Goal: Task Accomplishment & Management: Use online tool/utility

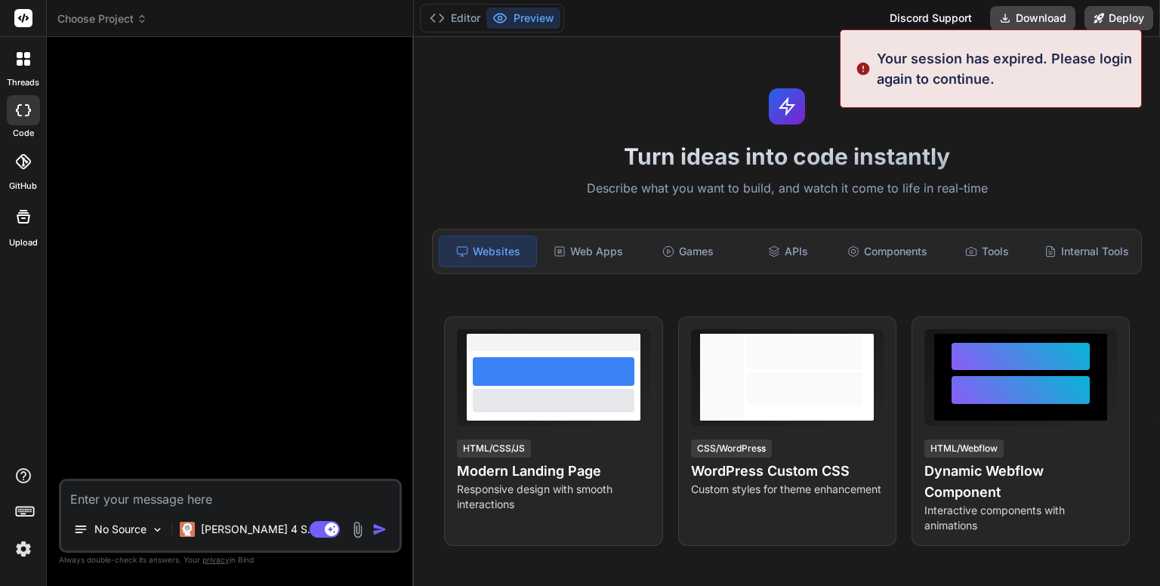
type textarea "x"
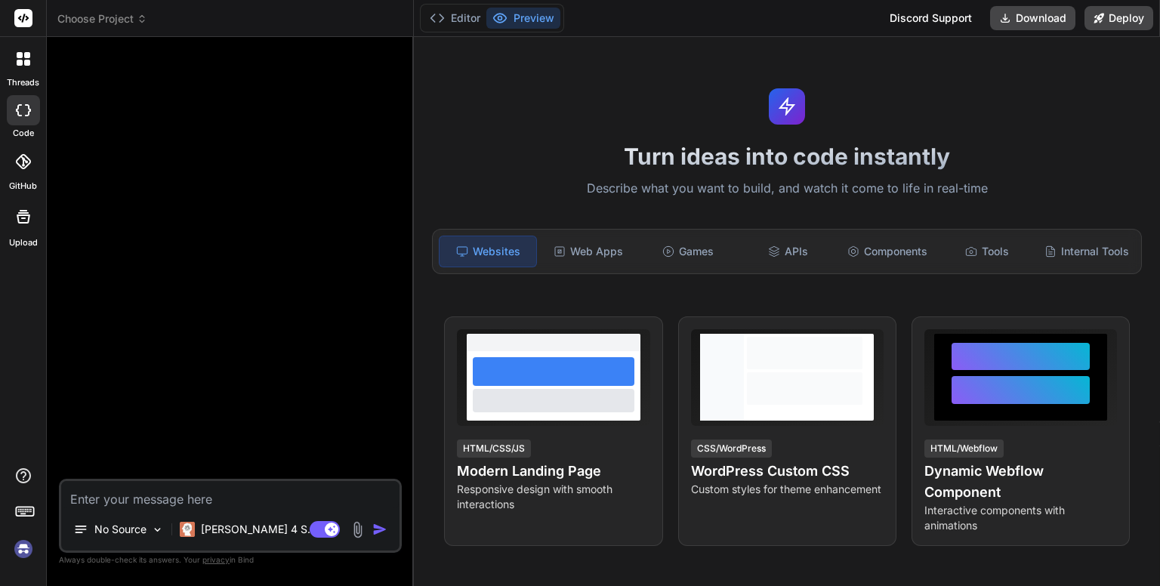
click at [122, 22] on span "Choose Project" at bounding box center [102, 18] width 90 height 15
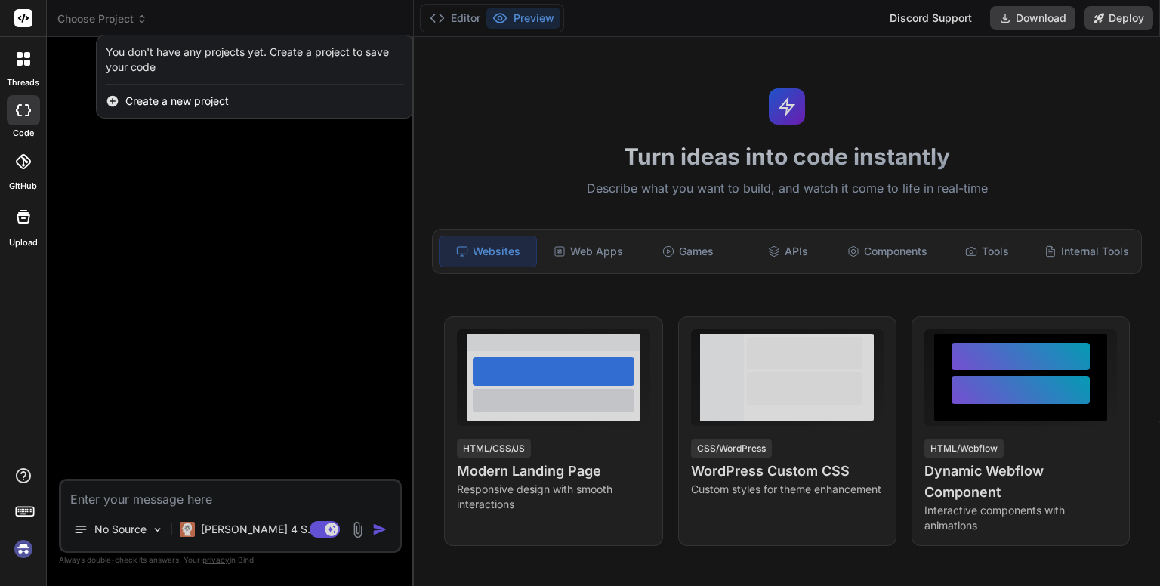
click at [222, 189] on div at bounding box center [580, 293] width 1160 height 586
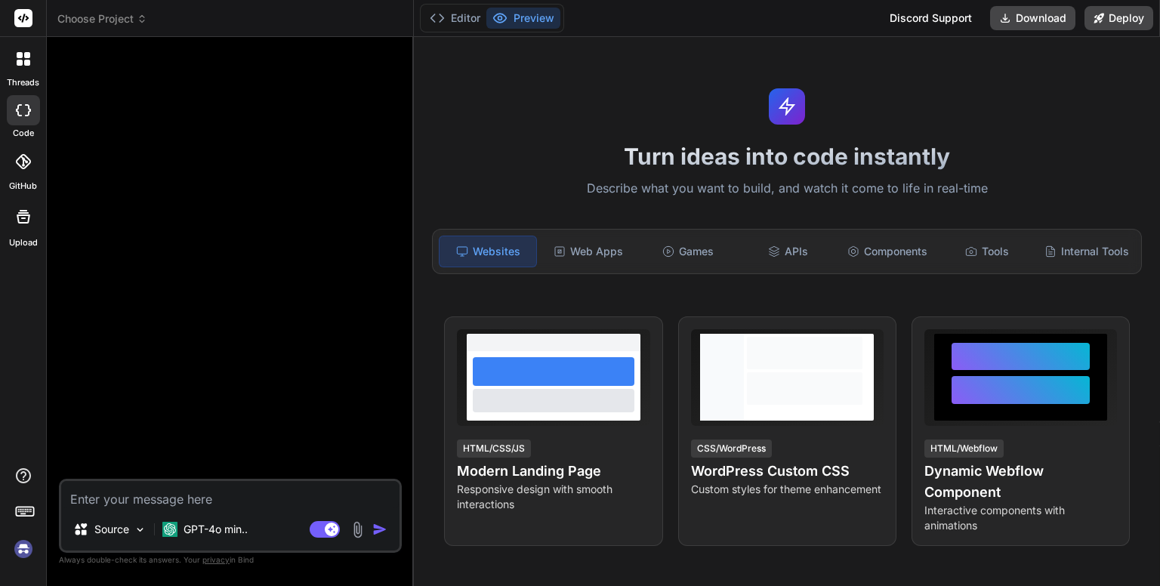
click at [137, 17] on icon at bounding box center [142, 19] width 11 height 11
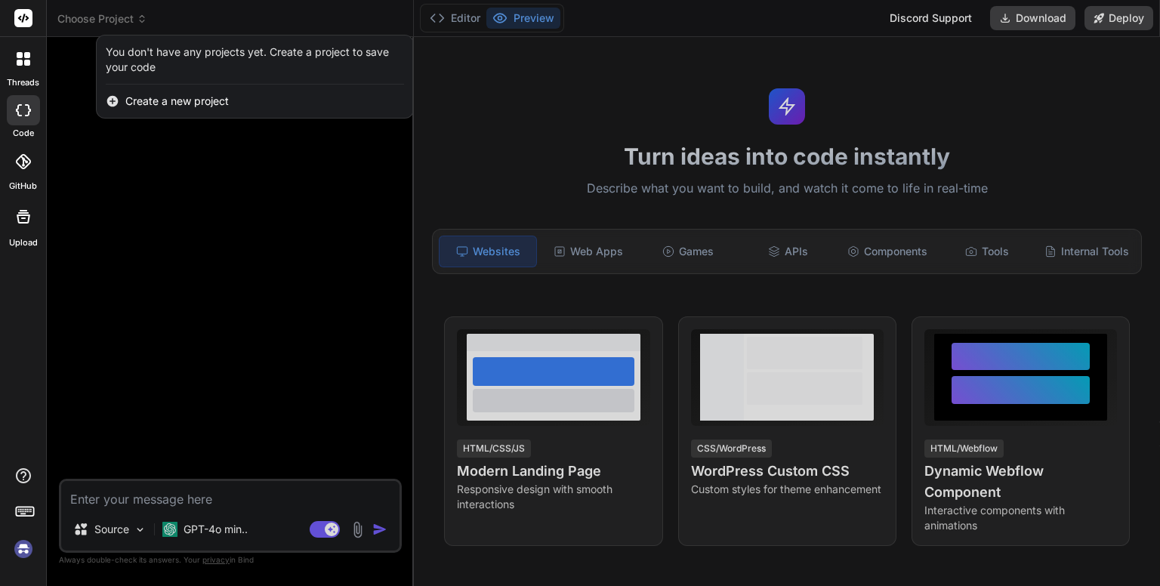
click at [858, 82] on div at bounding box center [580, 293] width 1160 height 586
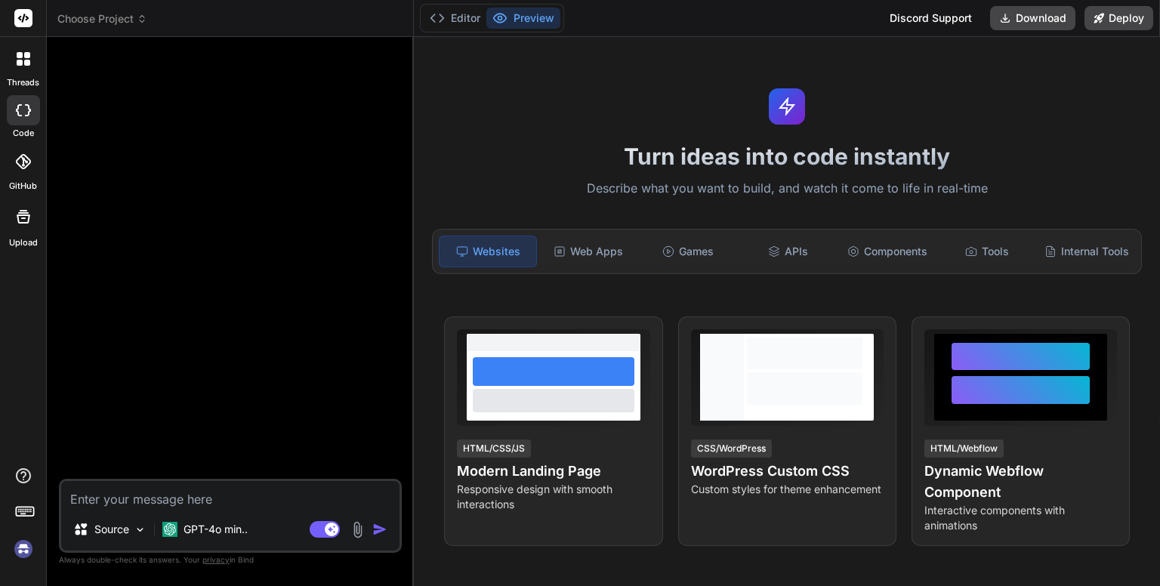
click at [24, 546] on img at bounding box center [24, 549] width 26 height 26
click at [110, 23] on span "Choose Project" at bounding box center [102, 18] width 90 height 15
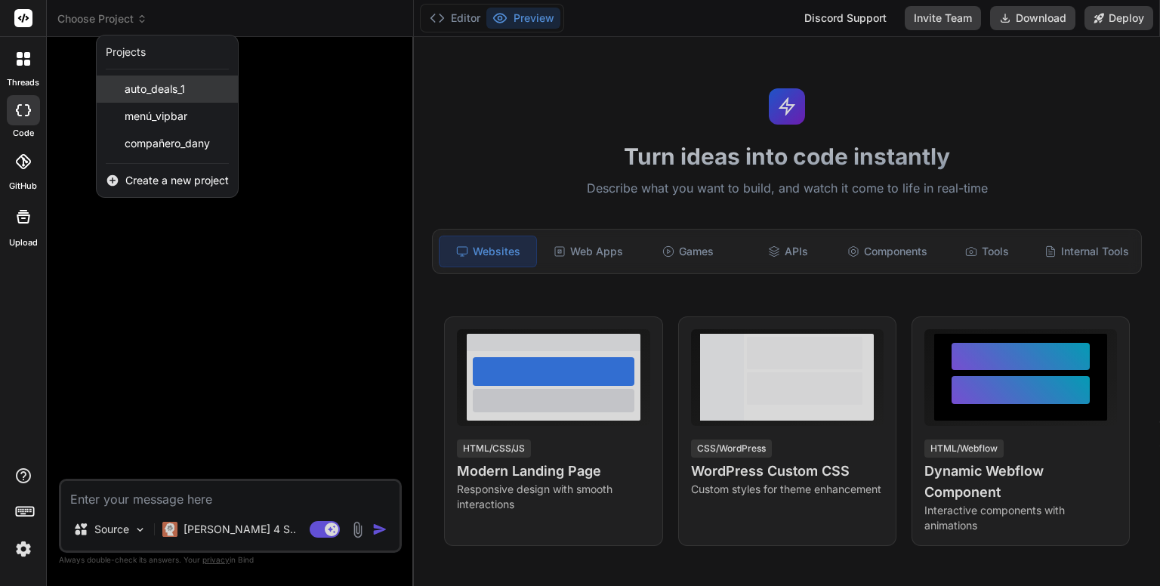
click at [154, 82] on span "auto_deals_1" at bounding box center [155, 89] width 60 height 15
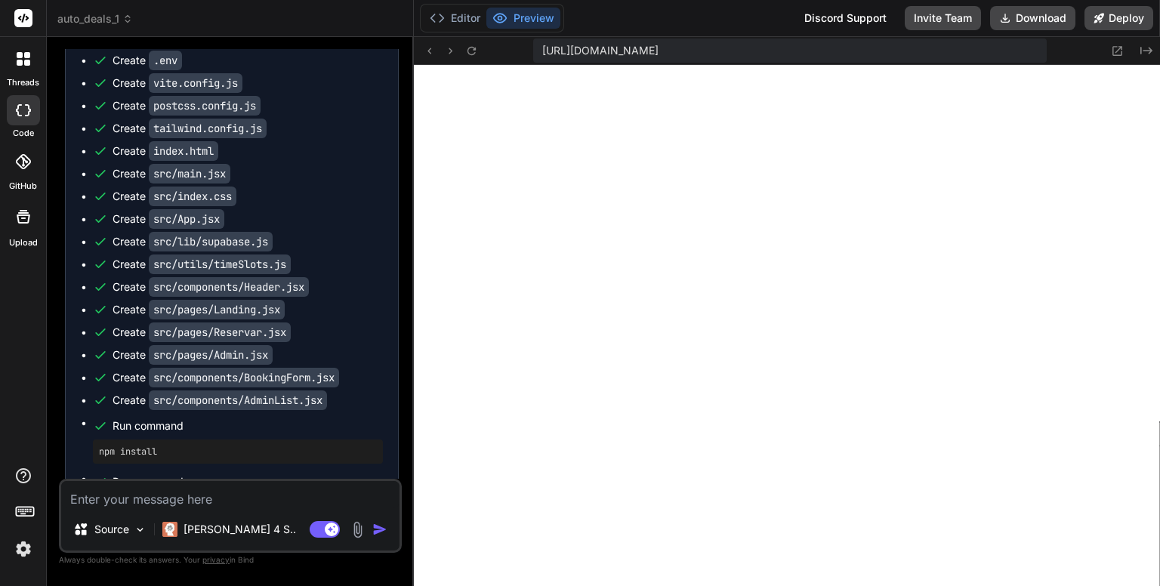
scroll to position [1668, 0]
click at [125, 21] on icon at bounding box center [127, 19] width 11 height 11
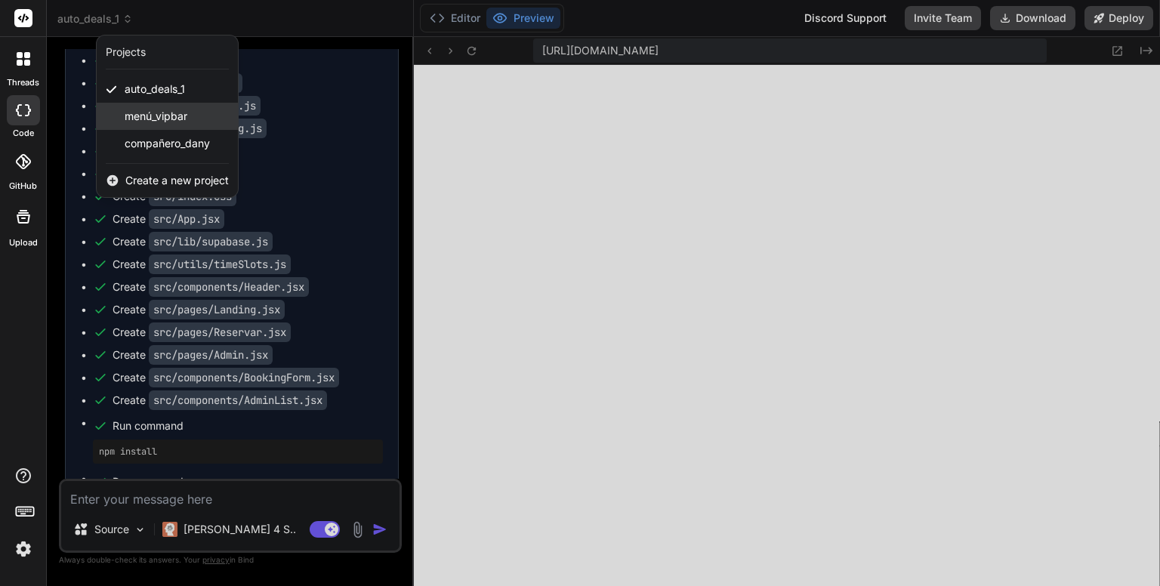
click at [165, 114] on span "menú_vipbar" at bounding box center [156, 116] width 63 height 15
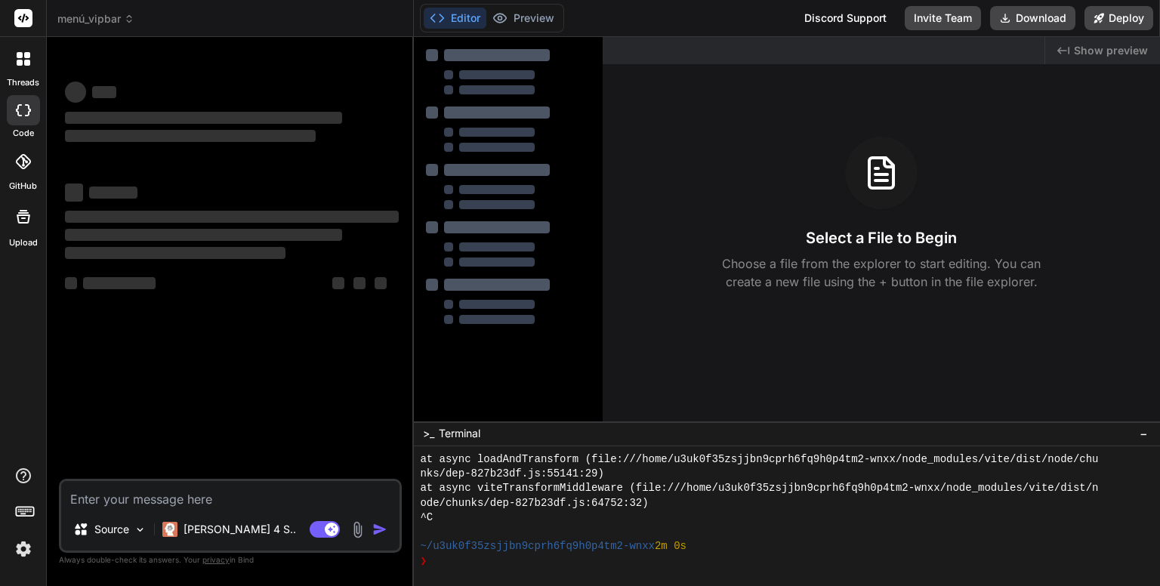
scroll to position [1711, 0]
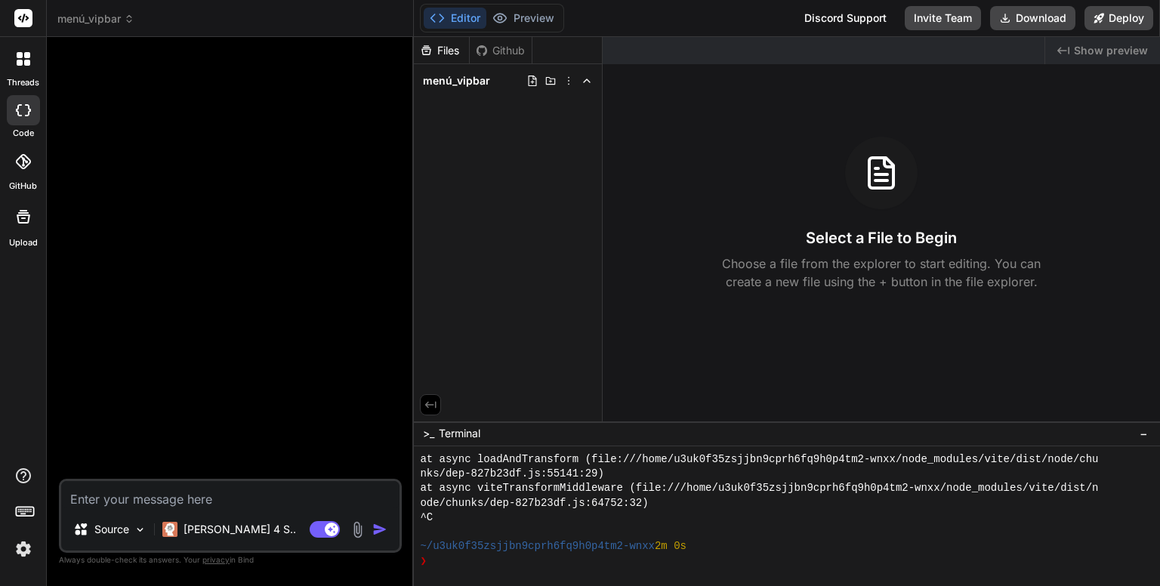
click at [121, 20] on span "menú_vipbar" at bounding box center [95, 18] width 77 height 15
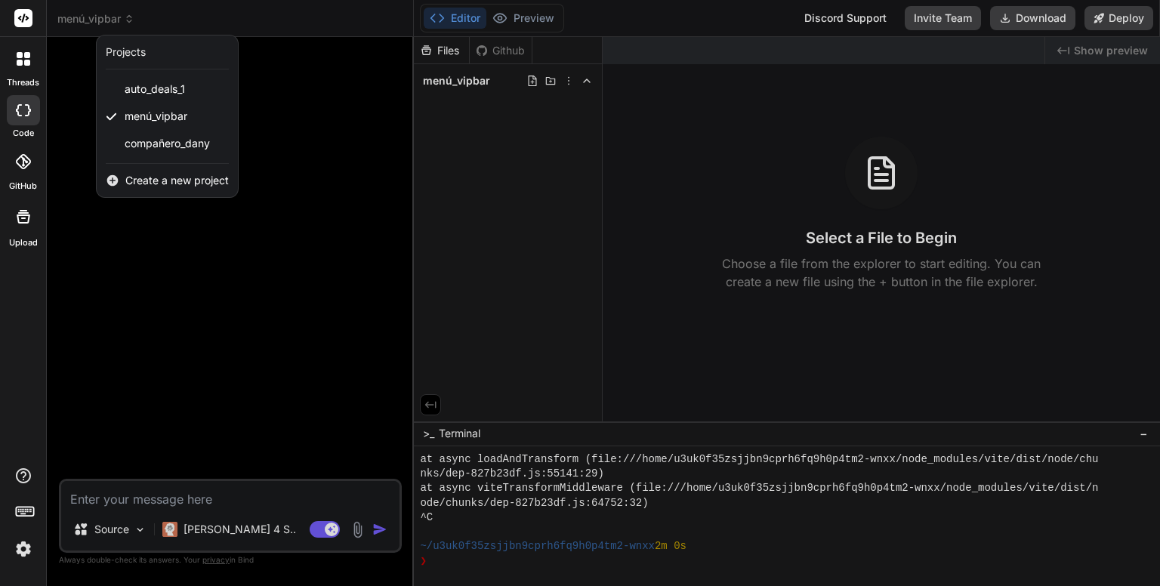
drag, startPoint x: 171, startPoint y: 113, endPoint x: 103, endPoint y: 227, distance: 132.4
click at [103, 227] on div at bounding box center [580, 293] width 1160 height 586
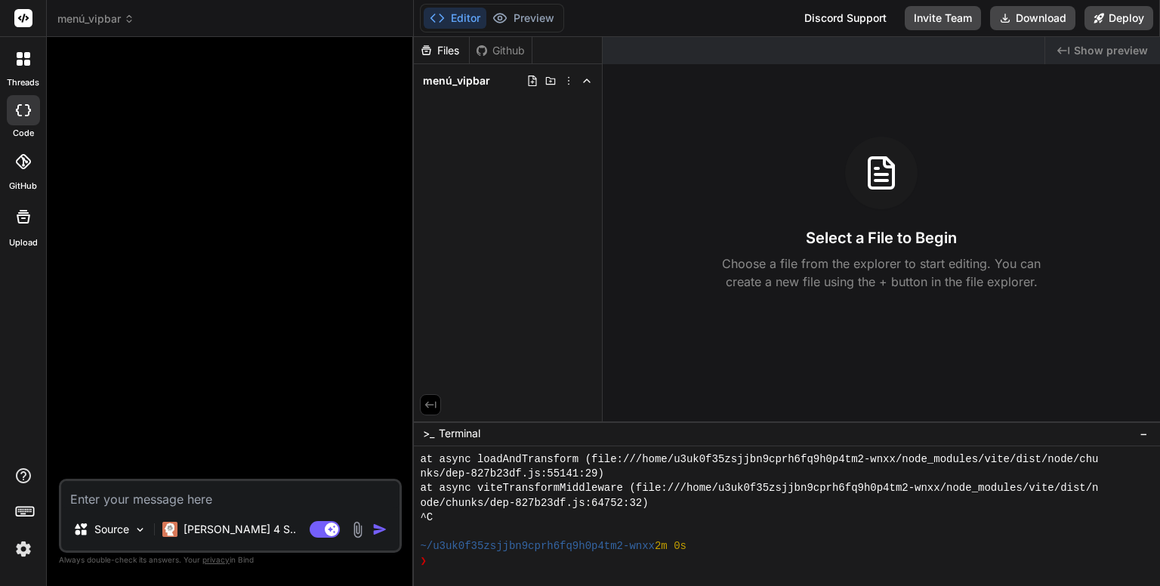
click at [115, 22] on span "menú_vipbar" at bounding box center [95, 18] width 77 height 15
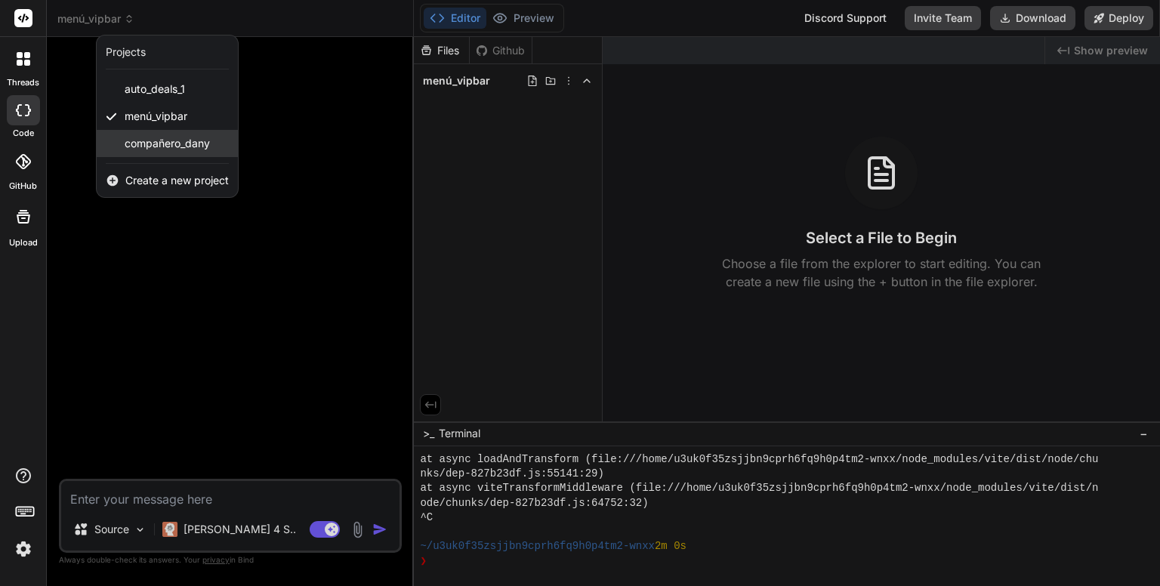
click at [160, 143] on span "compañero_dany" at bounding box center [167, 143] width 85 height 15
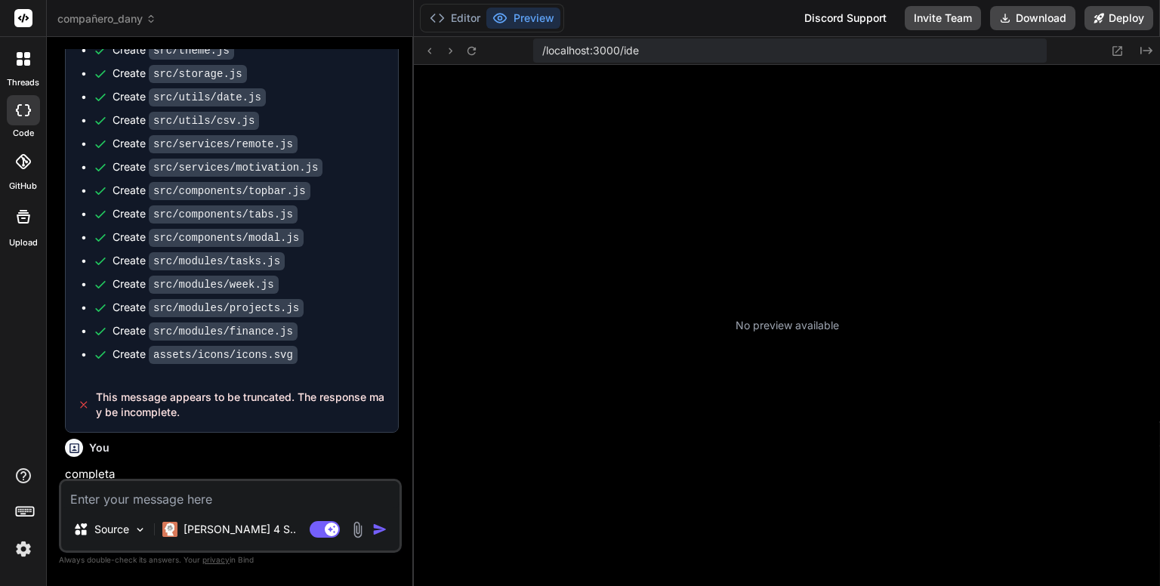
scroll to position [2059, 0]
type textarea "x"
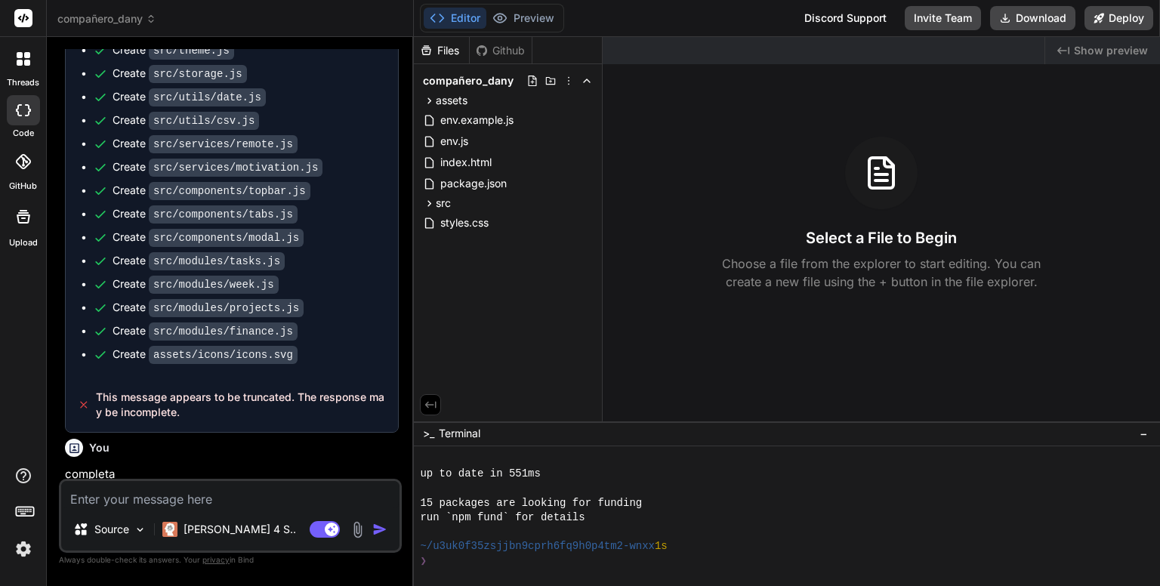
click at [138, 20] on span "compañero_dany" at bounding box center [106, 18] width 99 height 15
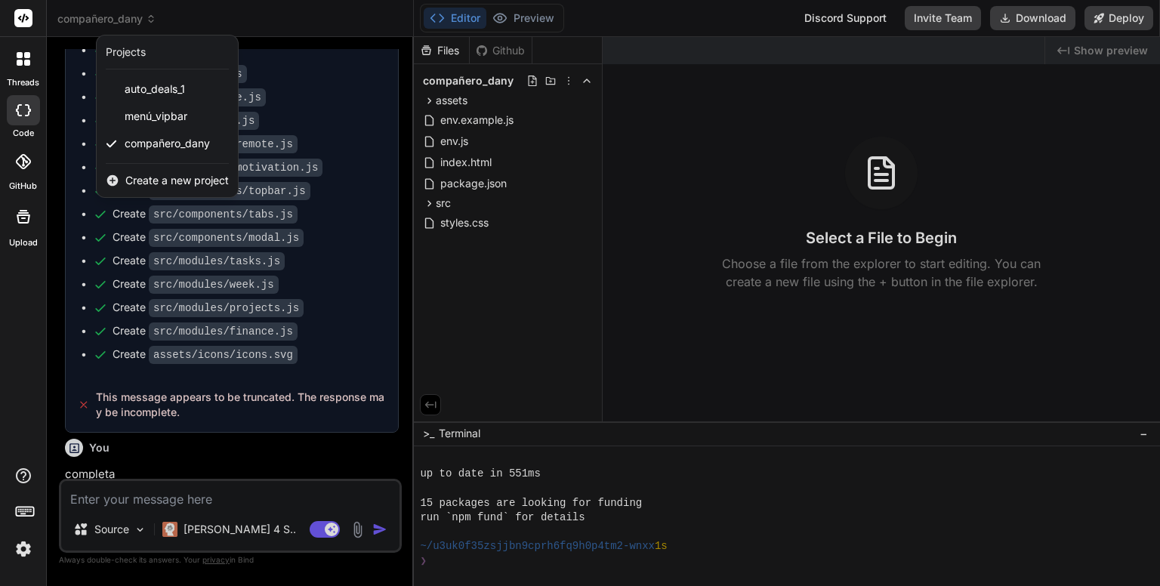
click at [181, 179] on span "Create a new project" at bounding box center [176, 180] width 103 height 15
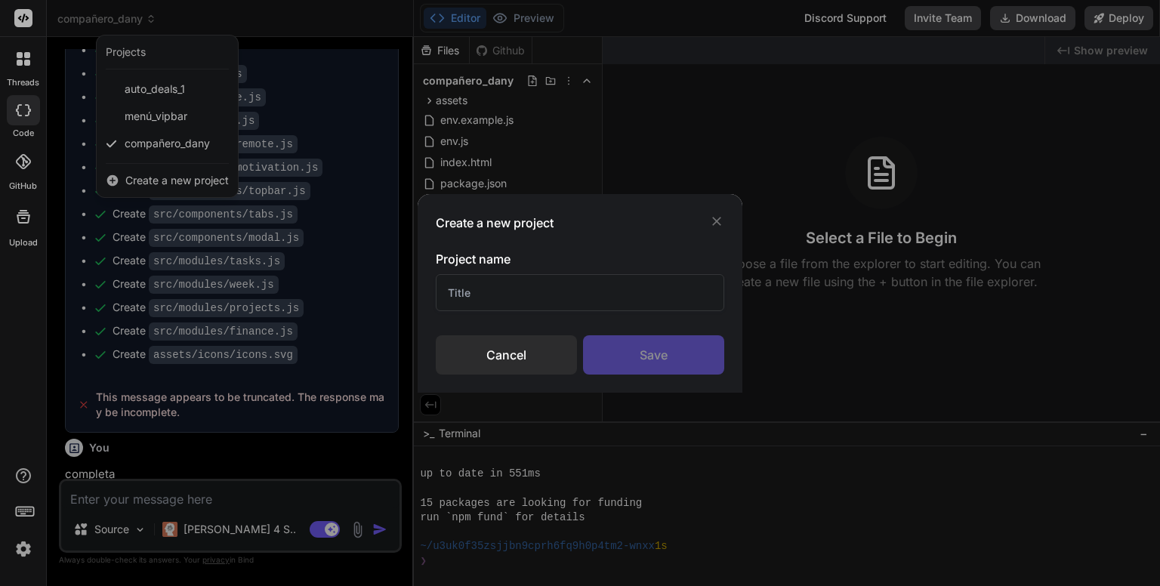
click at [507, 287] on input "text" at bounding box center [580, 292] width 289 height 37
type input "Prueba"
click at [665, 360] on div "Save" at bounding box center [653, 354] width 141 height 39
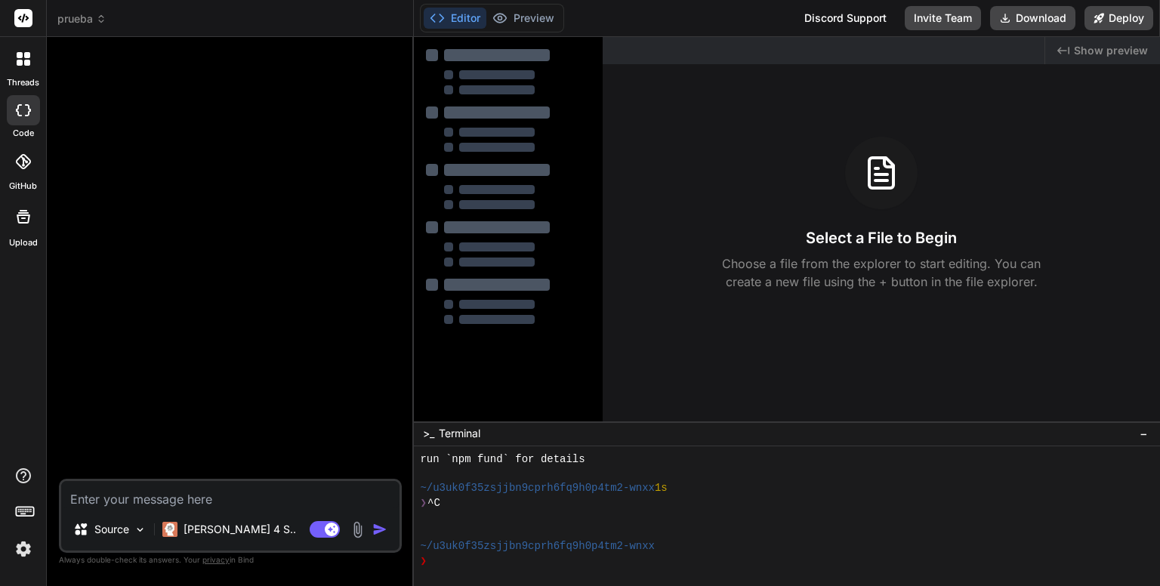
click at [20, 63] on icon at bounding box center [20, 63] width 6 height 6
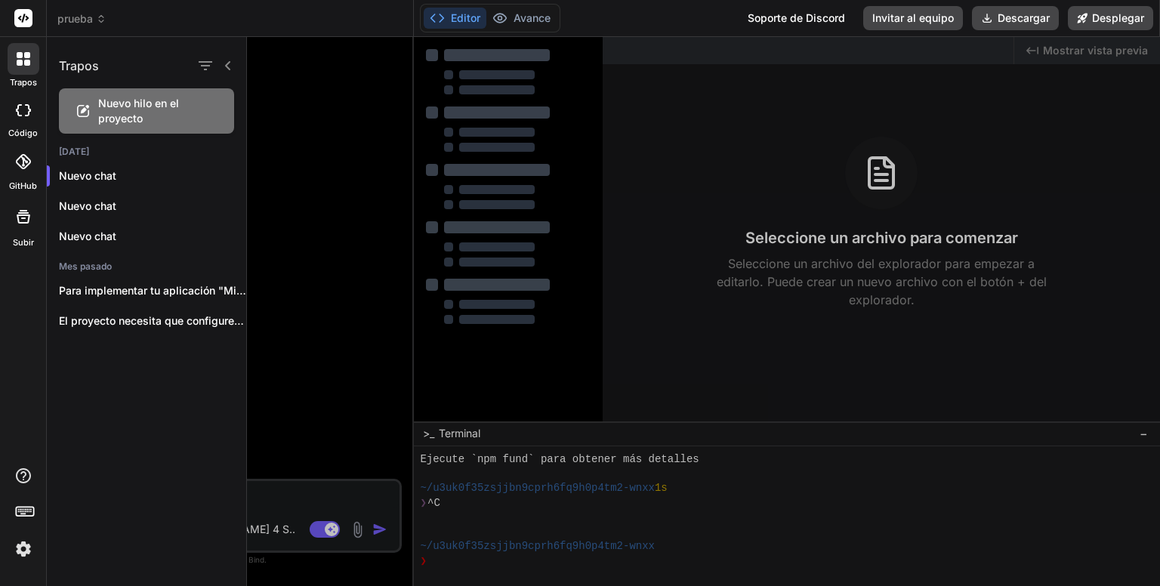
click at [335, 270] on div at bounding box center [703, 311] width 913 height 549
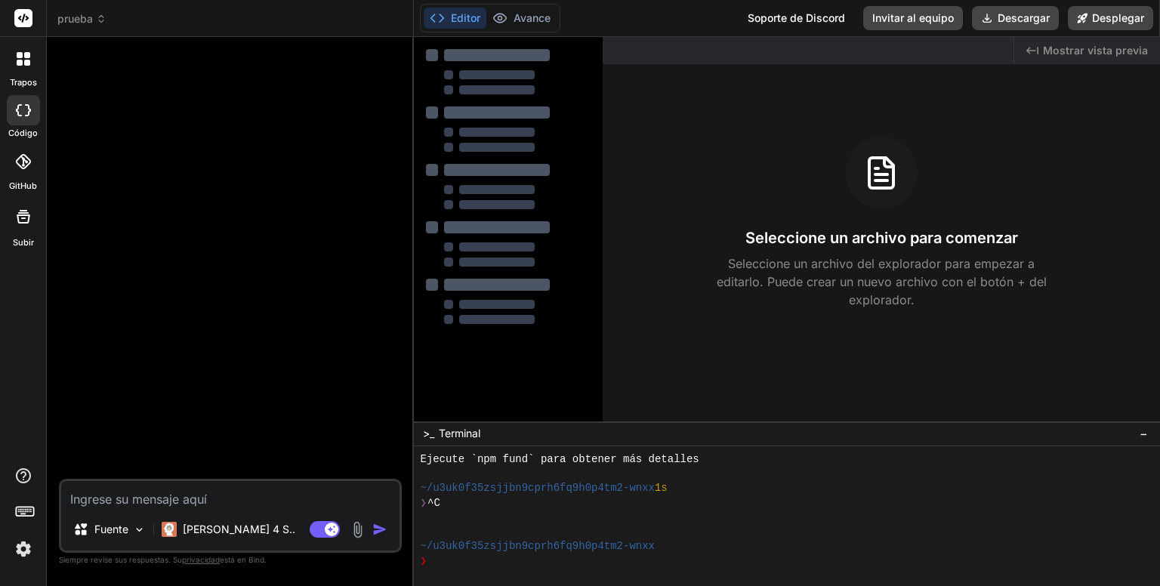
click at [22, 16] on rect at bounding box center [23, 18] width 18 height 18
click at [28, 63] on icon at bounding box center [27, 63] width 6 height 6
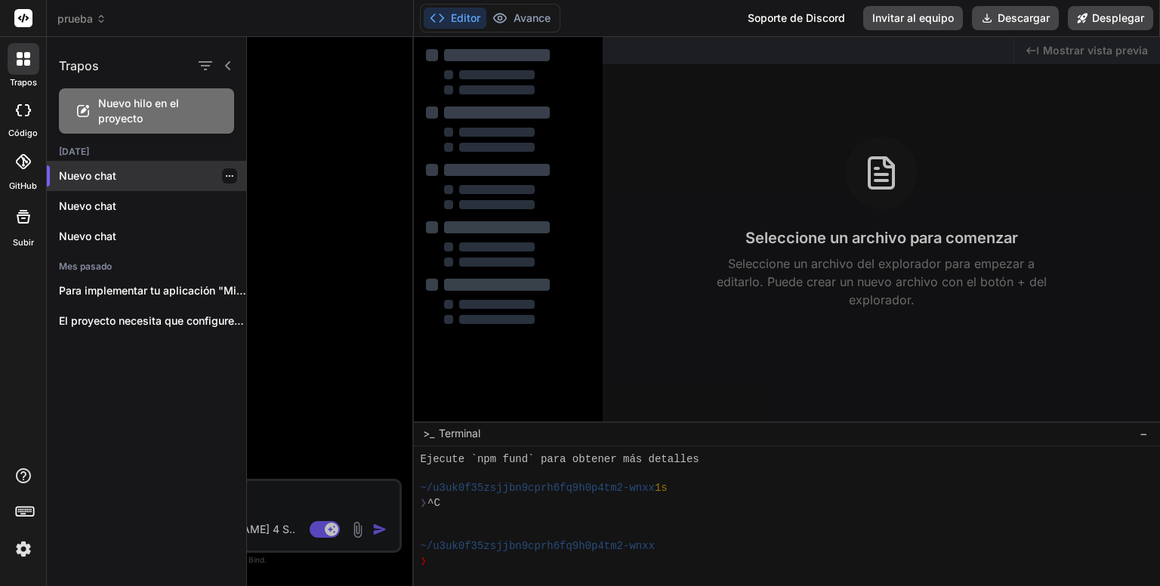
click at [112, 181] on font "Nuevo chat" at bounding box center [87, 175] width 57 height 13
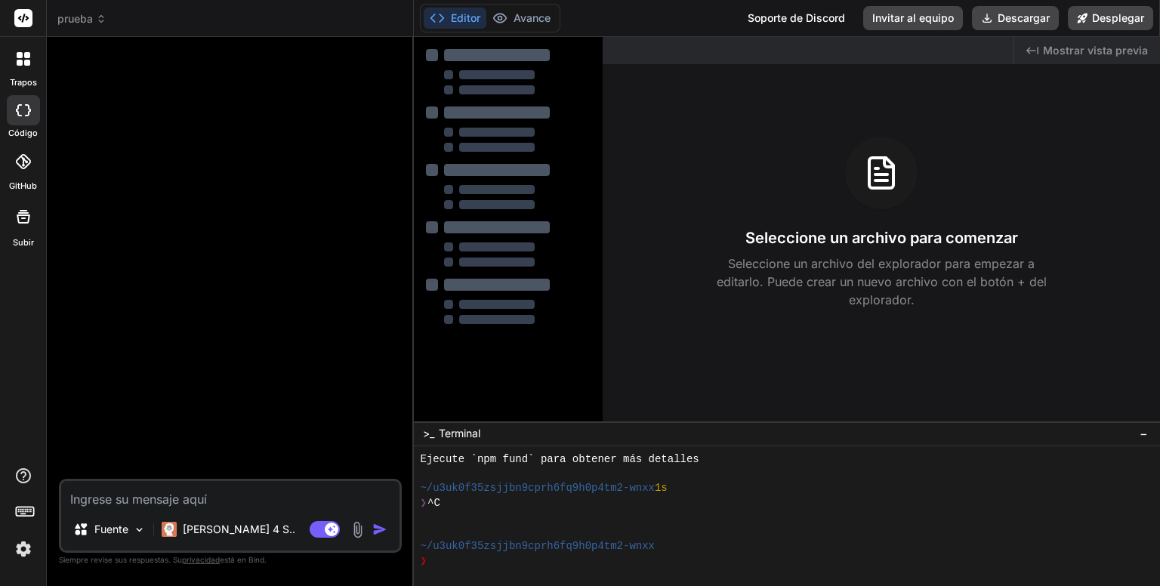
type textarea "x"
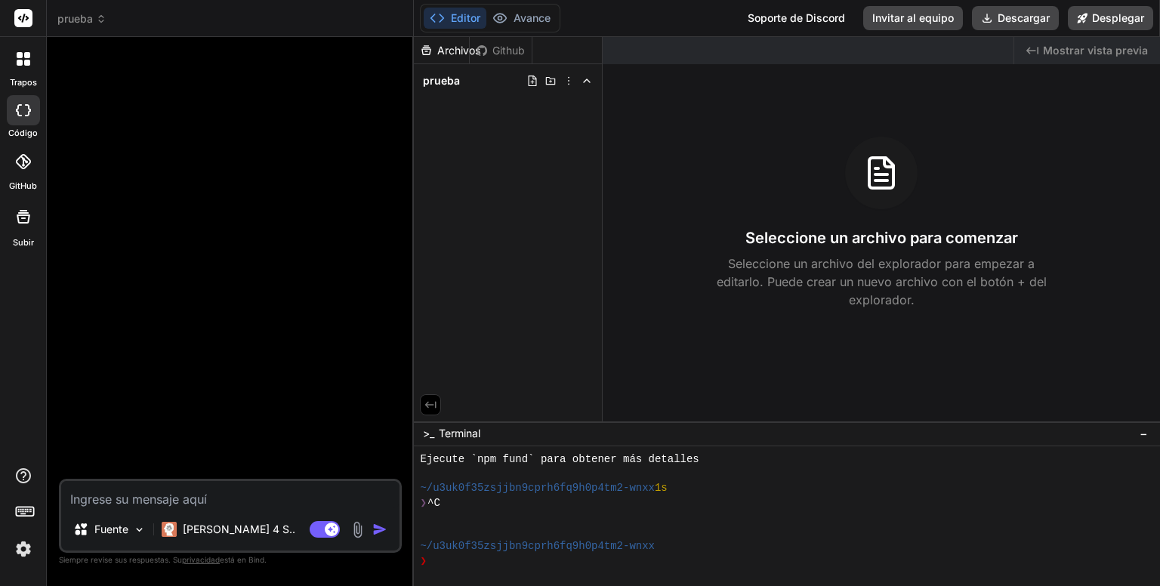
click at [286, 170] on div at bounding box center [232, 264] width 340 height 430
click at [168, 494] on textarea at bounding box center [230, 494] width 338 height 27
click at [26, 17] on icon at bounding box center [23, 18] width 11 height 9
click at [90, 17] on font "prueba" at bounding box center [75, 18] width 36 height 13
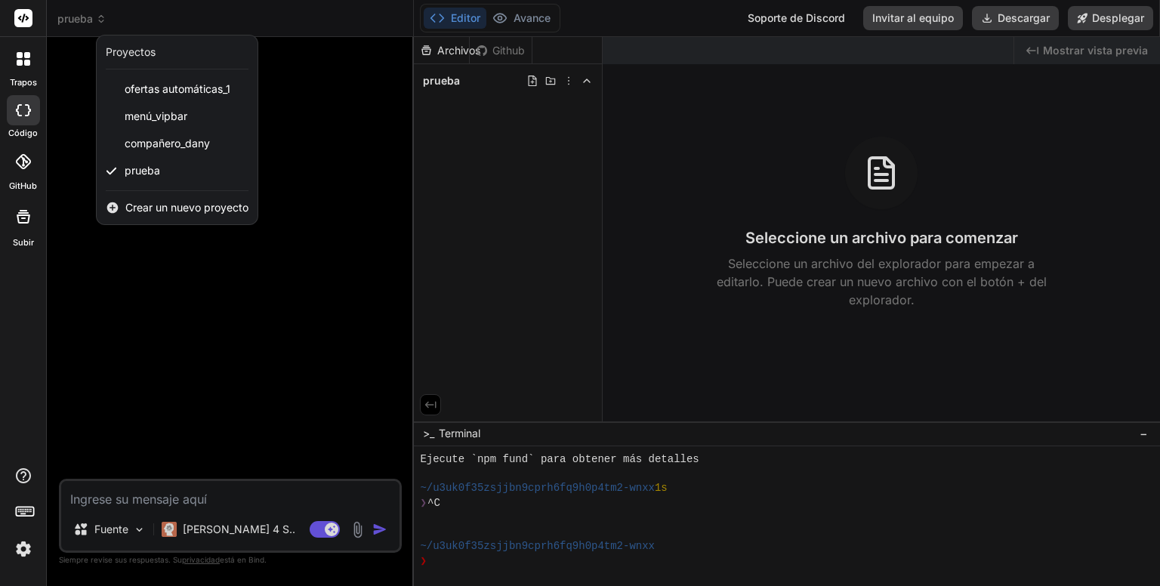
click at [317, 313] on div at bounding box center [580, 293] width 1160 height 586
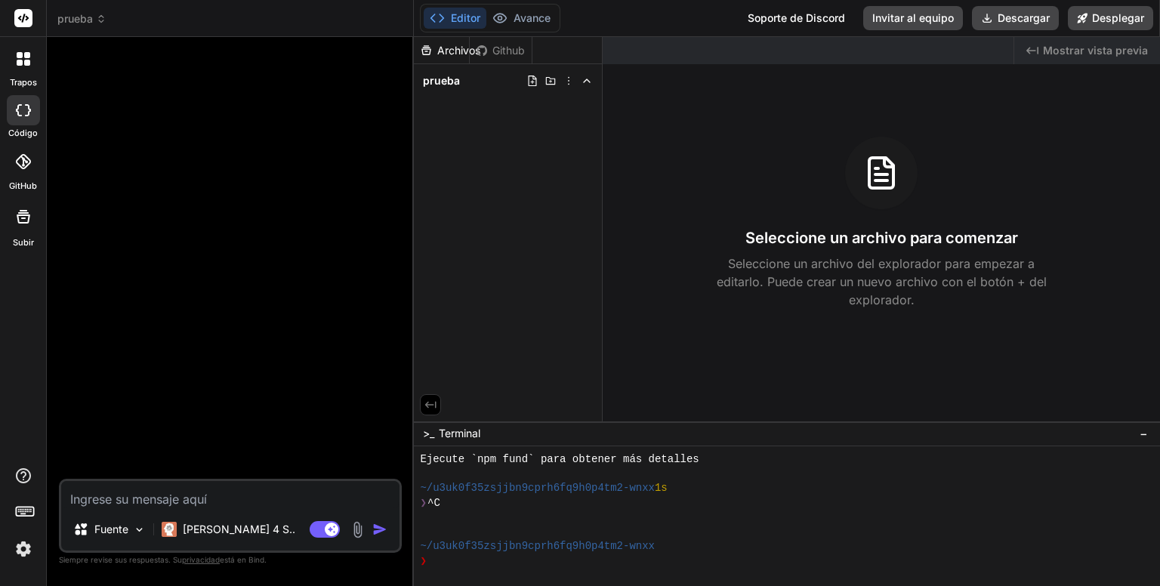
click at [20, 546] on img at bounding box center [24, 549] width 26 height 26
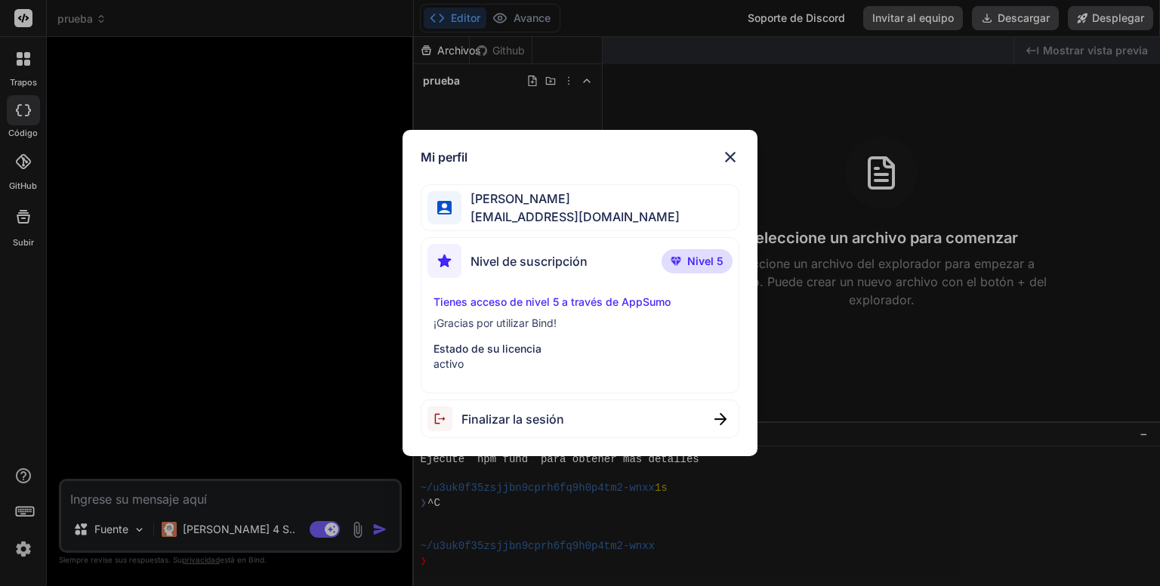
click at [727, 147] on div "Mi perfil Dany Espinosa dannykissme1@gmail.com Nivel de suscripción Nivel 5 Tie…" at bounding box center [580, 293] width 354 height 327
click at [726, 158] on img at bounding box center [730, 157] width 18 height 18
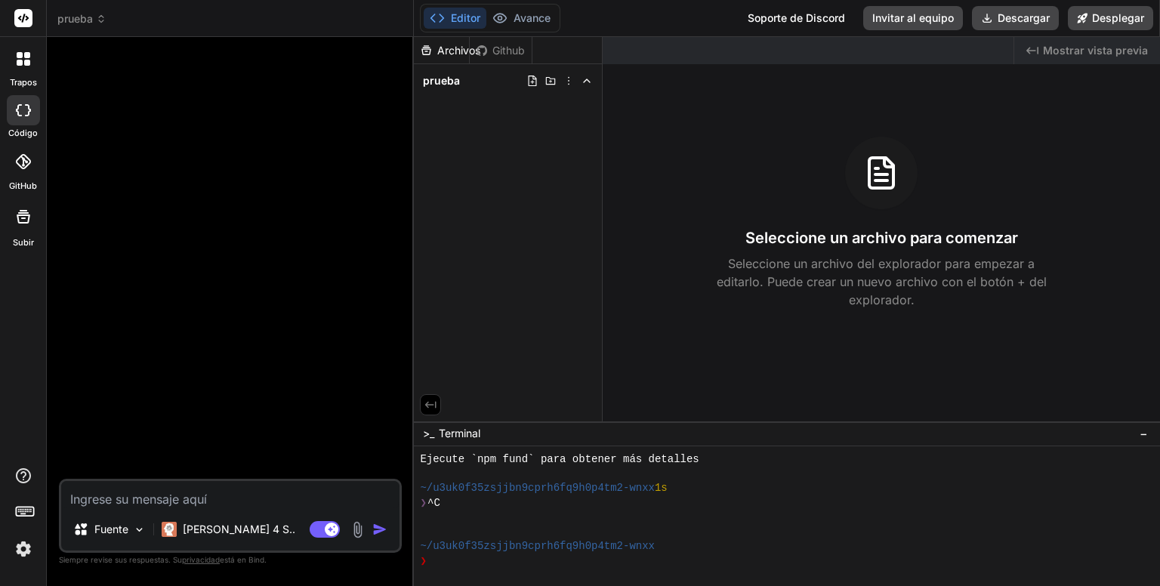
click at [512, 48] on font "Github" at bounding box center [508, 50] width 32 height 13
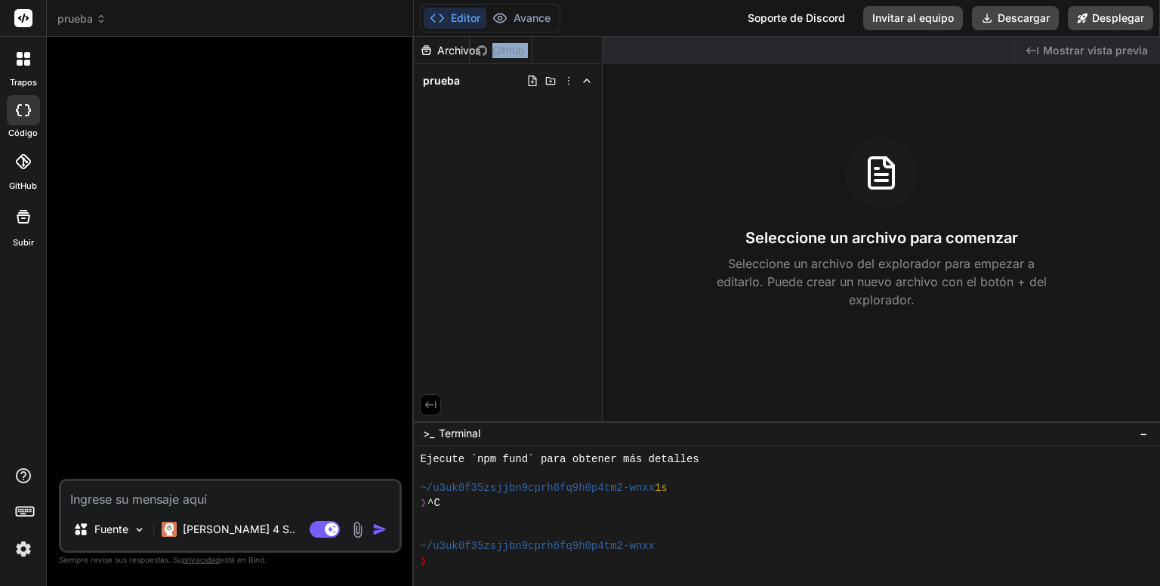
click at [512, 48] on font "Github" at bounding box center [508, 50] width 32 height 13
click at [513, 48] on font "Github" at bounding box center [508, 50] width 32 height 13
click at [21, 156] on icon at bounding box center [22, 161] width 15 height 15
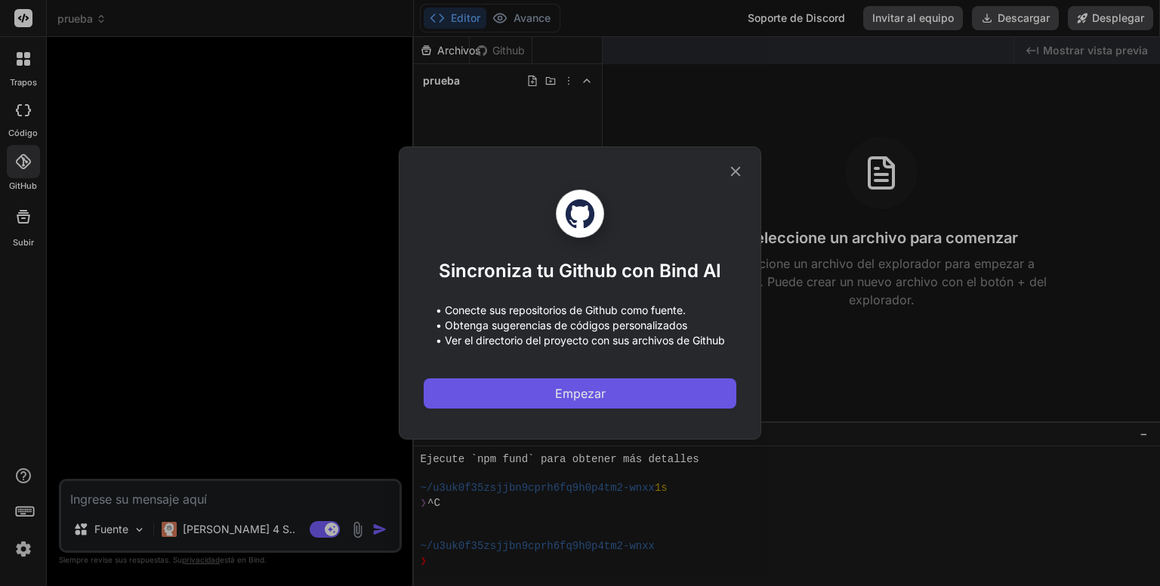
click at [539, 387] on button "Empezar" at bounding box center [580, 393] width 313 height 30
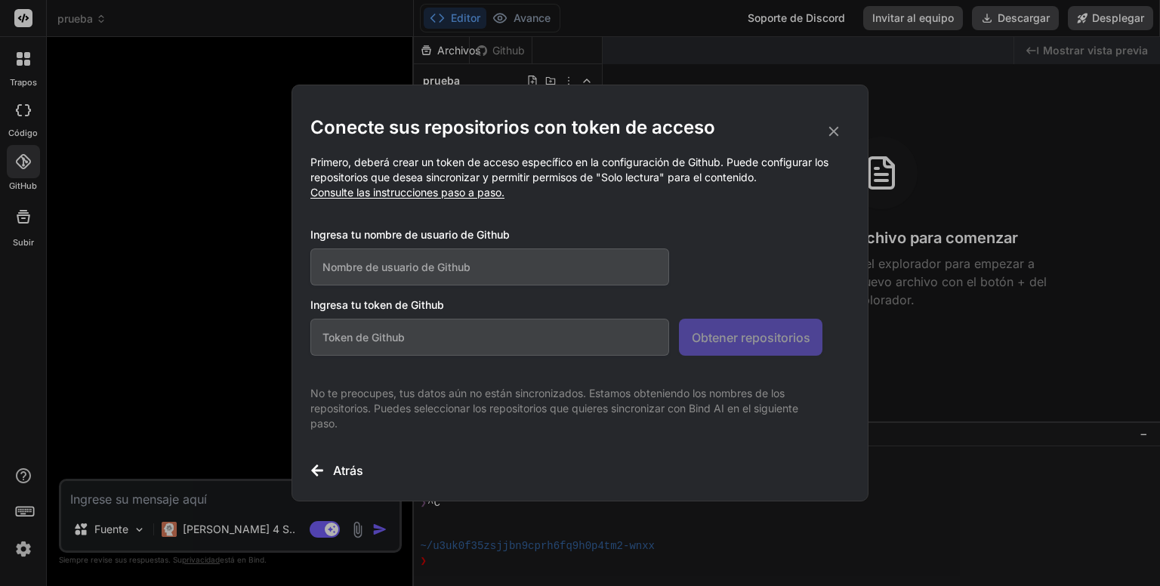
click at [841, 134] on icon at bounding box center [834, 131] width 17 height 17
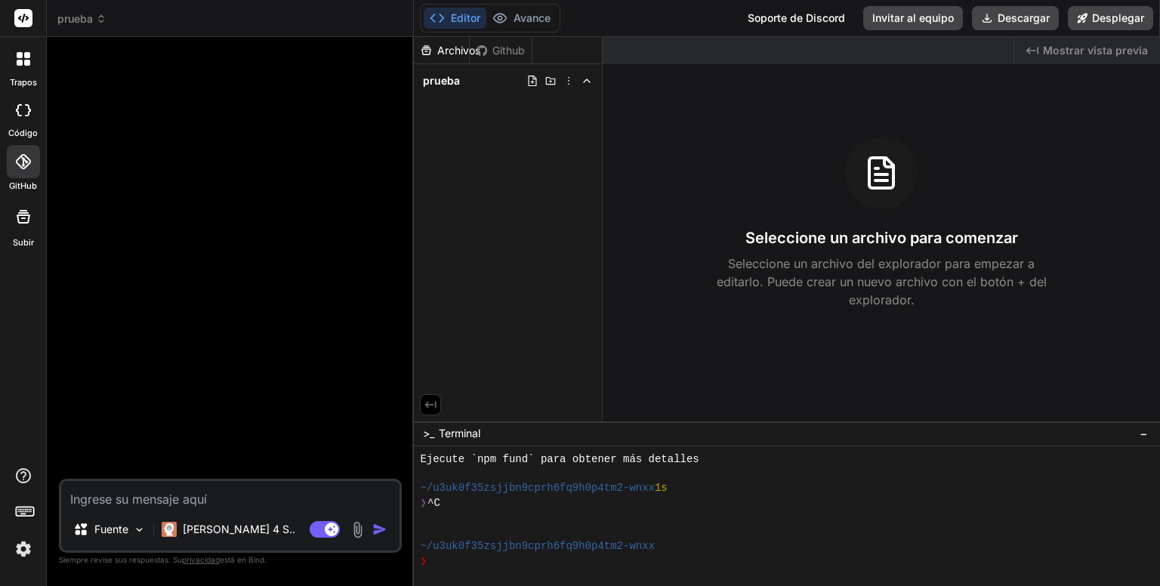
click at [196, 144] on div at bounding box center [232, 264] width 340 height 430
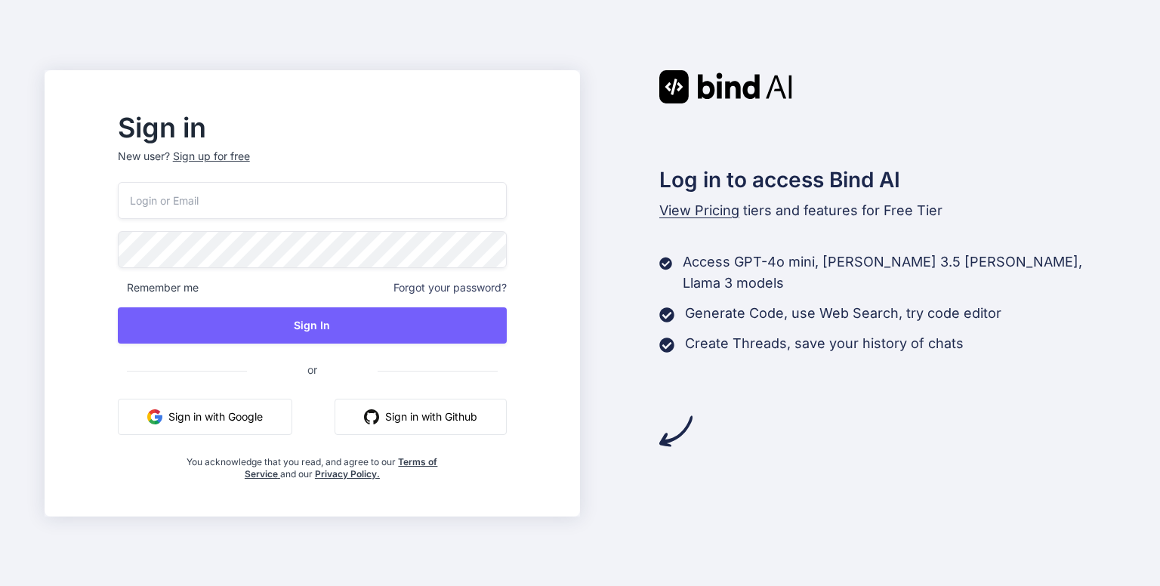
click at [346, 182] on input "email" at bounding box center [312, 200] width 389 height 37
click at [337, 190] on input "email" at bounding box center [312, 200] width 389 height 37
click at [246, 413] on button "Sign in with Google" at bounding box center [205, 417] width 174 height 36
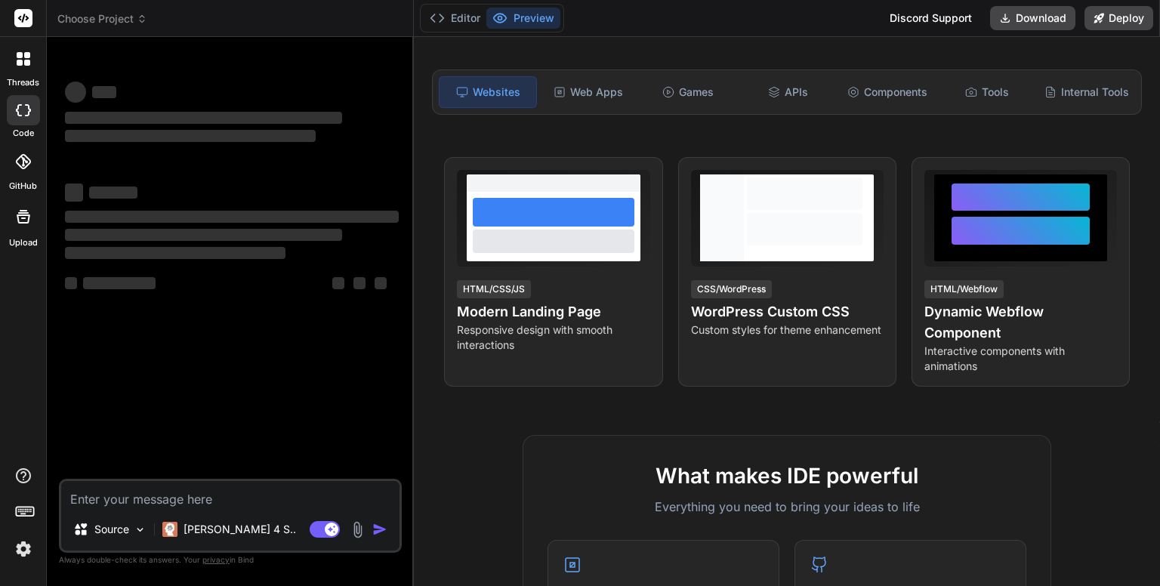
scroll to position [151, 0]
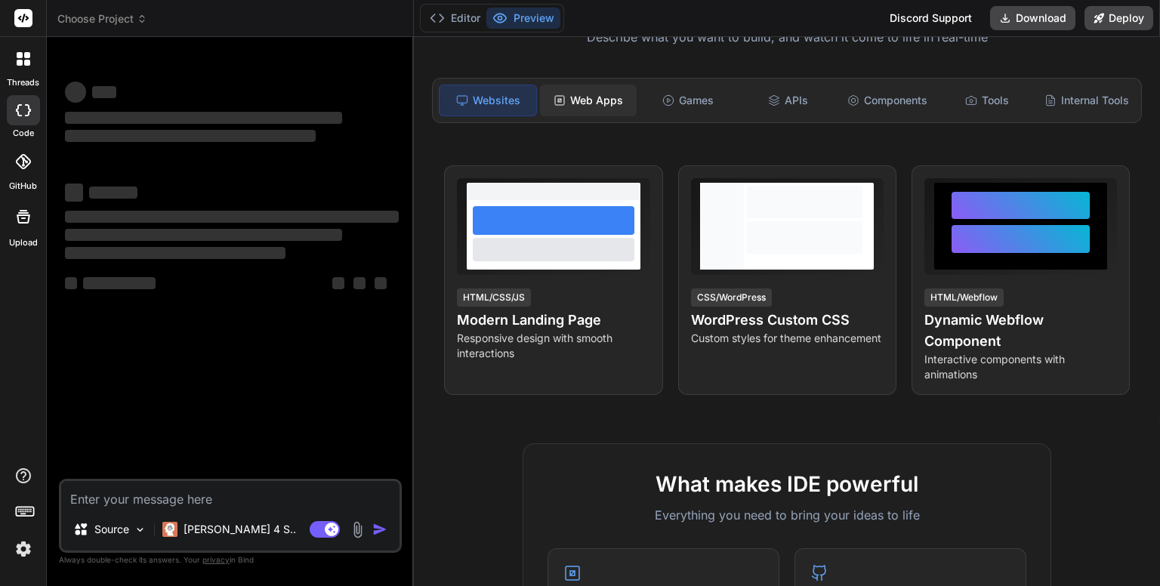
click at [592, 94] on div "Web Apps" at bounding box center [588, 101] width 97 height 32
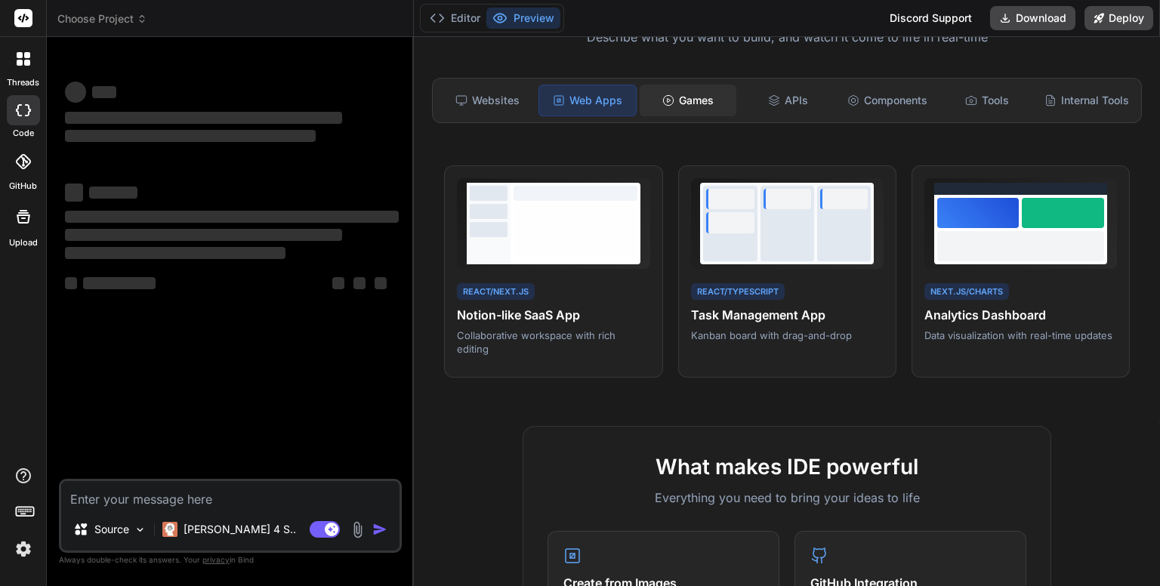
click at [699, 104] on div "Games" at bounding box center [688, 101] width 97 height 32
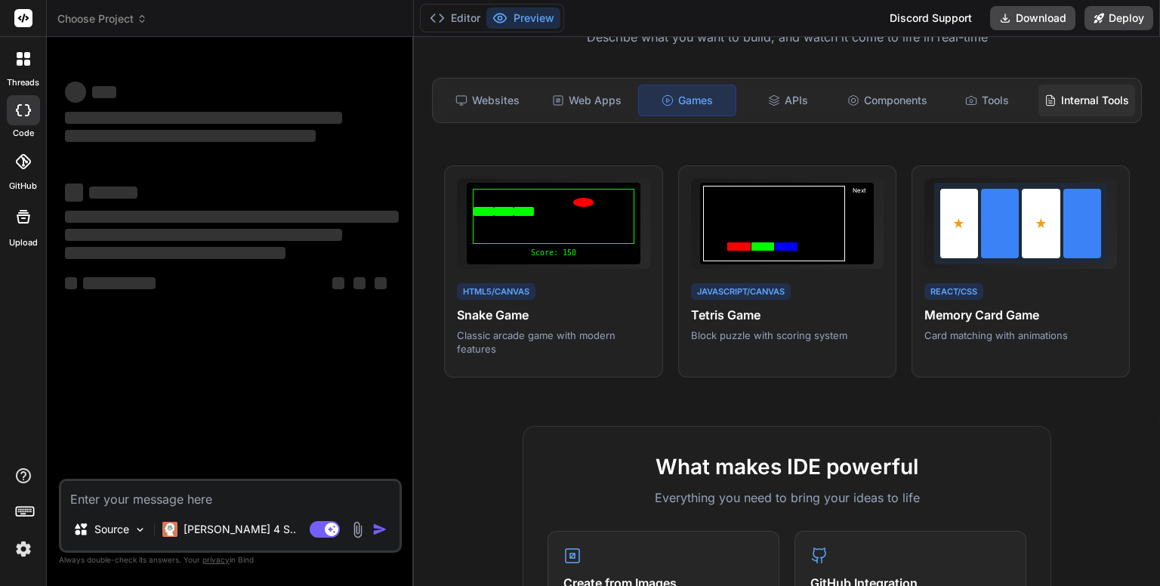
click at [1058, 97] on div "Internal Tools" at bounding box center [1087, 101] width 97 height 32
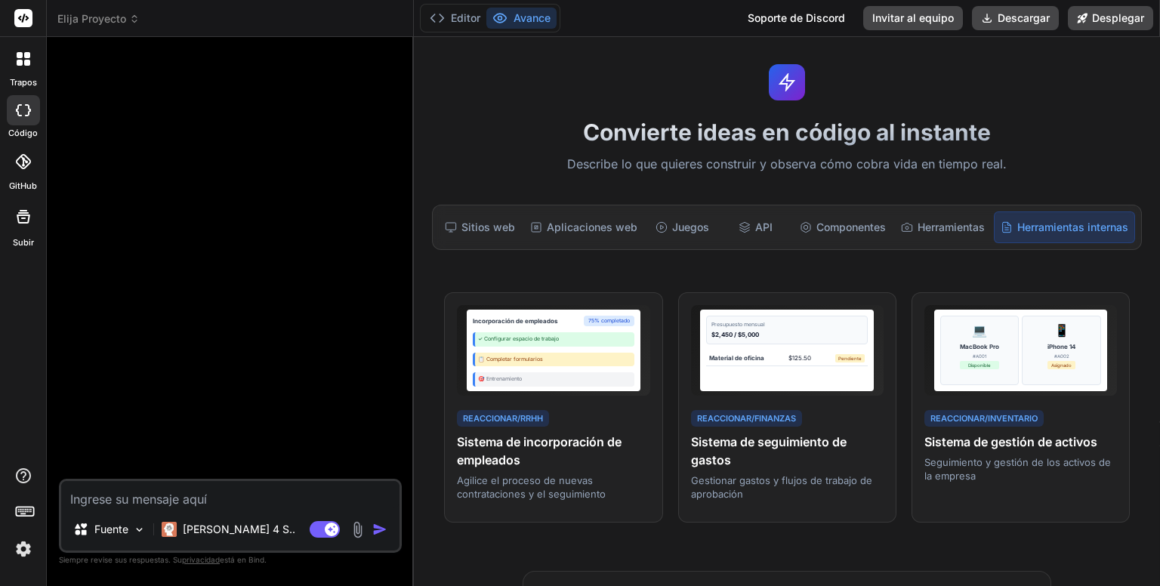
scroll to position [0, 0]
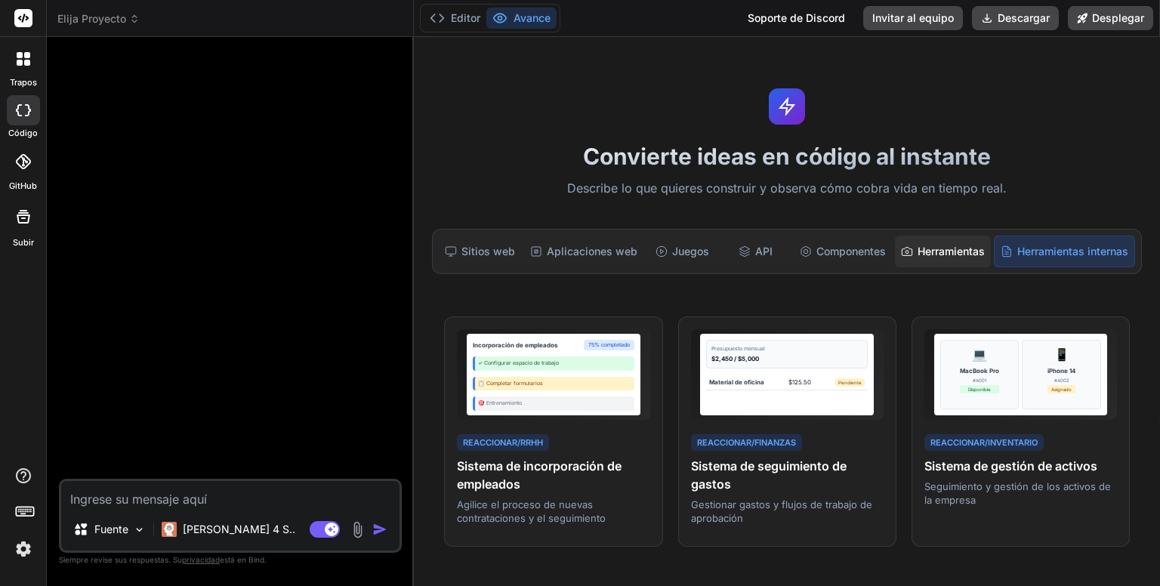
click at [923, 242] on div "Herramientas" at bounding box center [943, 252] width 96 height 32
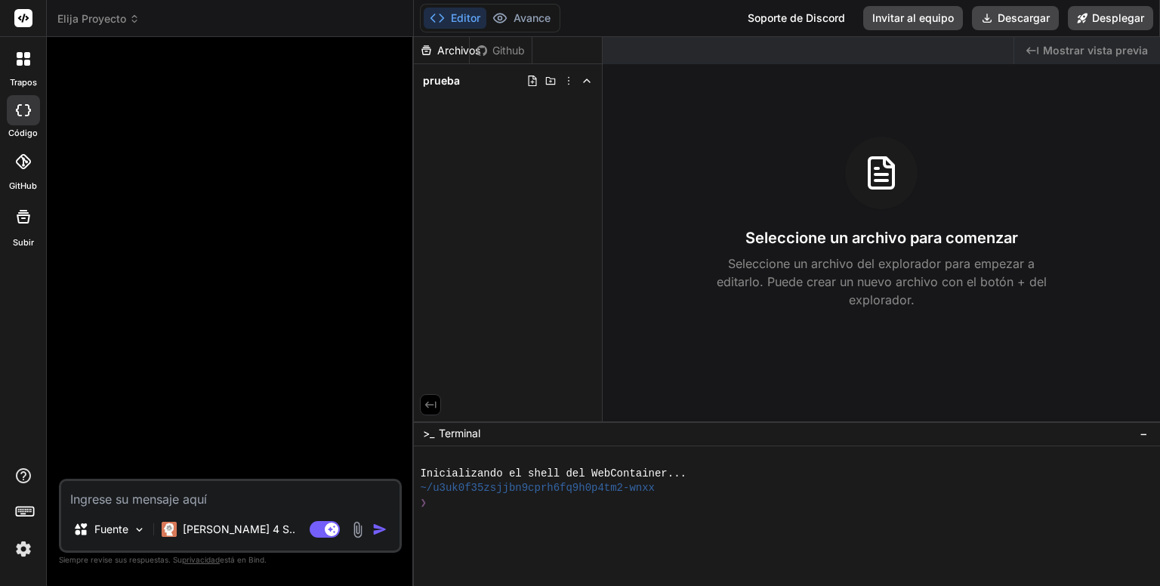
click at [78, 17] on font "Elija Proyecto" at bounding box center [91, 18] width 69 height 13
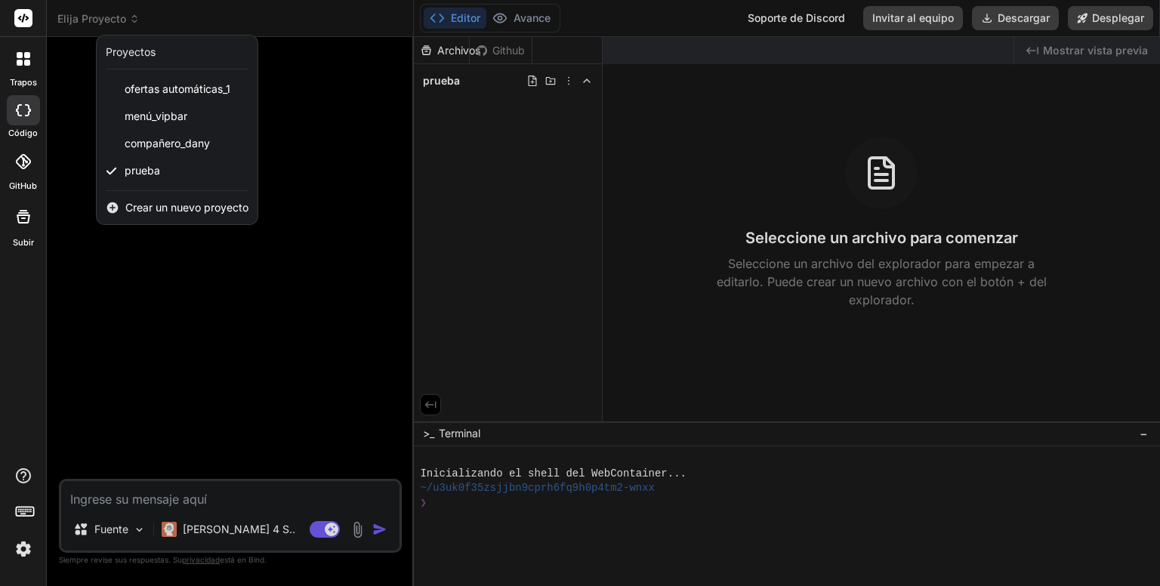
click at [131, 55] on font "Proyectos" at bounding box center [131, 51] width 50 height 13
click at [571, 85] on div at bounding box center [580, 293] width 1160 height 586
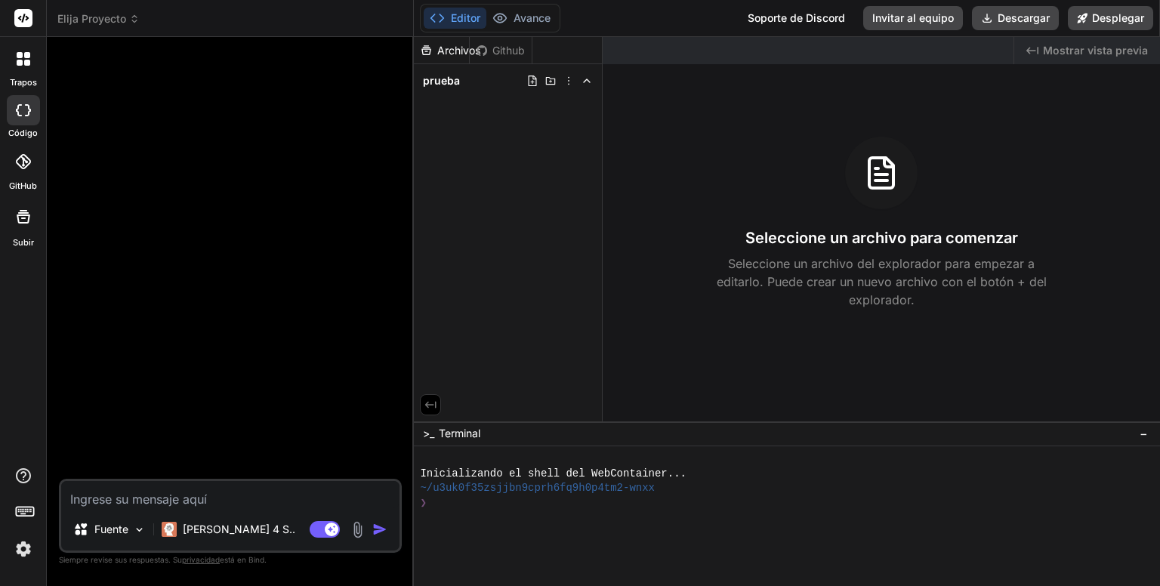
click at [571, 85] on icon at bounding box center [569, 81] width 12 height 12
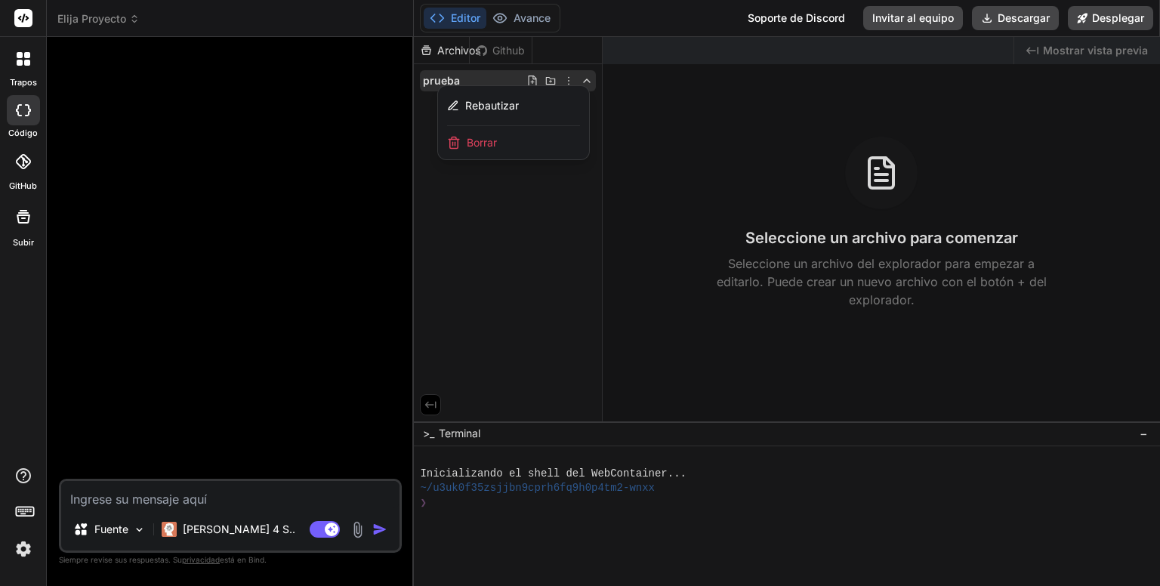
click at [798, 131] on div at bounding box center [787, 311] width 746 height 549
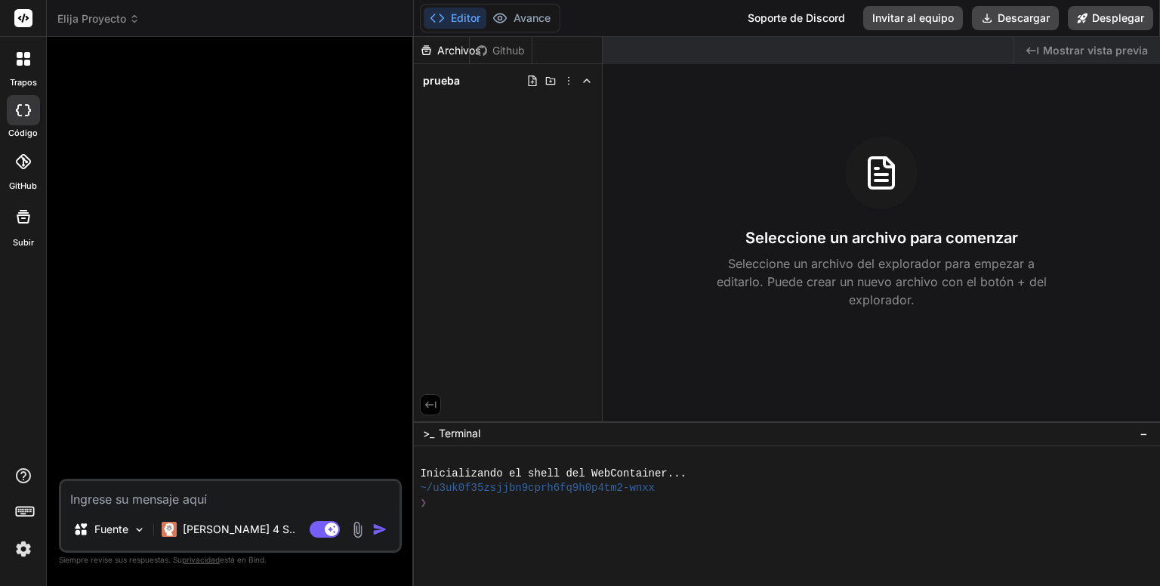
click at [437, 405] on icon at bounding box center [431, 405] width 14 height 14
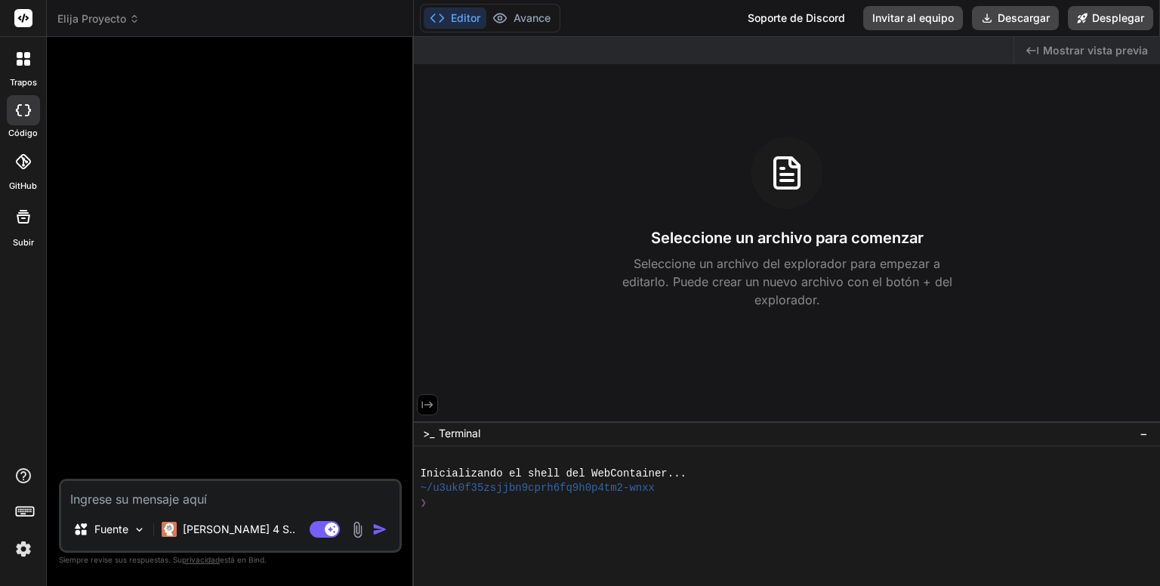
click at [437, 405] on button at bounding box center [427, 404] width 21 height 21
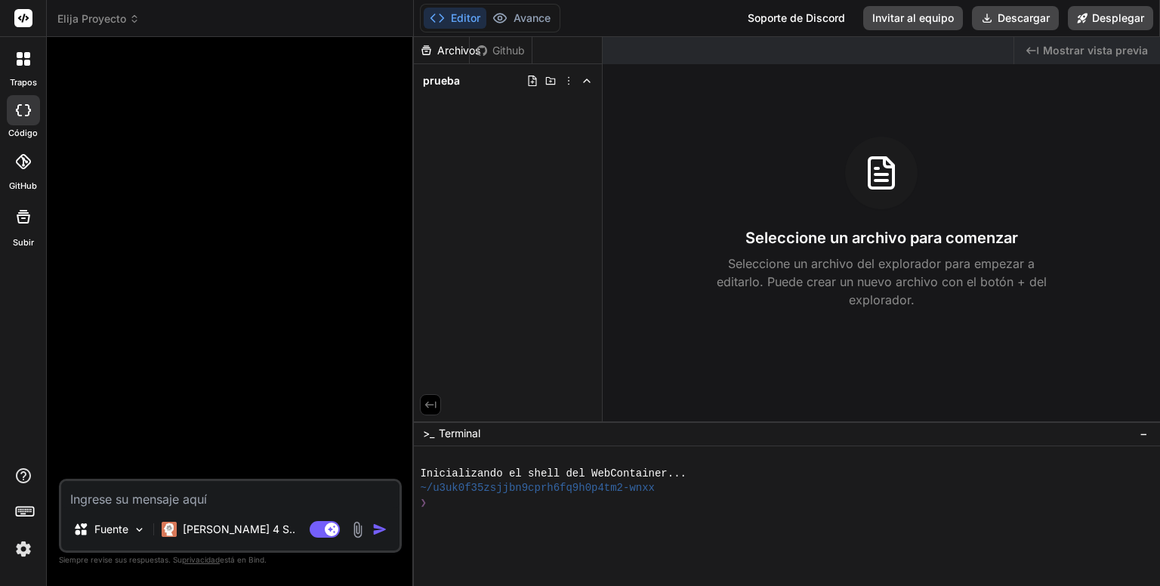
click at [25, 217] on icon at bounding box center [23, 217] width 18 height 18
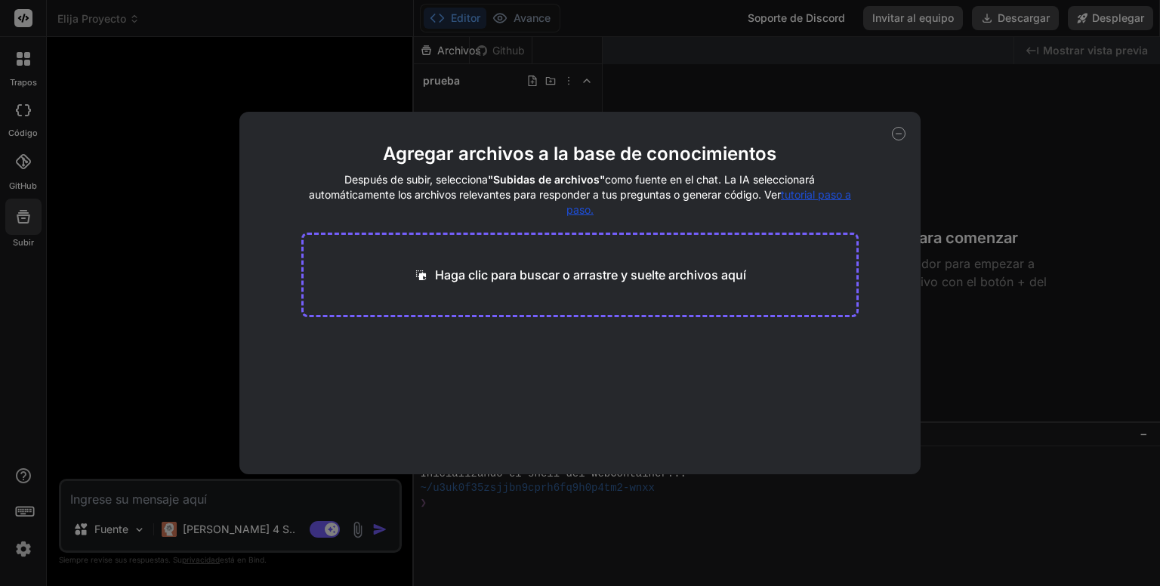
click at [900, 131] on icon at bounding box center [899, 134] width 14 height 14
type textarea "x"
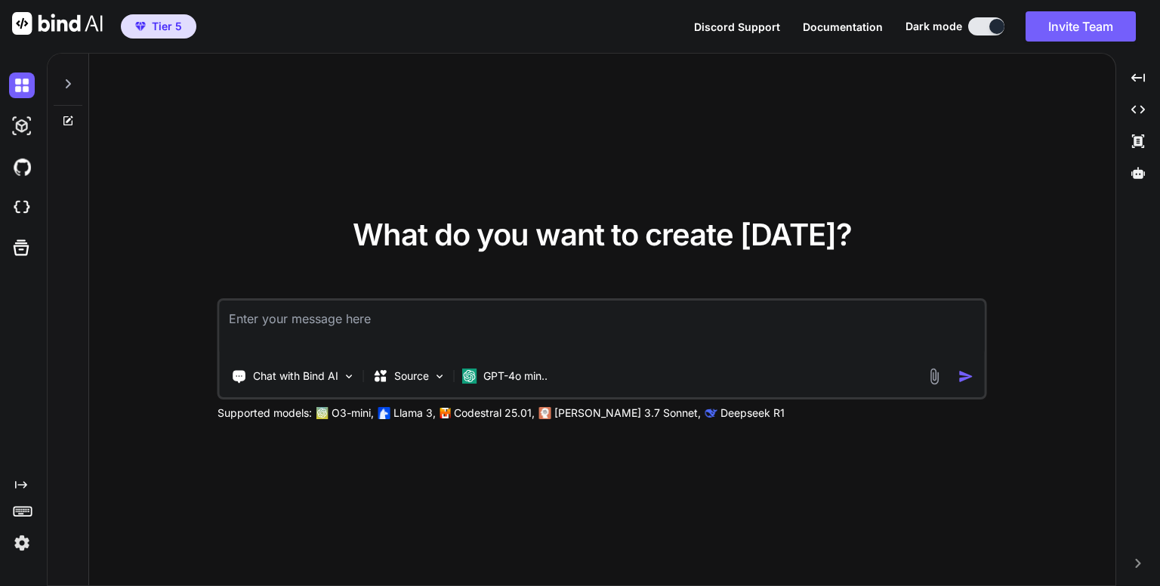
type textarea "x"
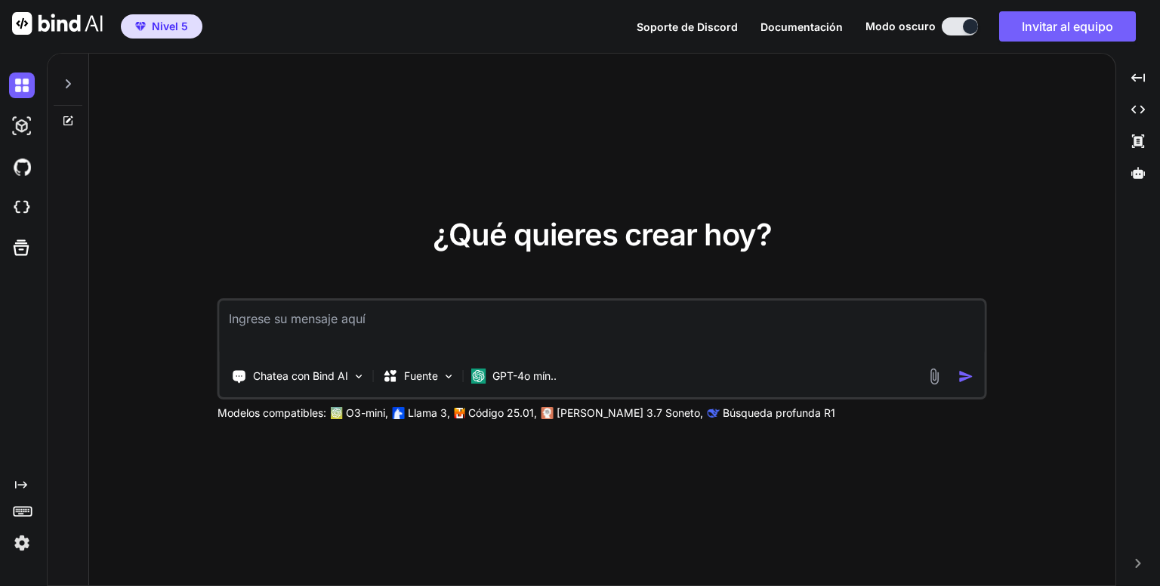
click at [965, 182] on div "¿Qué quieres crear hoy? Chatea con Bind AI Fuente GPT-4o mín.. Modelos compatib…" at bounding box center [602, 320] width 1027 height 533
click at [72, 82] on icon at bounding box center [68, 84] width 12 height 12
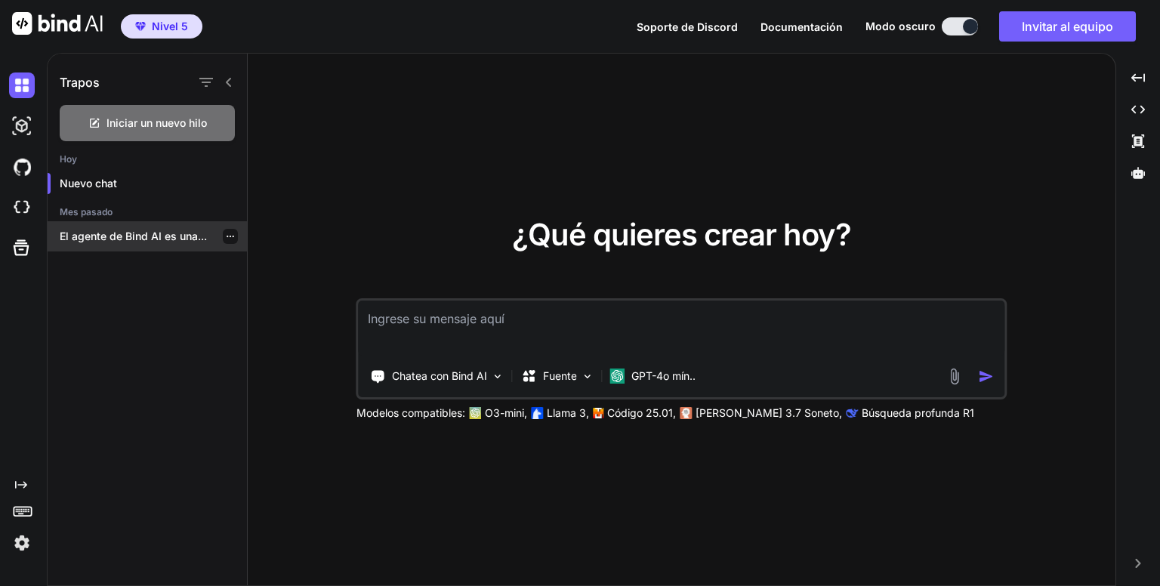
click at [160, 233] on font "El agente de Bind AI es una..." at bounding box center [133, 236] width 147 height 13
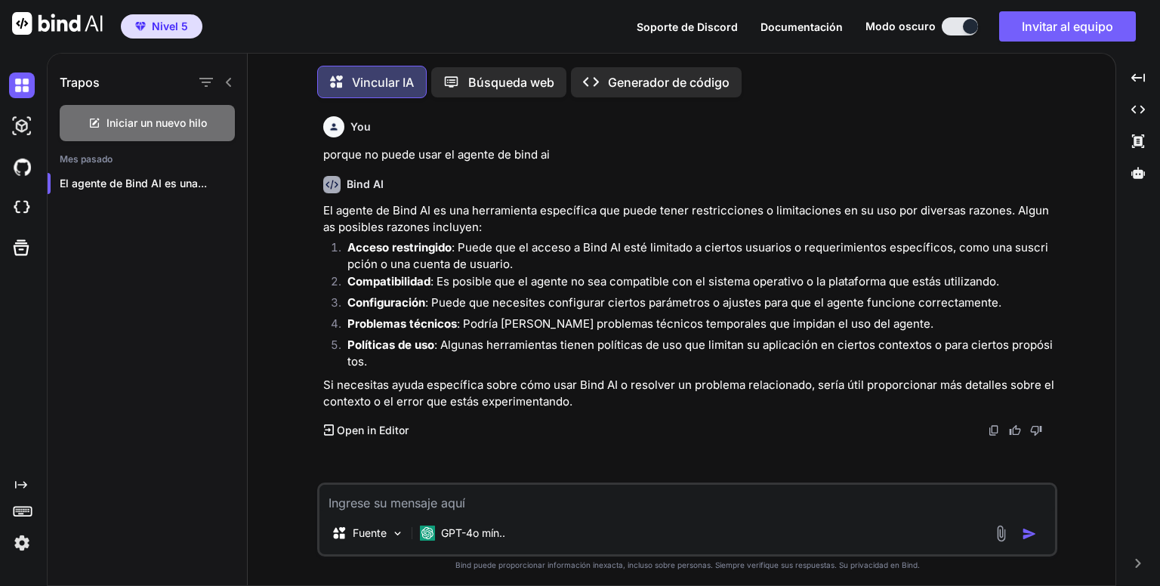
scroll to position [6, 0]
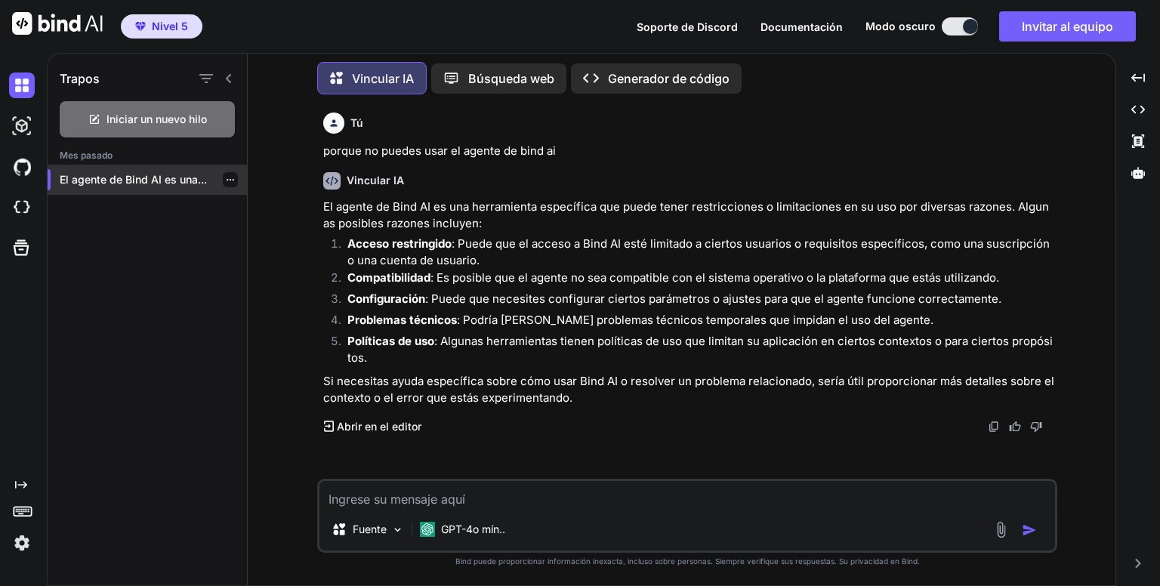
click at [227, 179] on icon "button" at bounding box center [231, 180] width 8 height 2
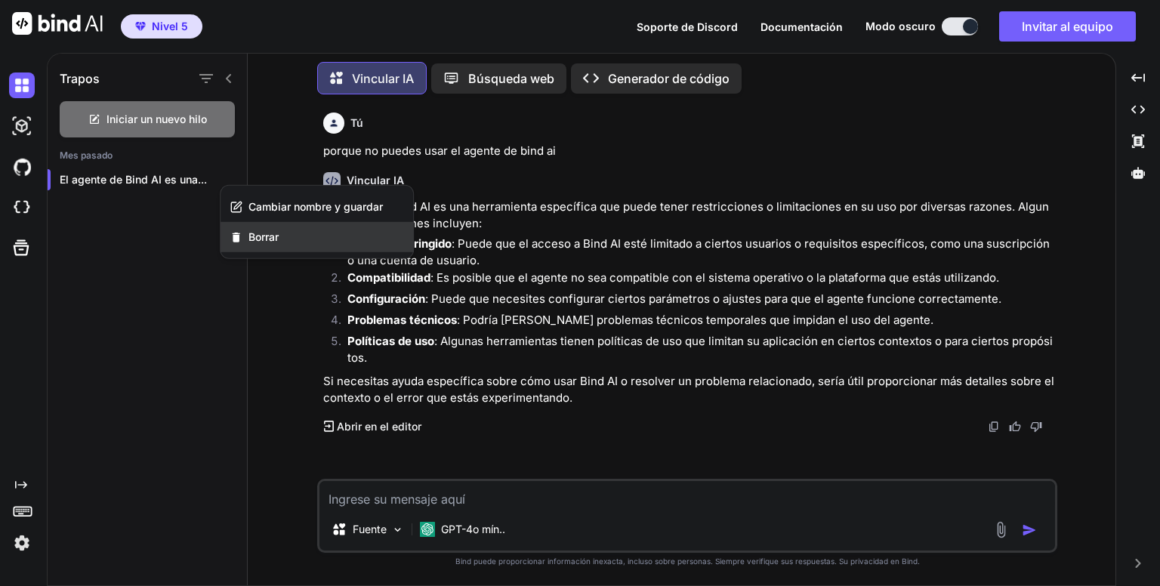
click at [281, 240] on div "Borrar" at bounding box center [317, 237] width 193 height 30
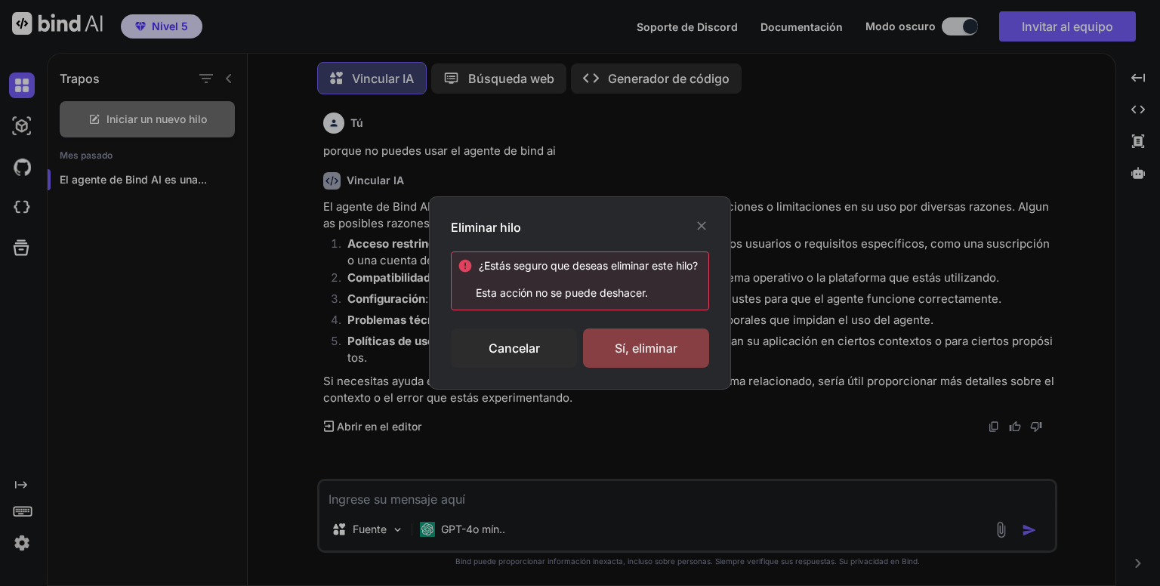
click at [613, 345] on div "Sí, eliminar" at bounding box center [646, 348] width 126 height 39
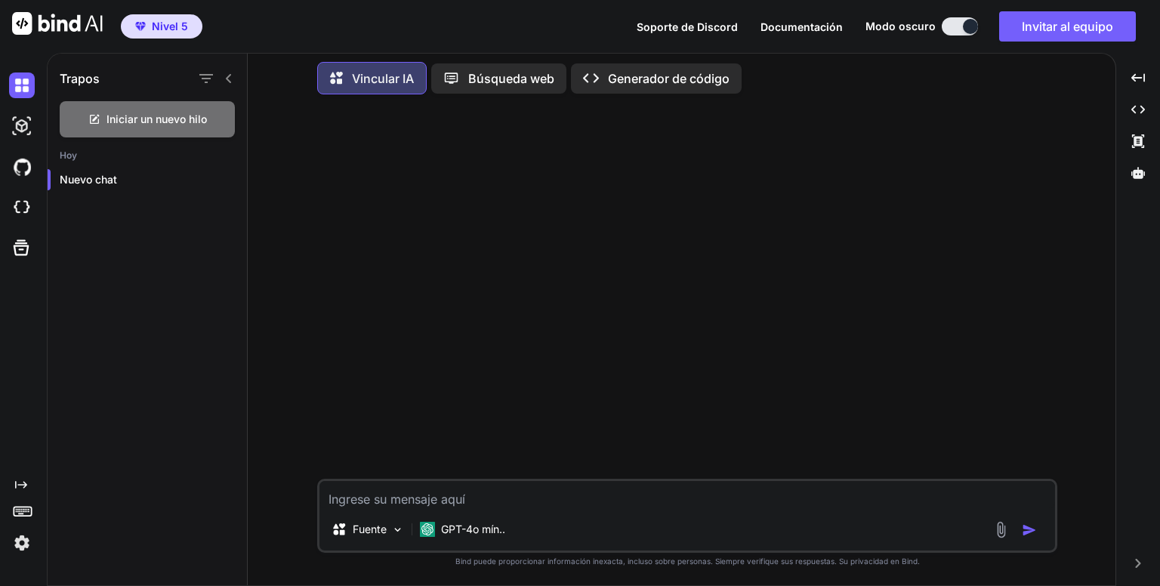
click at [394, 85] on div "Vincular IA" at bounding box center [372, 78] width 110 height 32
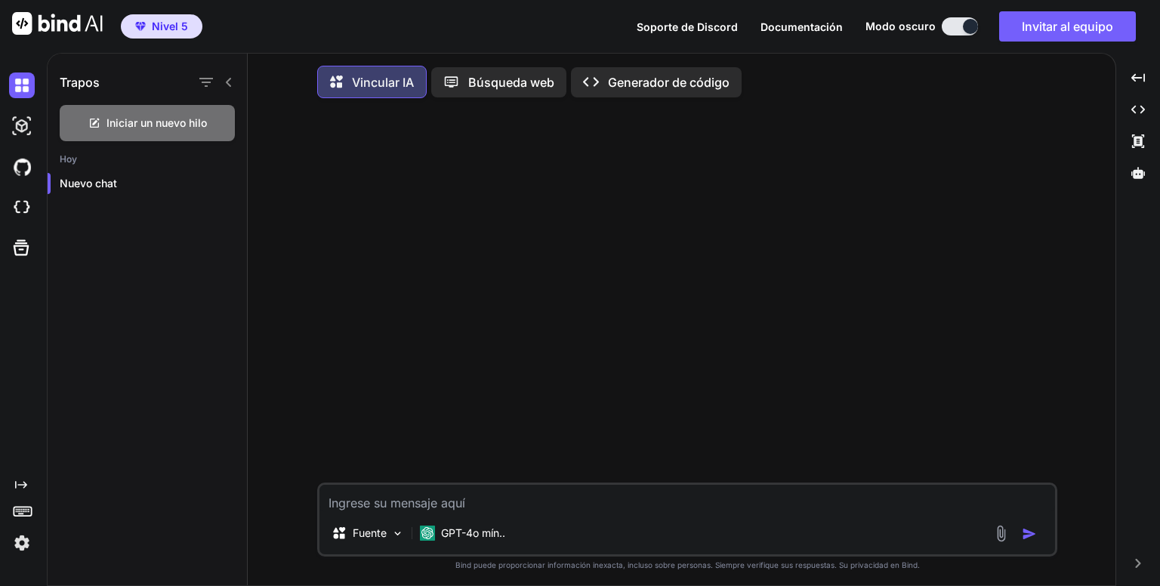
click at [366, 87] on font "Vincular IA" at bounding box center [383, 82] width 62 height 15
click at [495, 79] on font "Búsqueda web" at bounding box center [511, 82] width 86 height 15
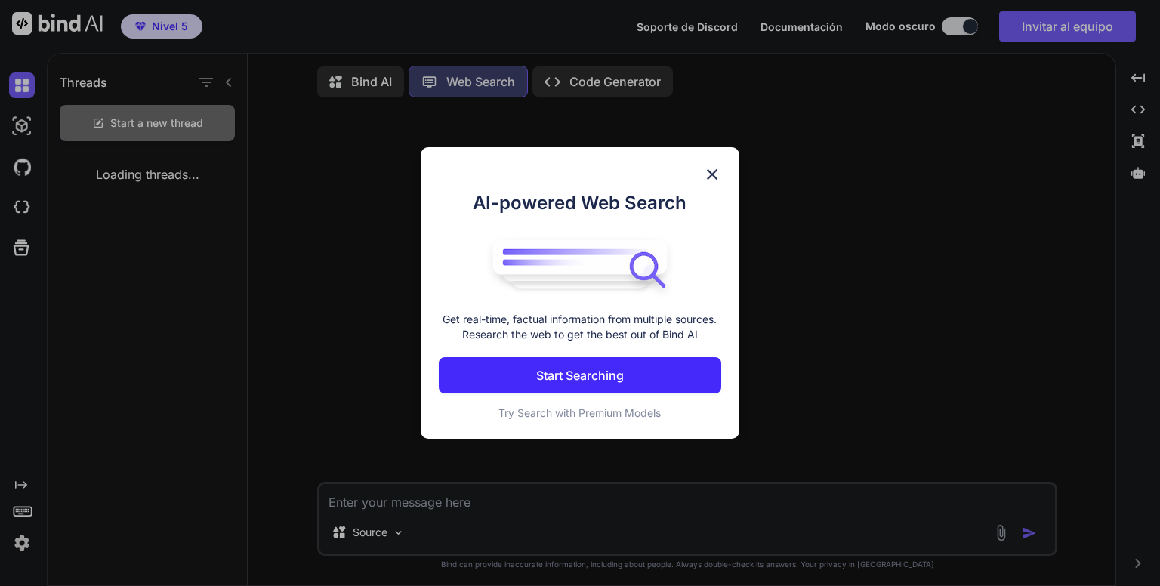
scroll to position [6, 0]
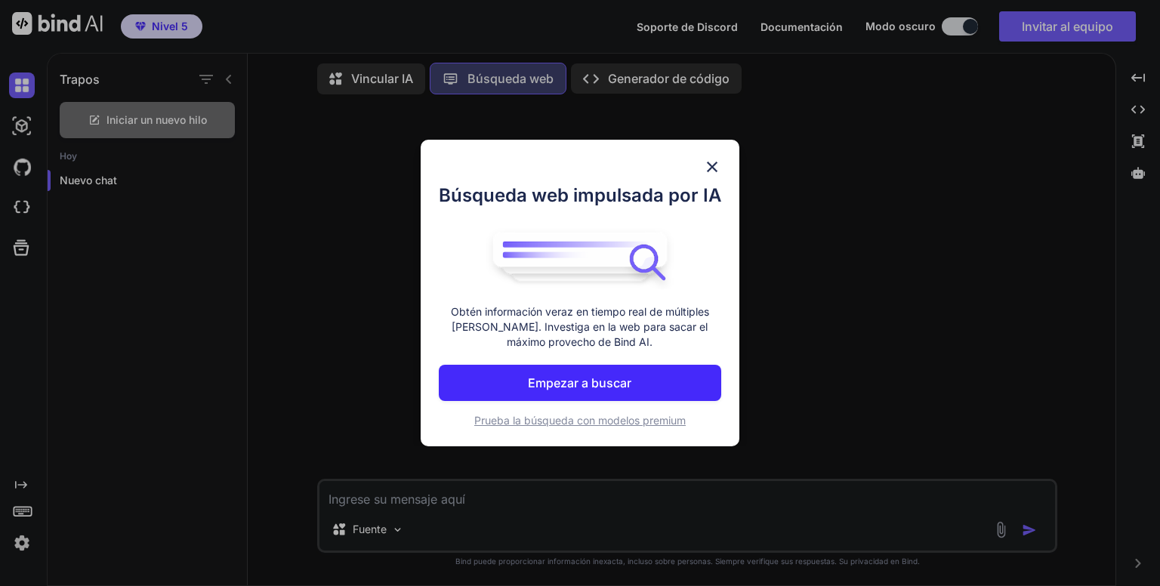
click at [640, 75] on div "Búsqueda web impulsada por IA Obtén información veraz en tiempo real de múltipl…" at bounding box center [580, 293] width 1160 height 586
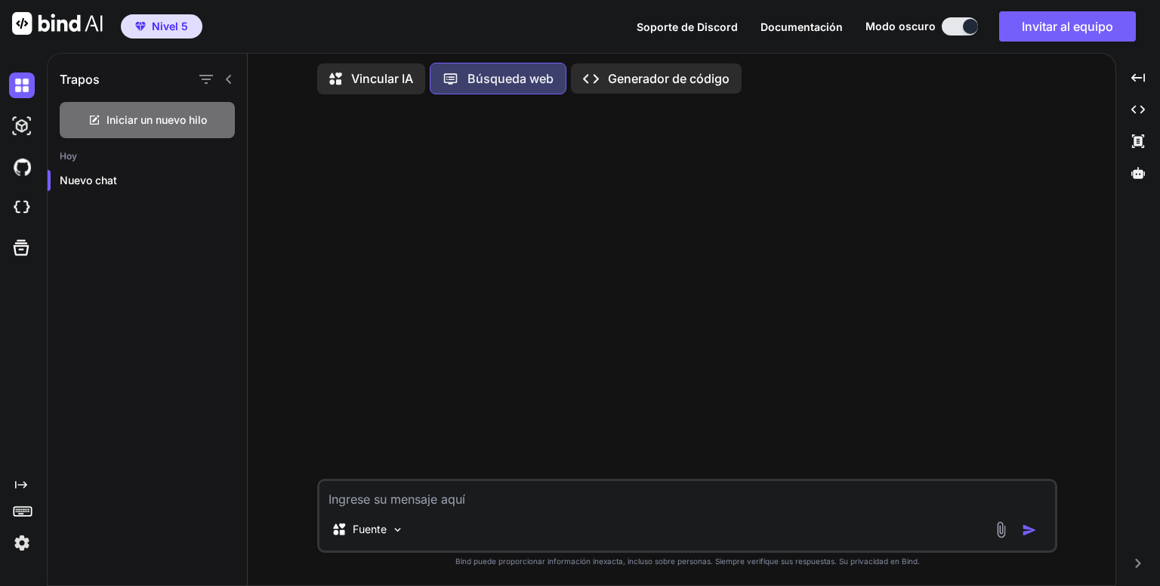
click at [640, 75] on font "Generador de código" at bounding box center [669, 78] width 122 height 15
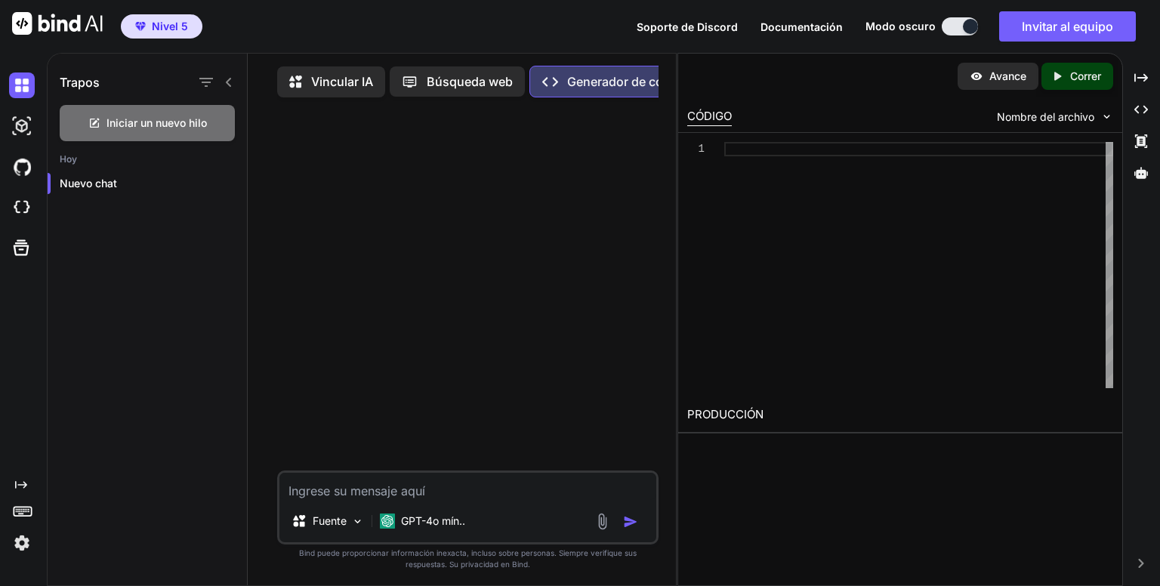
click at [447, 85] on font "Búsqueda web" at bounding box center [470, 81] width 86 height 15
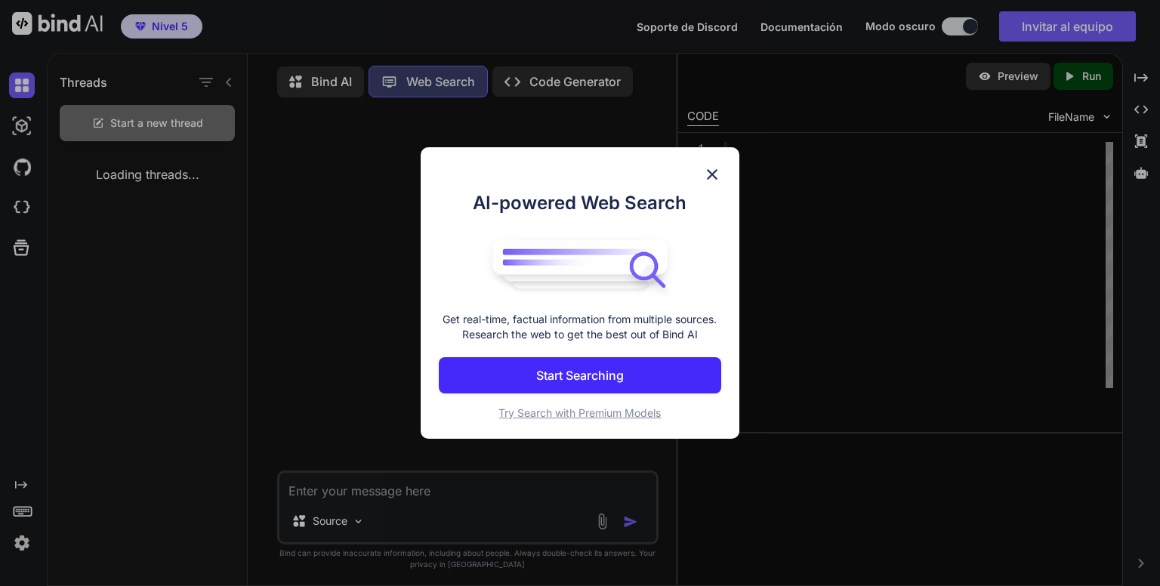
scroll to position [6, 0]
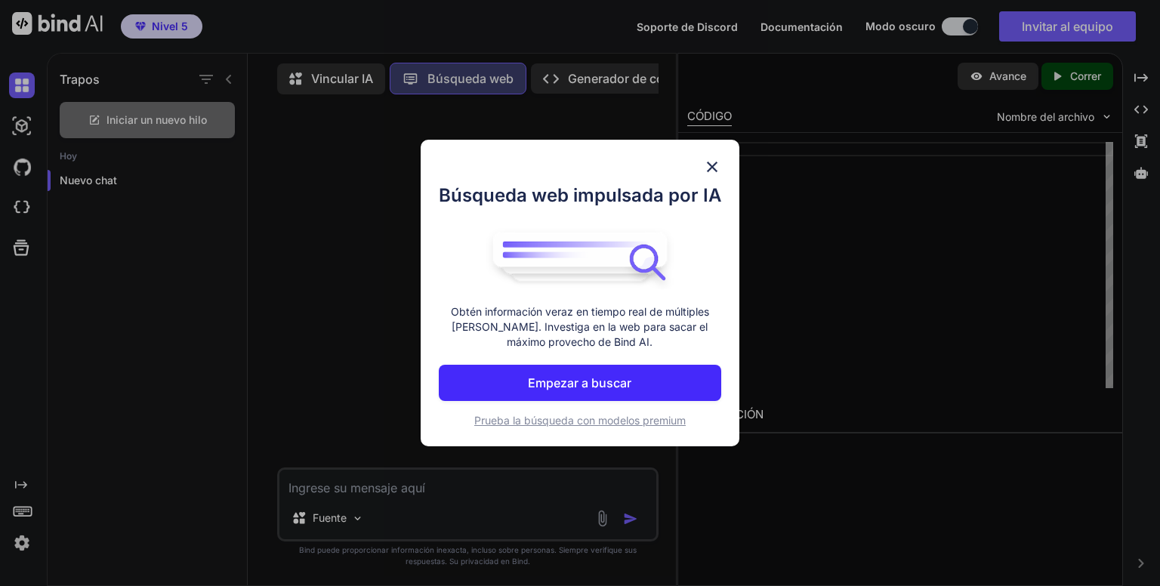
click at [333, 75] on div "Búsqueda web impulsada por IA Obtén información veraz en tiempo real de múltipl…" at bounding box center [580, 293] width 1160 height 586
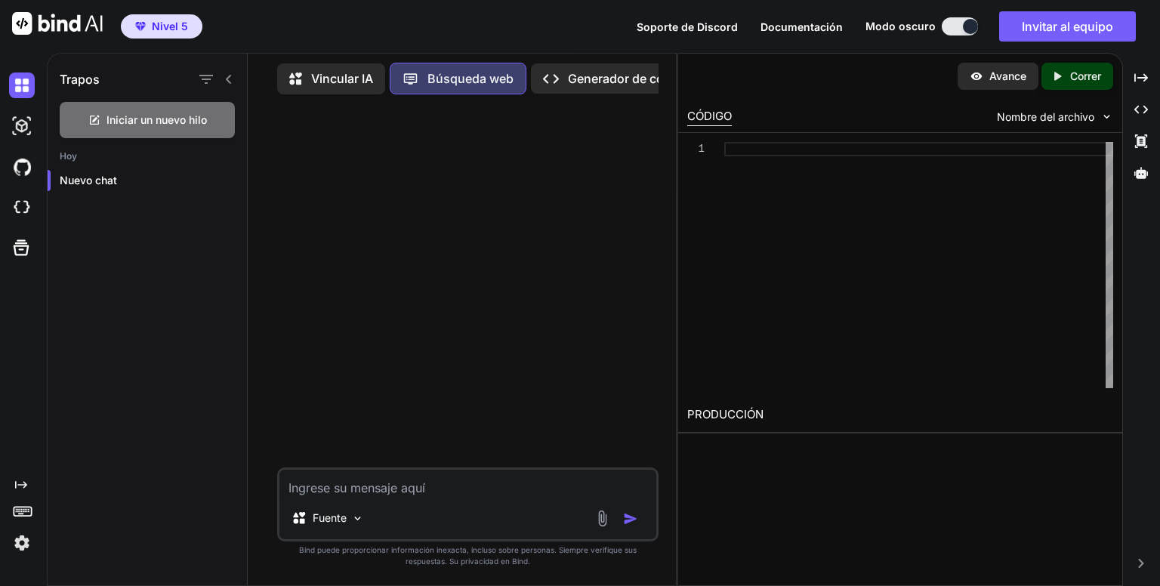
click at [333, 73] on font "Vincular IA" at bounding box center [342, 78] width 62 height 15
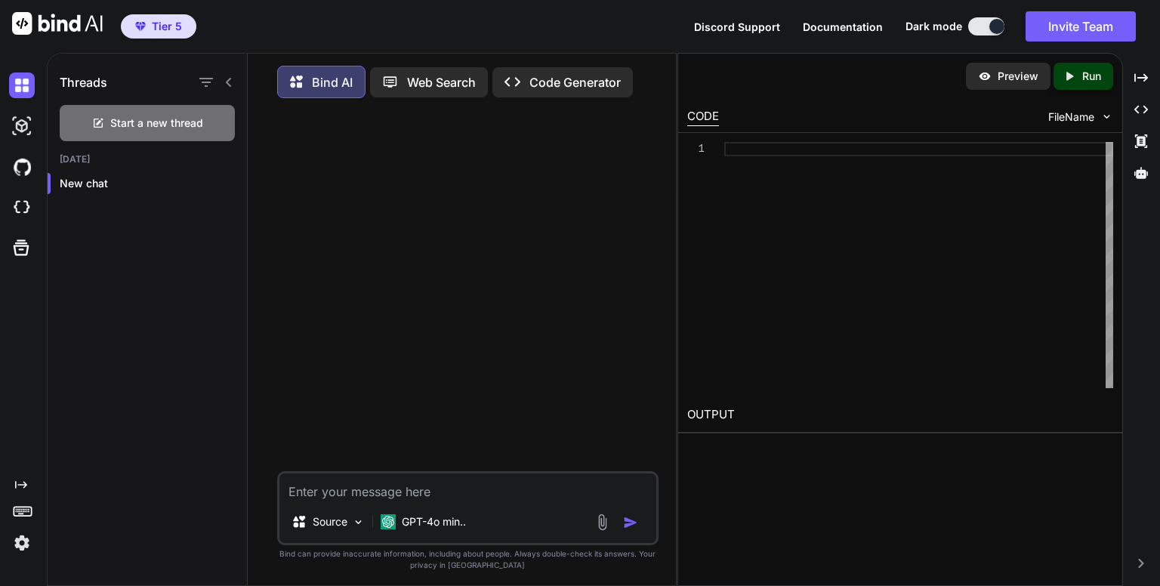
click at [583, 242] on div at bounding box center [469, 290] width 378 height 361
click at [224, 81] on icon at bounding box center [229, 82] width 12 height 12
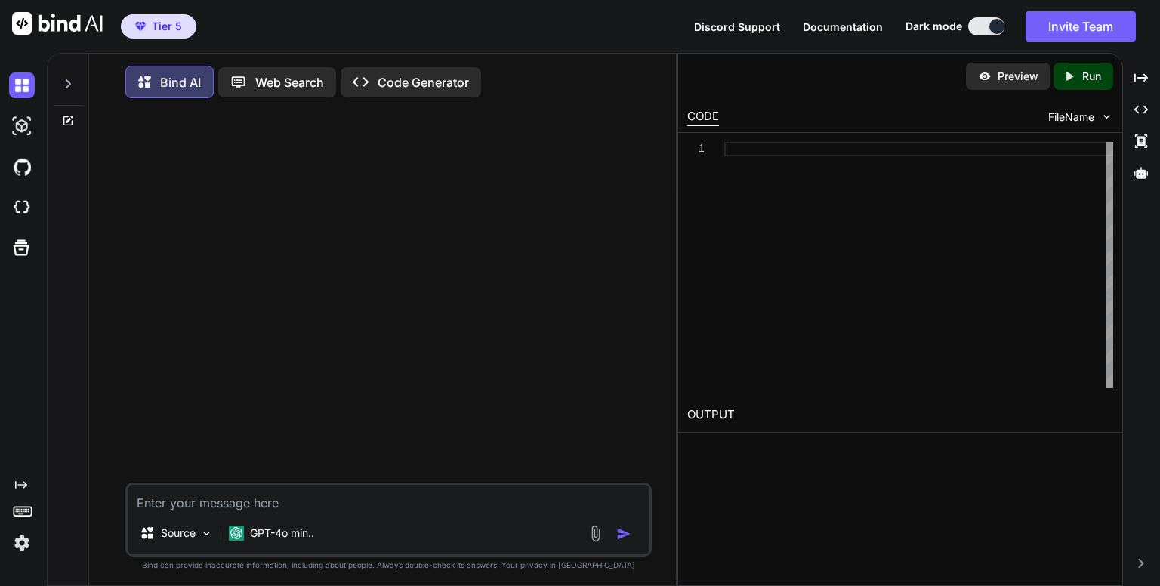
click at [71, 120] on icon at bounding box center [68, 121] width 12 height 12
click at [200, 538] on img at bounding box center [206, 533] width 13 height 13
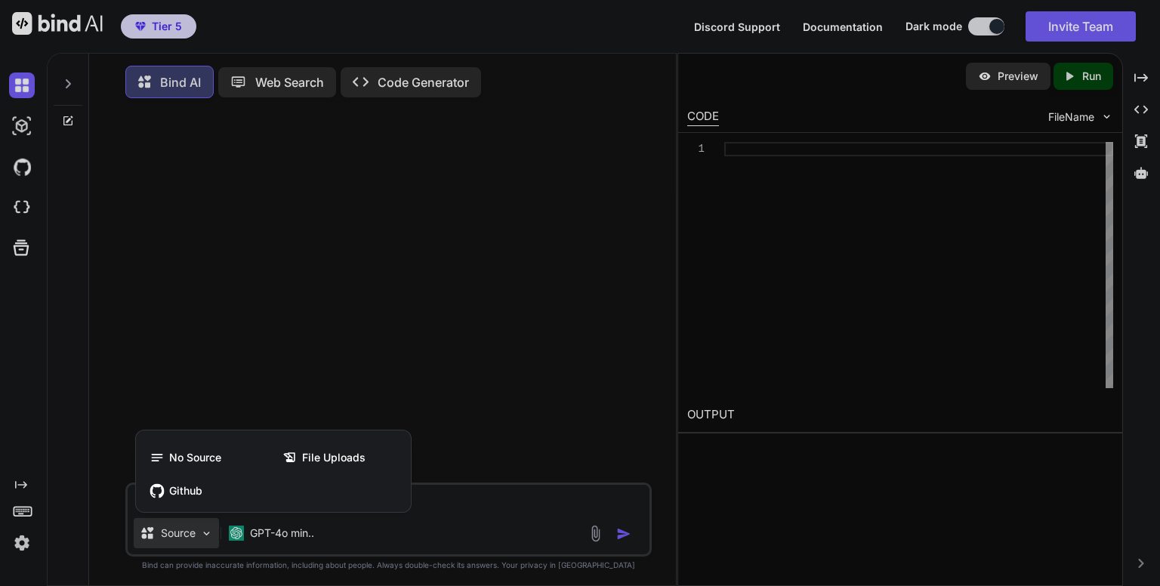
click at [453, 420] on div at bounding box center [580, 293] width 1160 height 586
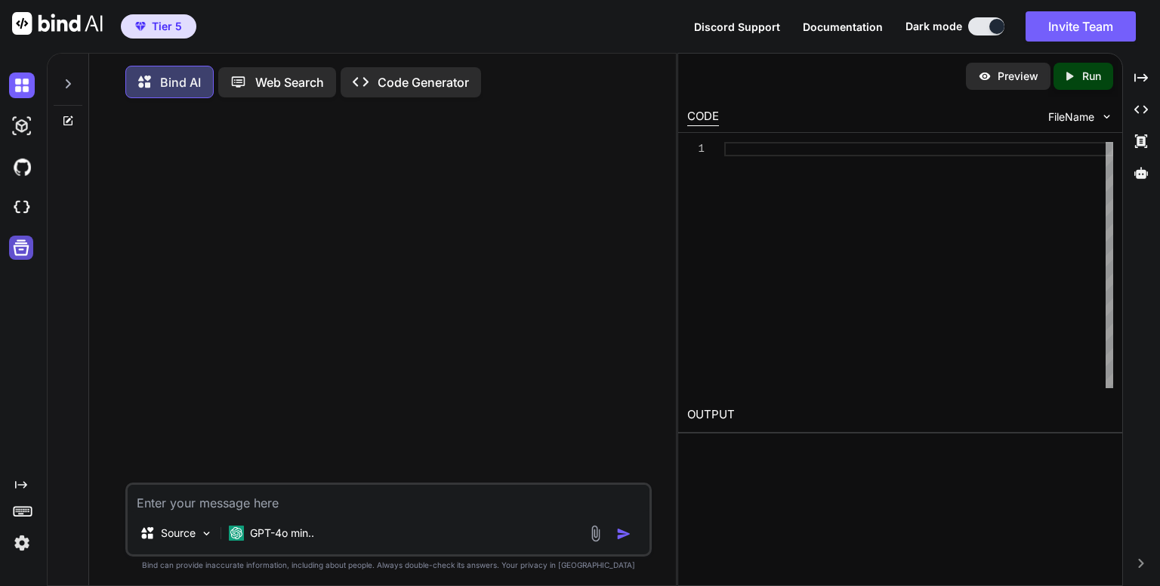
click at [24, 247] on icon at bounding box center [21, 247] width 21 height 21
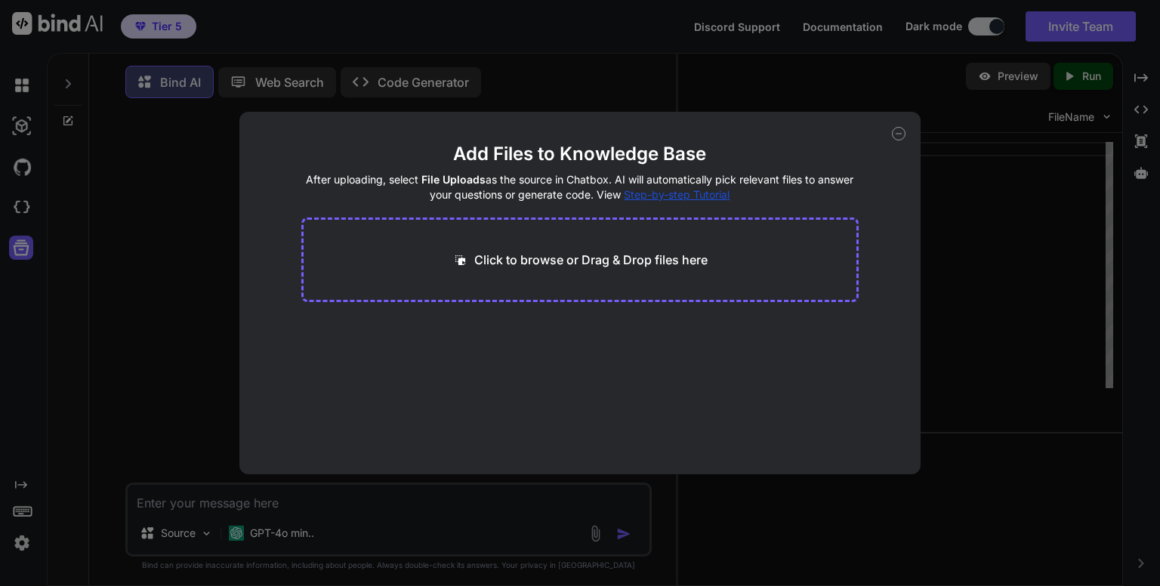
click at [901, 134] on icon at bounding box center [899, 134] width 5 height 0
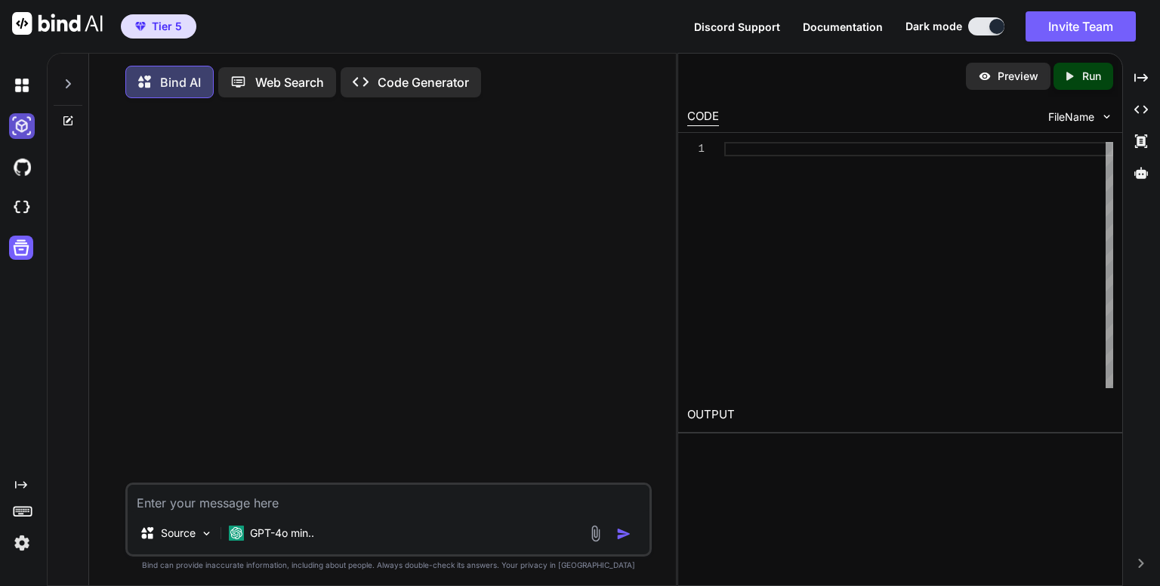
click at [27, 122] on img at bounding box center [22, 126] width 26 height 26
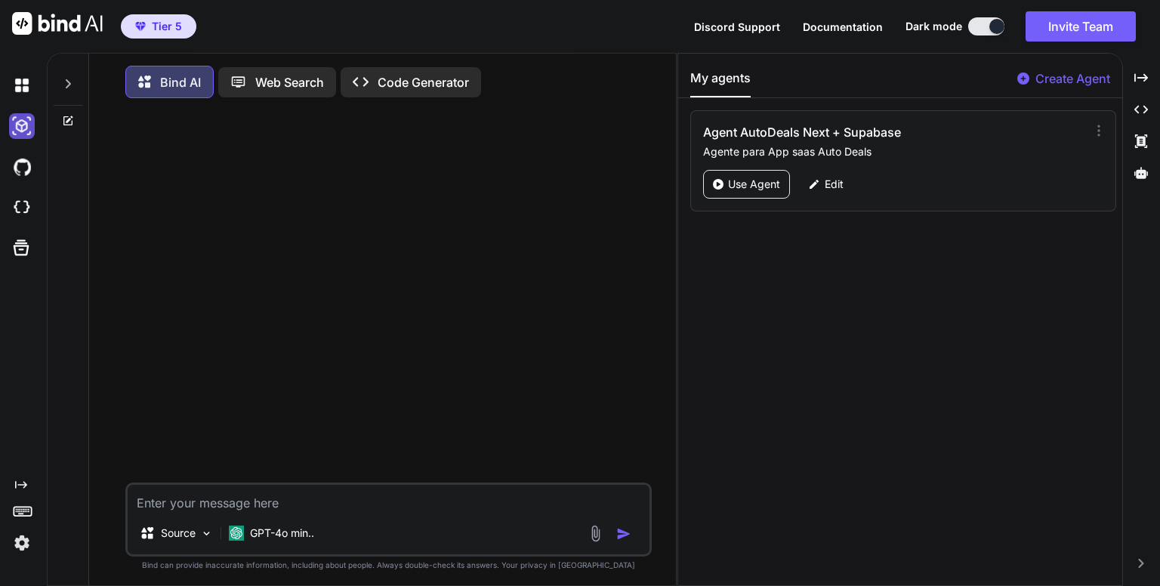
click at [27, 122] on img at bounding box center [22, 126] width 26 height 26
click at [14, 130] on img at bounding box center [22, 126] width 26 height 26
click at [25, 86] on img at bounding box center [22, 86] width 26 height 26
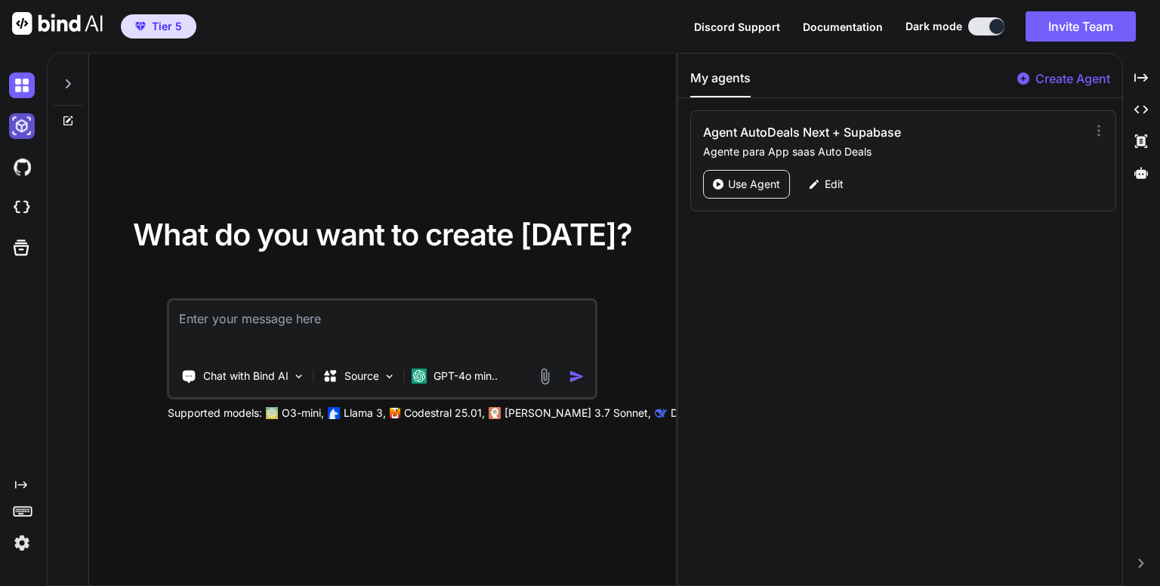
click at [16, 127] on img at bounding box center [22, 126] width 26 height 26
click at [20, 84] on img at bounding box center [22, 86] width 26 height 26
click at [838, 245] on div "My agents Create Agent Agent AutoDeals Next + Supabase Agente para App saas Aut…" at bounding box center [900, 320] width 444 height 532
click at [1153, 77] on div "Created with Pixso." at bounding box center [1141, 78] width 25 height 26
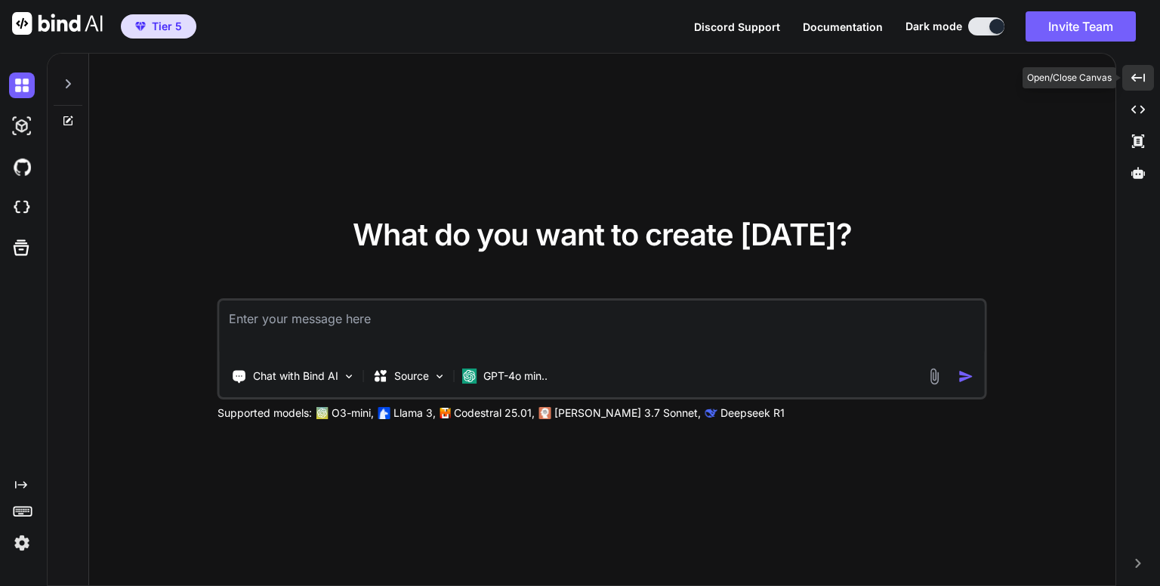
click at [1153, 77] on div "Created with Pixso." at bounding box center [1138, 78] width 32 height 26
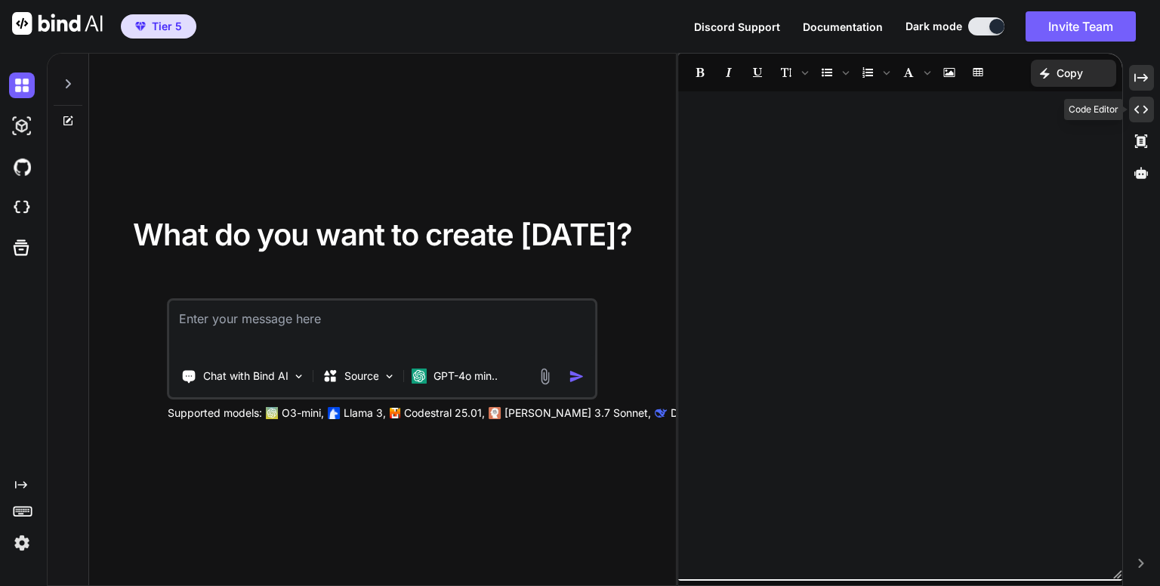
click at [1148, 109] on div "Created with Pixso." at bounding box center [1141, 110] width 25 height 26
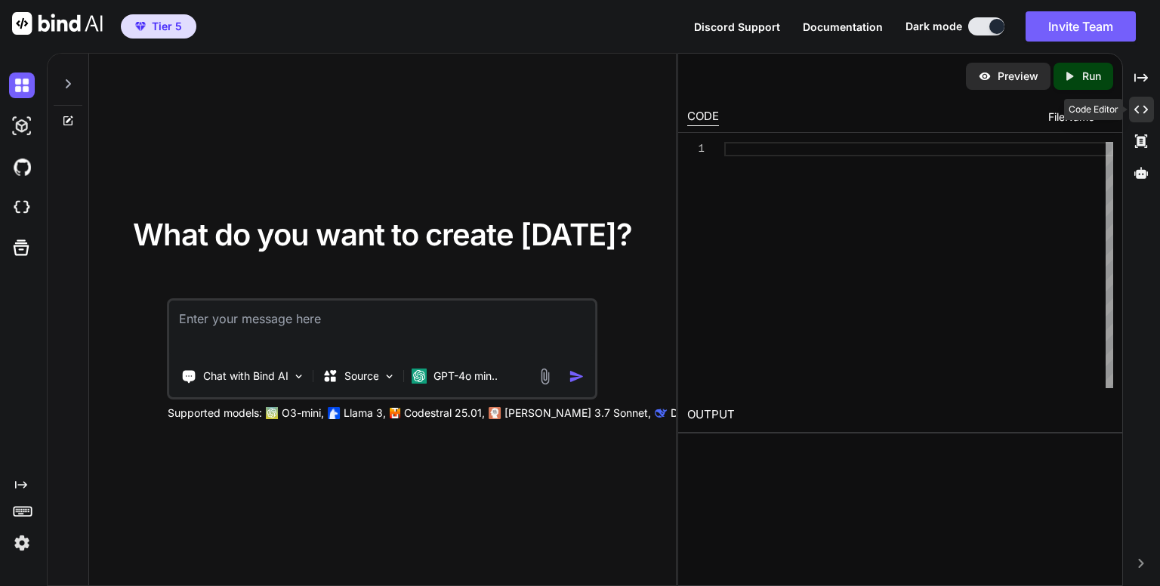
click at [1140, 104] on icon "Created with Pixso." at bounding box center [1142, 110] width 14 height 14
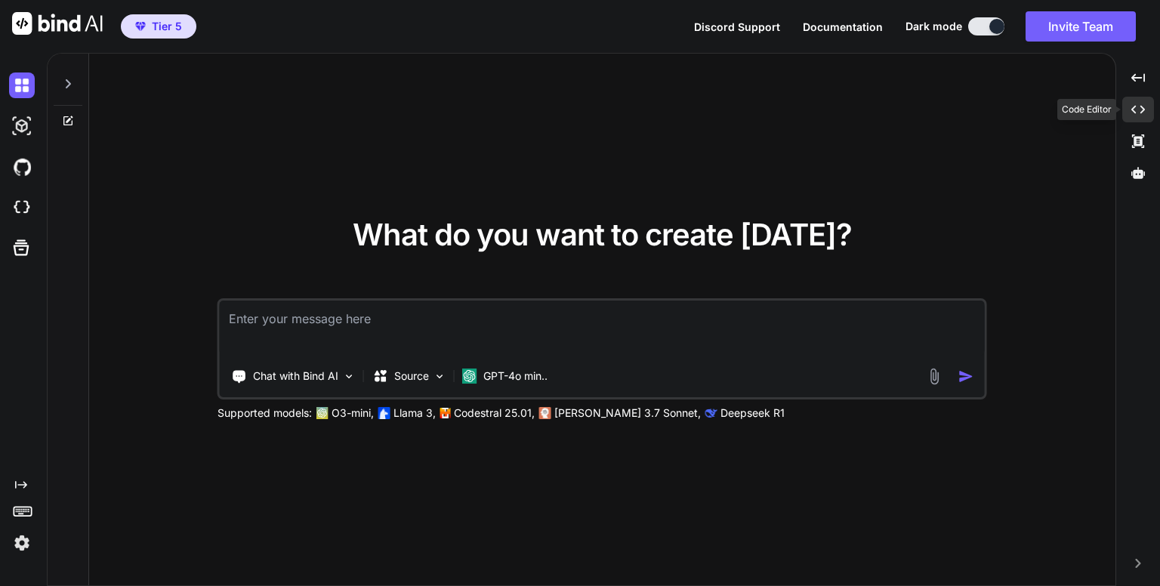
click at [1137, 103] on icon "Created with Pixso." at bounding box center [1139, 110] width 14 height 14
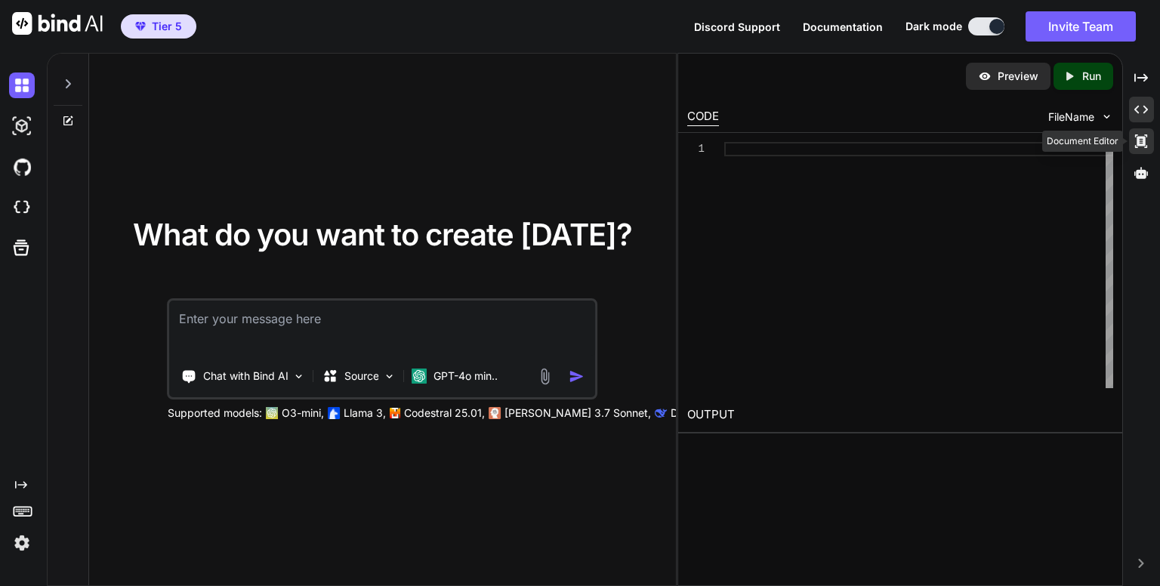
click at [1139, 144] on icon at bounding box center [1141, 141] width 12 height 14
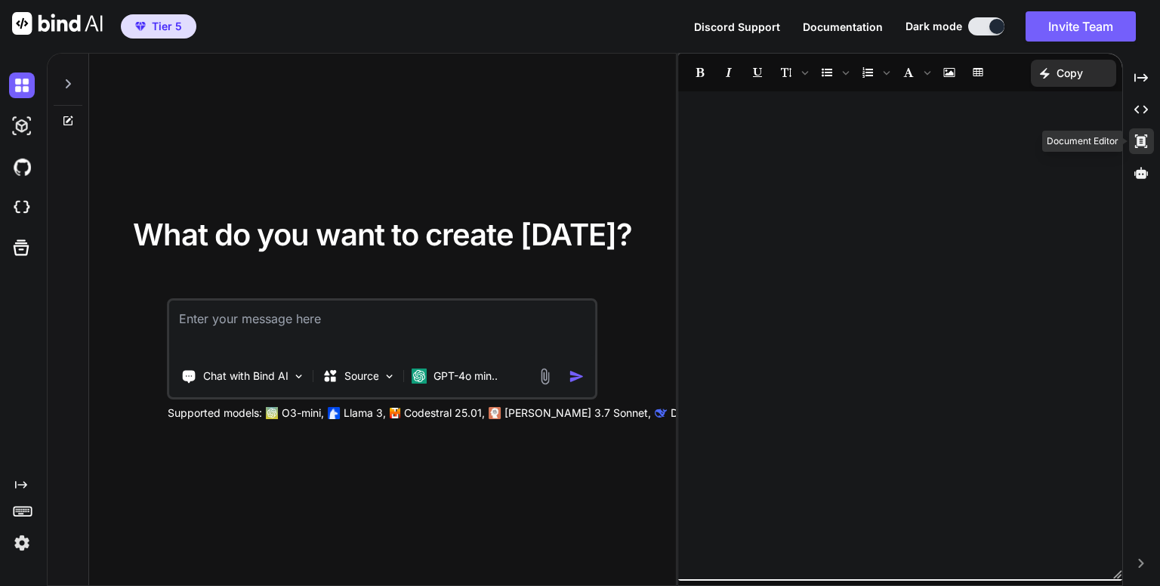
click at [1139, 144] on icon at bounding box center [1141, 141] width 12 height 14
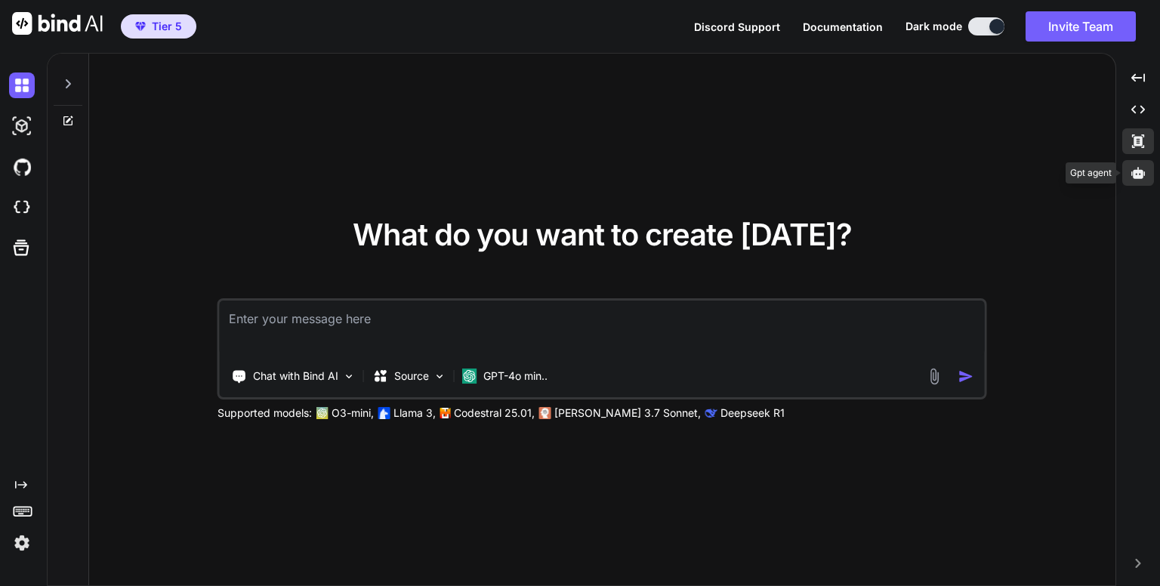
click at [1132, 171] on icon at bounding box center [1139, 172] width 14 height 11
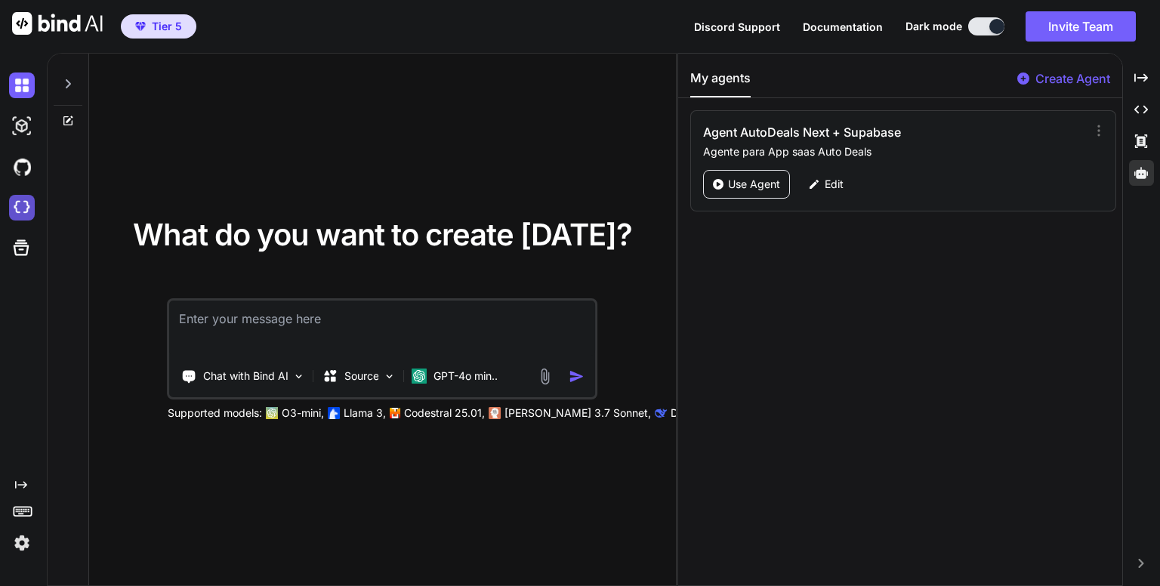
click at [27, 201] on img at bounding box center [22, 208] width 26 height 26
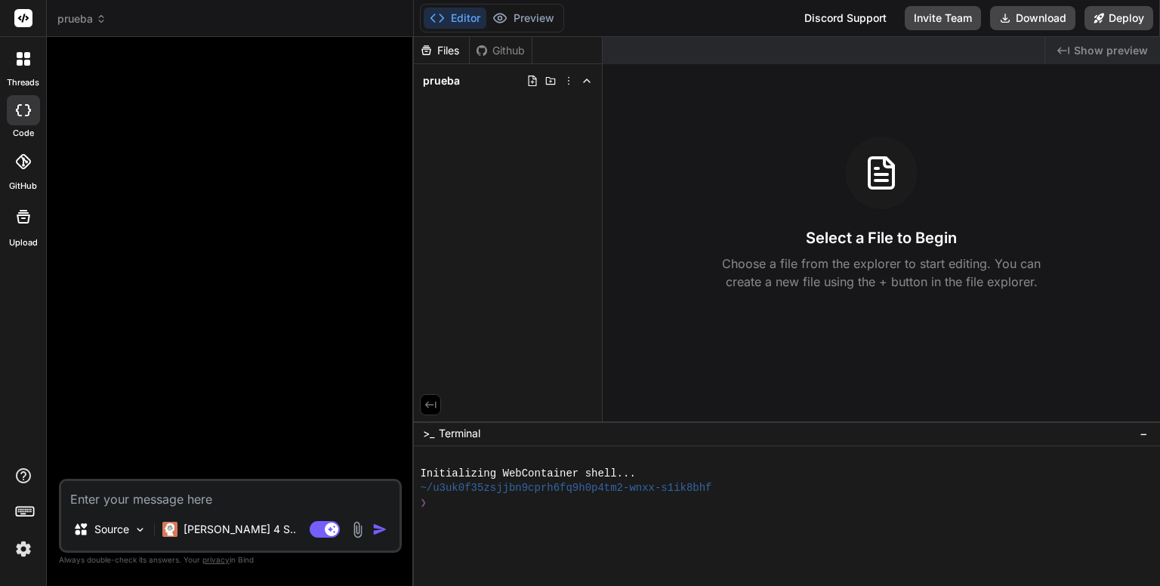
click at [104, 19] on icon at bounding box center [101, 19] width 11 height 11
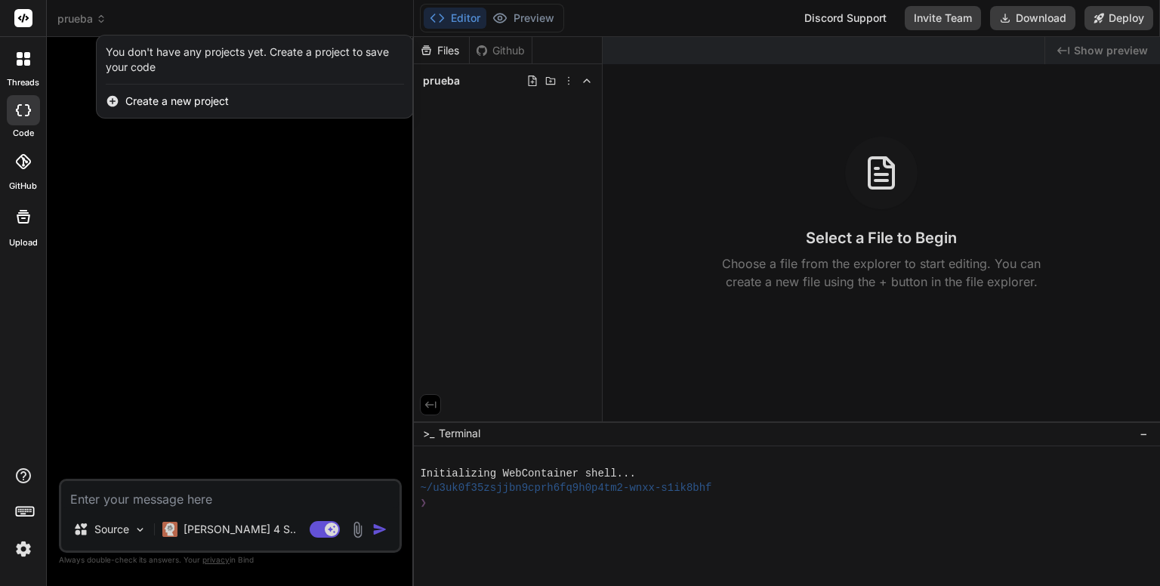
click at [382, 227] on div at bounding box center [580, 293] width 1160 height 586
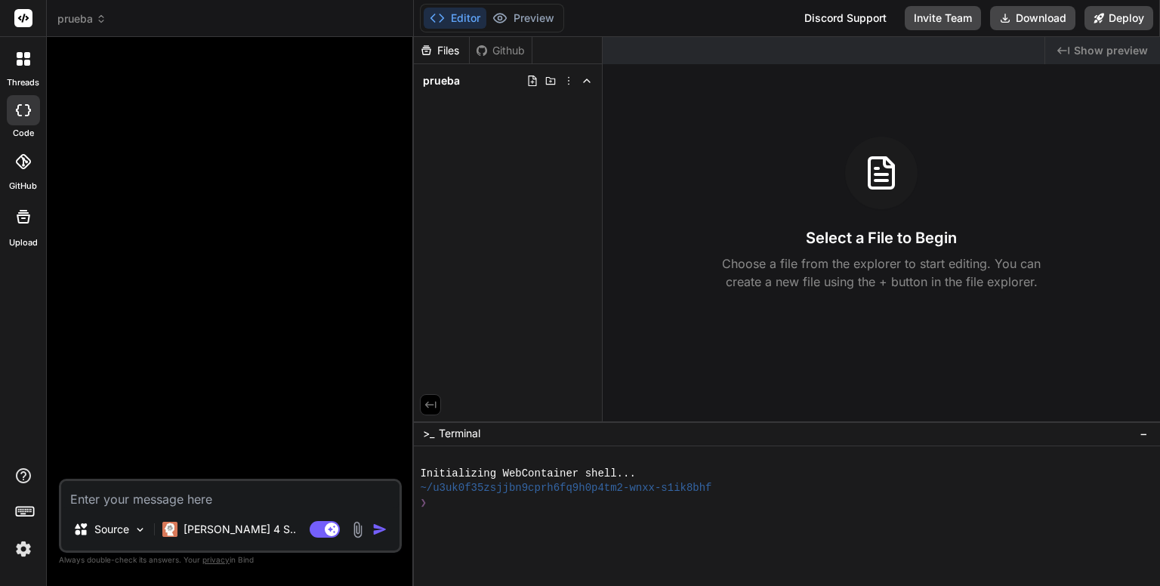
click at [99, 20] on icon at bounding box center [101, 19] width 11 height 11
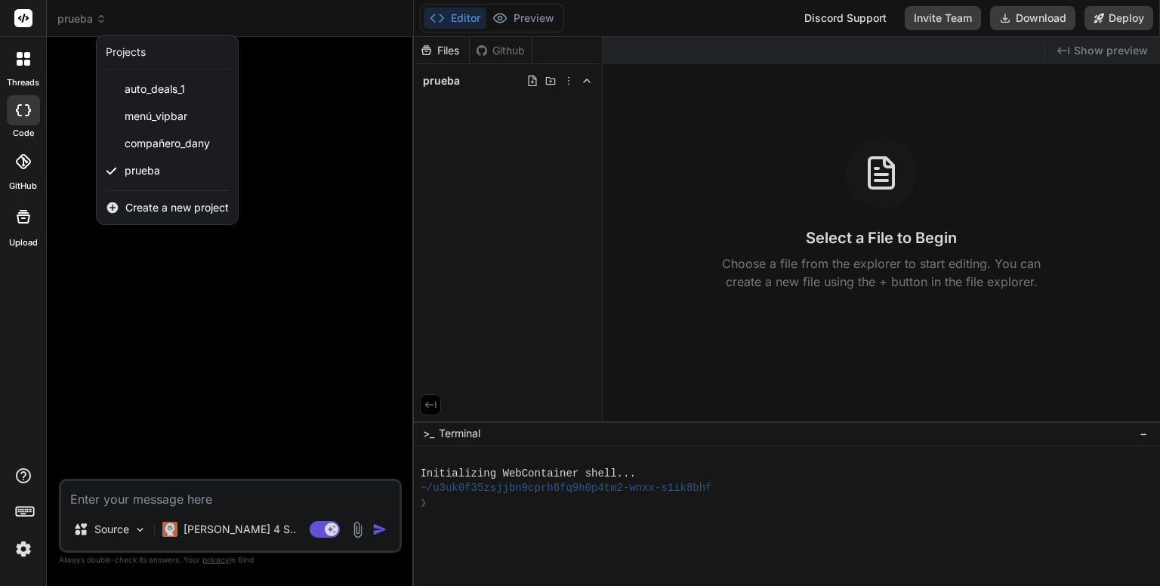
click at [132, 49] on div "Projects" at bounding box center [126, 52] width 40 height 15
click at [112, 170] on icon at bounding box center [112, 170] width 10 height 7
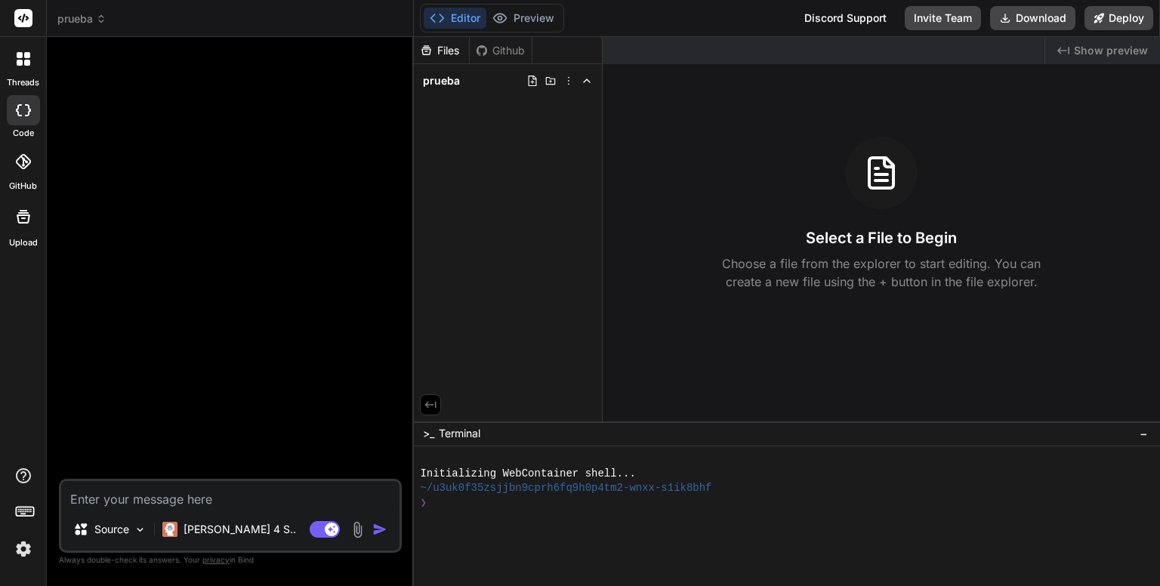
click at [94, 17] on span "prueba" at bounding box center [81, 18] width 49 height 15
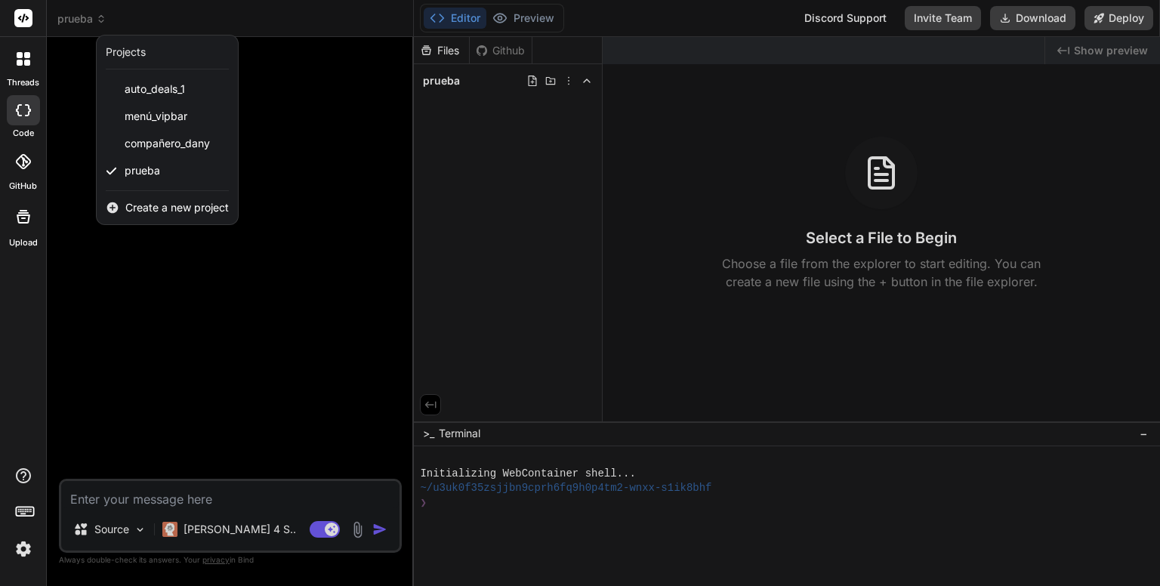
click at [25, 16] on icon at bounding box center [23, 18] width 11 height 9
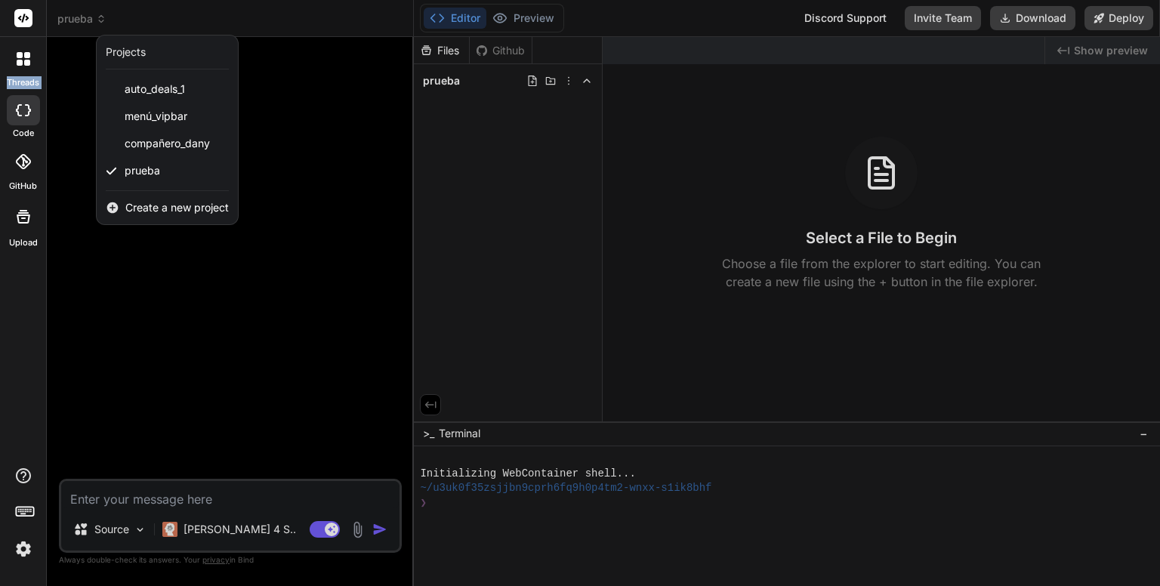
click at [25, 16] on icon at bounding box center [23, 18] width 11 height 9
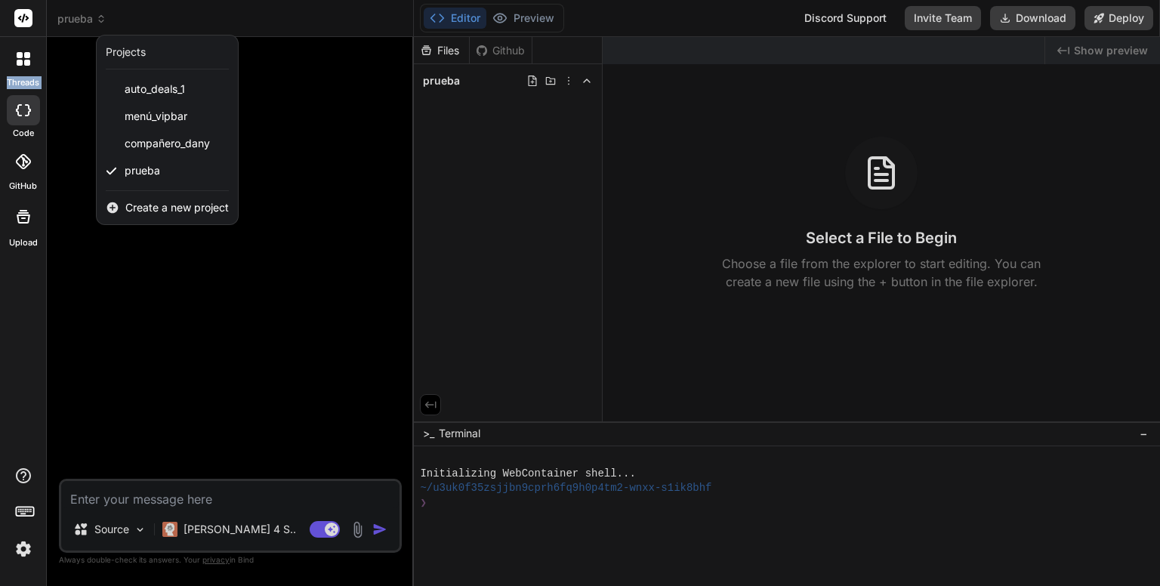
click at [25, 16] on icon at bounding box center [23, 18] width 11 height 9
click at [390, 193] on div at bounding box center [580, 293] width 1160 height 586
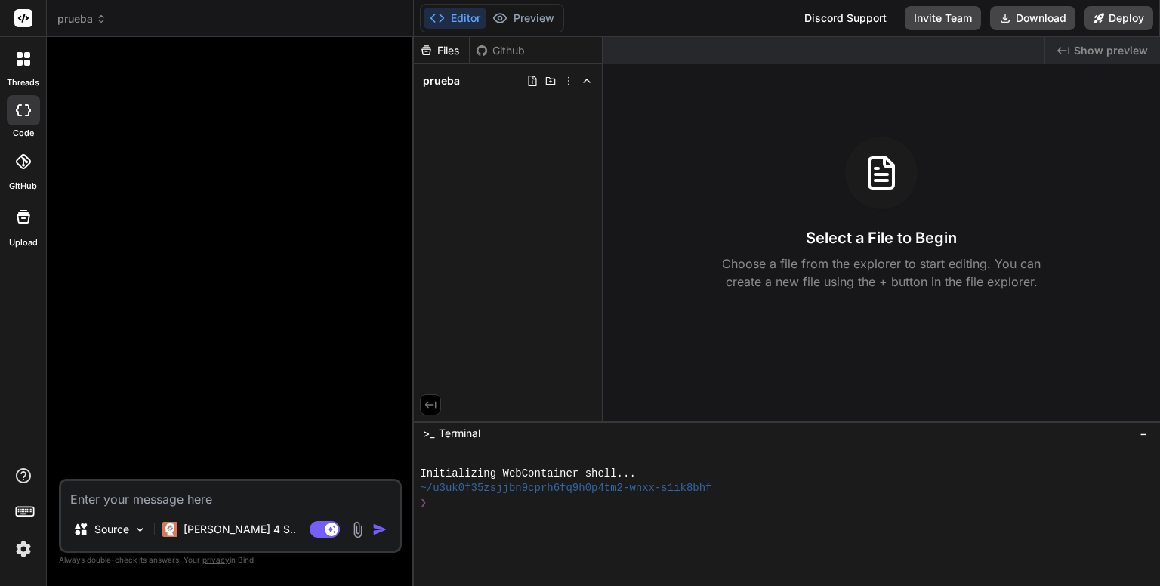
click at [270, 499] on textarea at bounding box center [230, 494] width 338 height 27
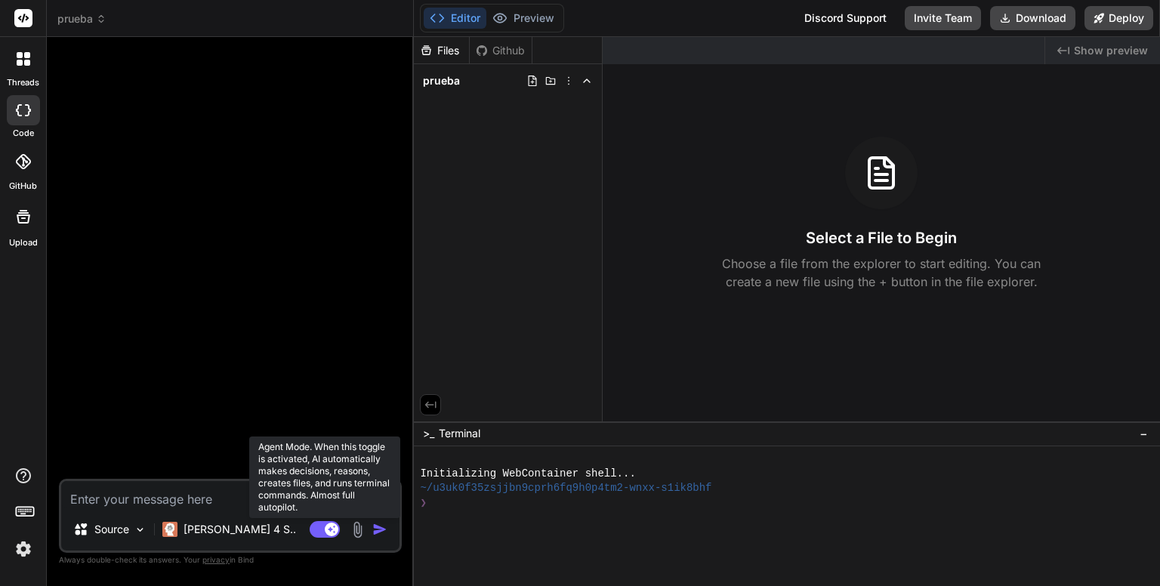
click at [321, 531] on rect at bounding box center [325, 529] width 30 height 17
click at [321, 531] on icon at bounding box center [319, 529] width 8 height 8
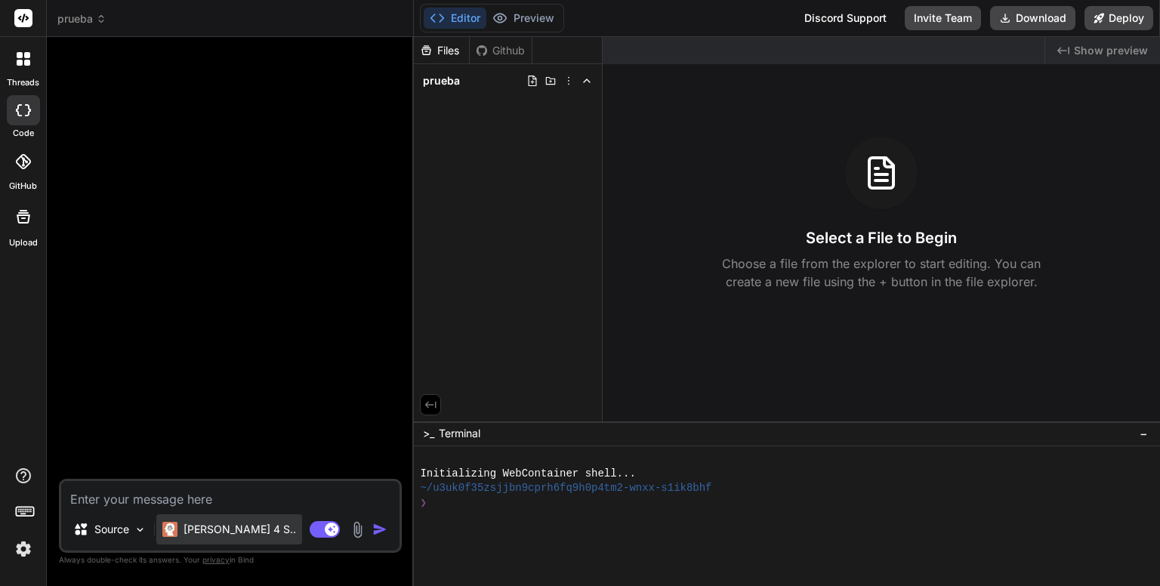
click at [209, 524] on p "Claude 4 S.." at bounding box center [240, 529] width 113 height 15
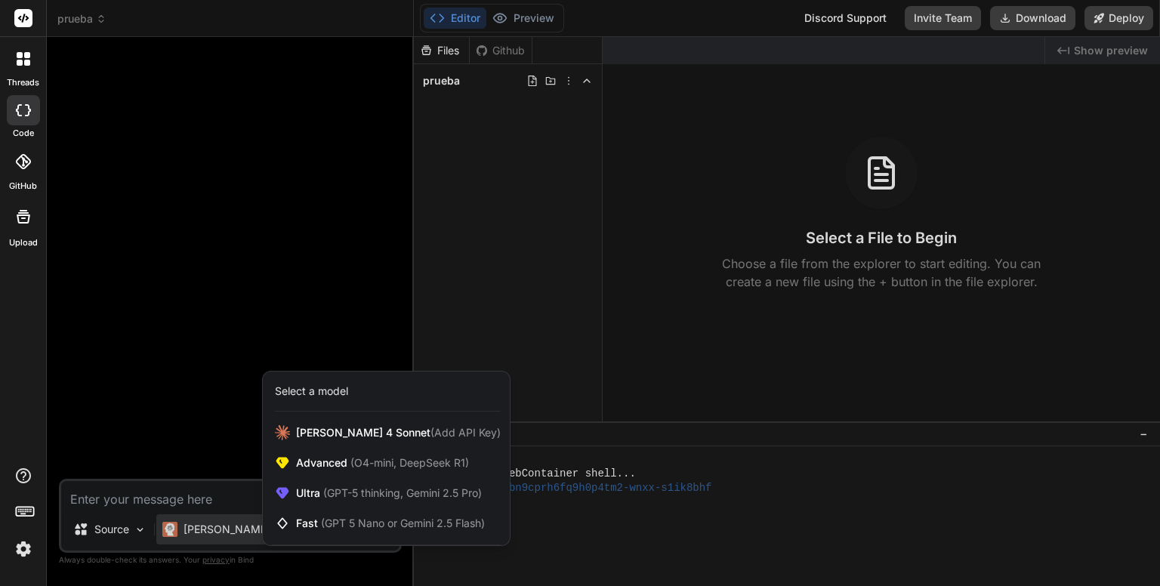
click at [221, 447] on div at bounding box center [580, 293] width 1160 height 586
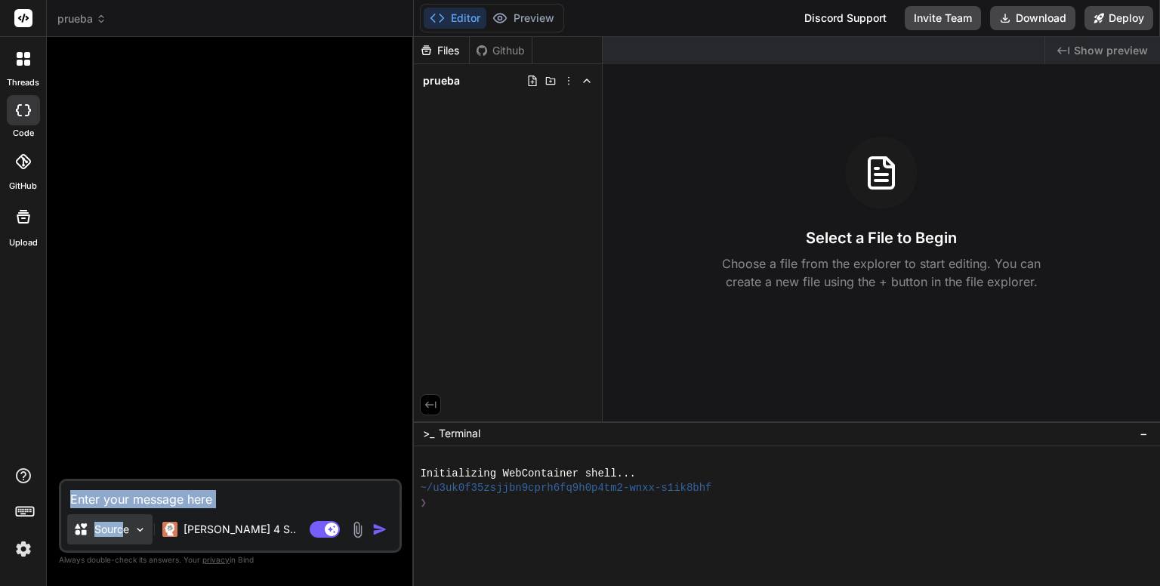
click at [121, 524] on div "Source Claude 4 S.. Agent Mode. When this toggle is activated, AI automatically…" at bounding box center [230, 516] width 343 height 74
click at [156, 398] on div at bounding box center [232, 264] width 340 height 430
click at [19, 220] on icon at bounding box center [23, 217] width 18 height 18
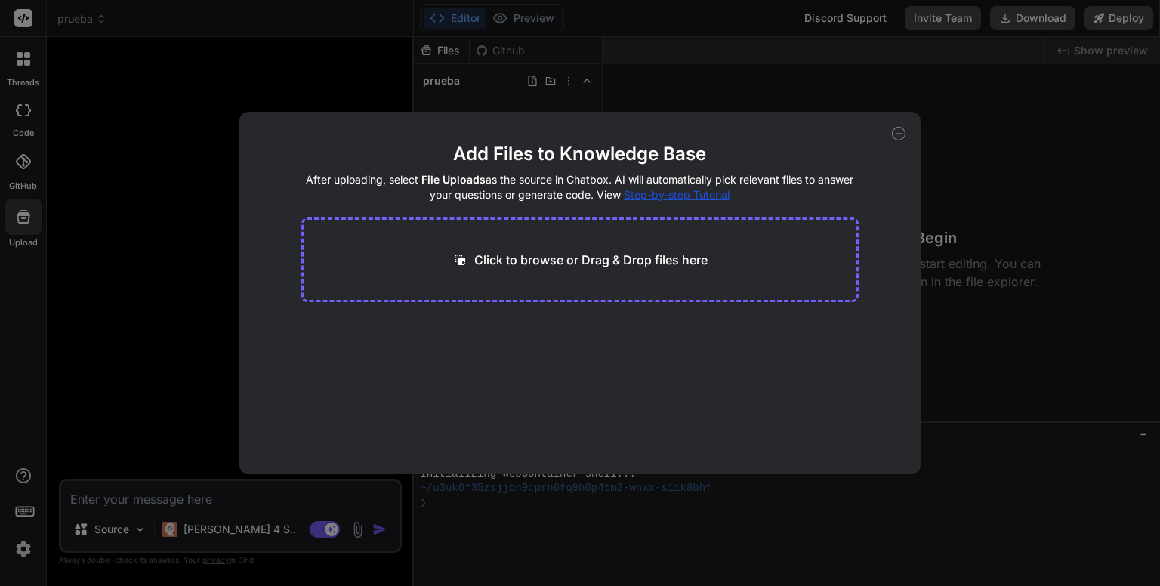
click at [120, 195] on div "Add Files to Knowledge Base After uploading, select File Uploads as the source …" at bounding box center [580, 293] width 1160 height 586
type textarea "x"
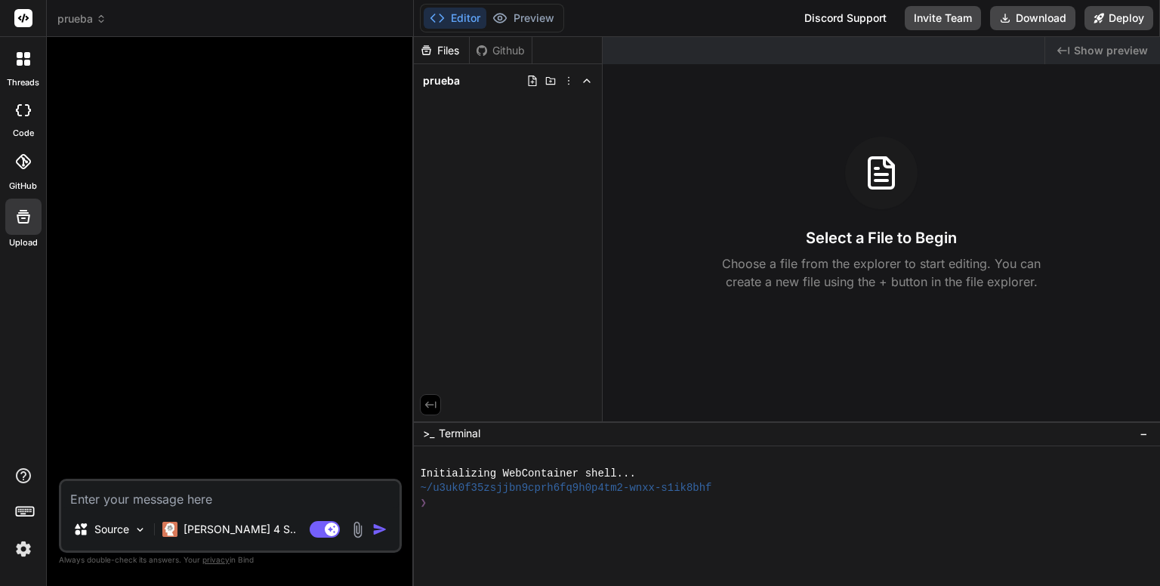
click at [453, 18] on button "Editor" at bounding box center [455, 18] width 63 height 21
click at [435, 51] on div "Files" at bounding box center [441, 50] width 55 height 15
click at [89, 19] on span "prueba" at bounding box center [81, 18] width 49 height 15
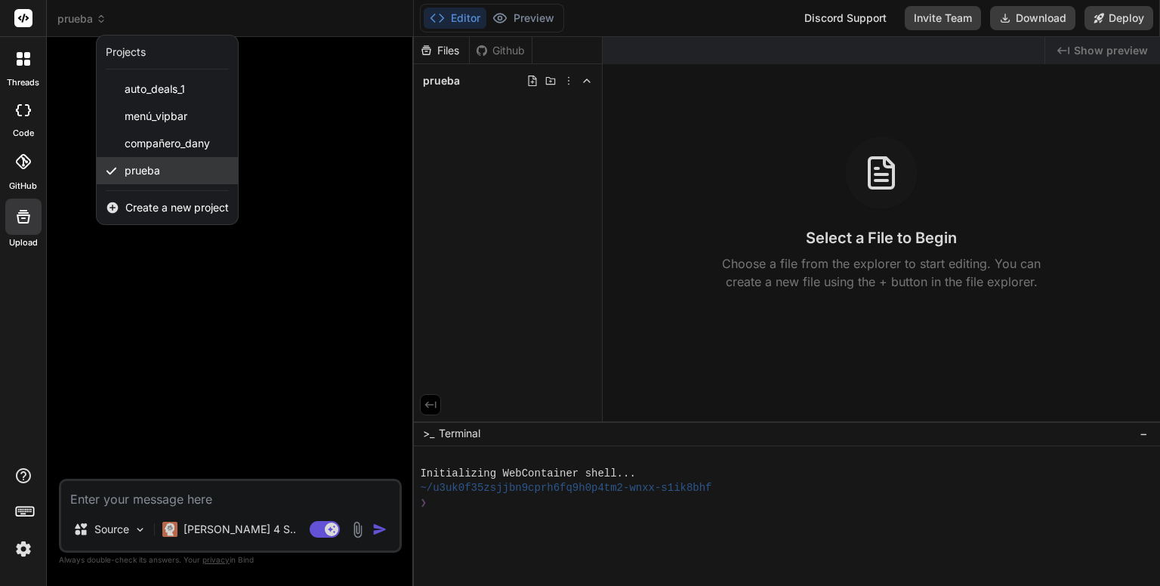
click at [114, 168] on icon at bounding box center [112, 170] width 10 height 7
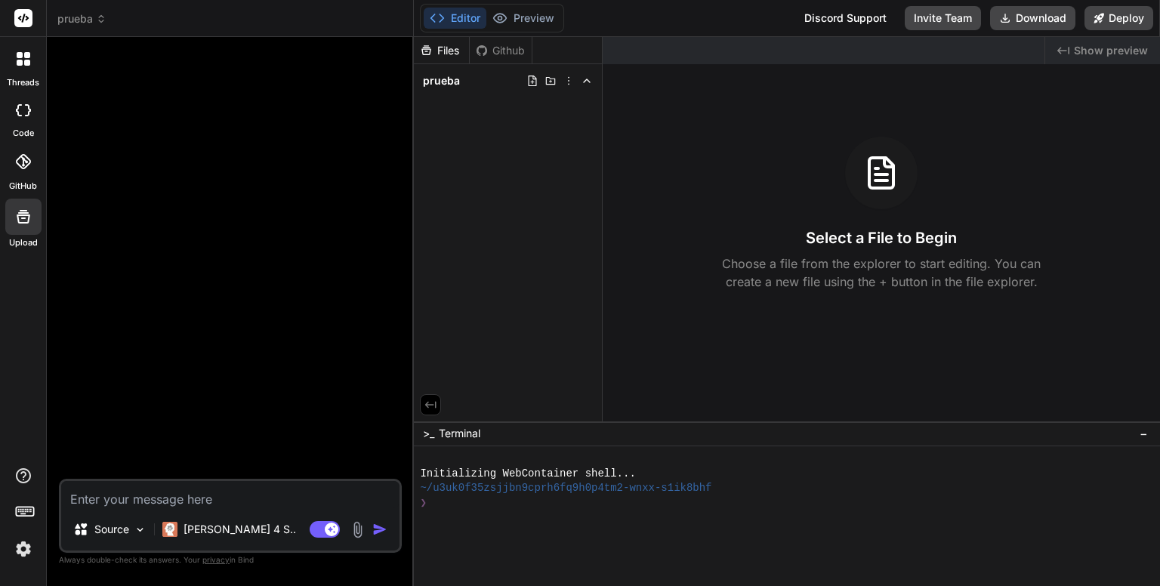
click at [87, 20] on span "prueba" at bounding box center [81, 18] width 49 height 15
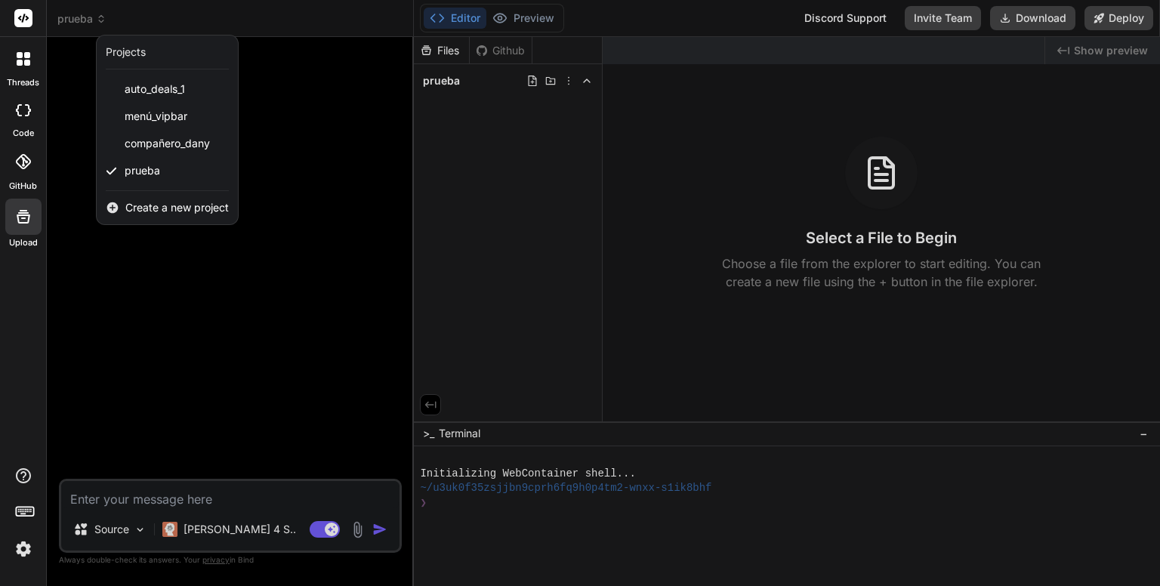
click at [724, 130] on div at bounding box center [580, 293] width 1160 height 586
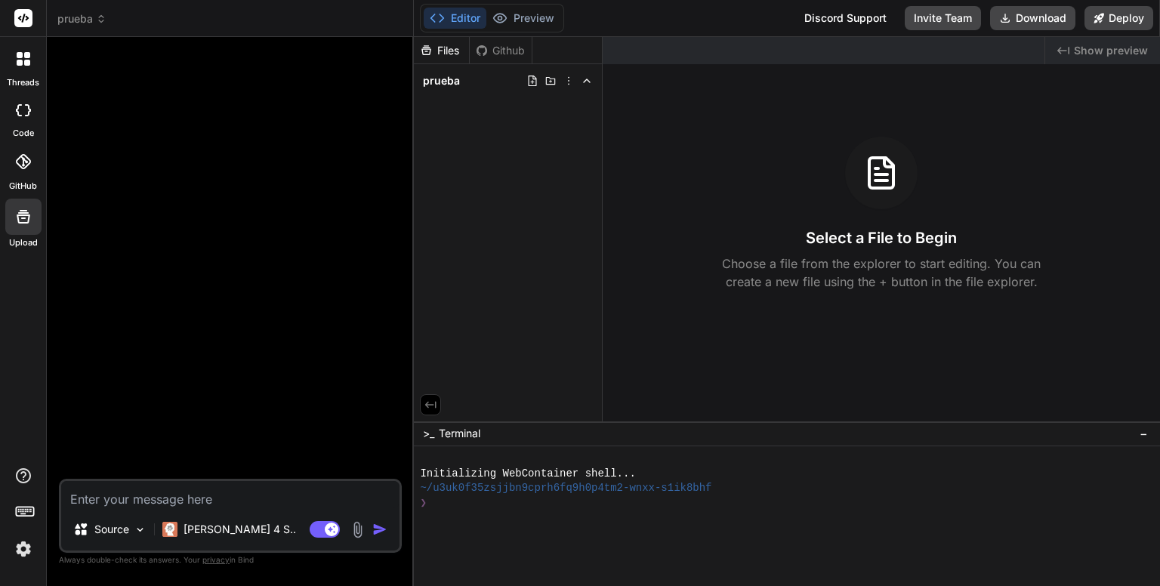
click at [231, 100] on div at bounding box center [232, 264] width 340 height 430
click at [499, 48] on div "Github" at bounding box center [501, 50] width 62 height 15
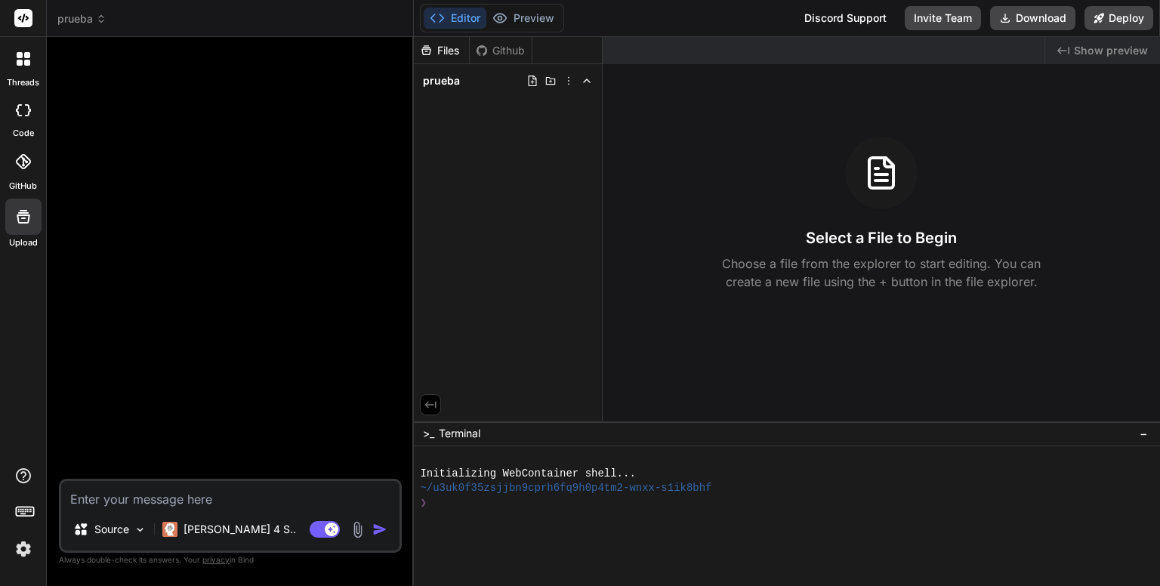
click at [441, 49] on div "Files" at bounding box center [441, 50] width 55 height 15
click at [569, 79] on icon at bounding box center [569, 81] width 12 height 12
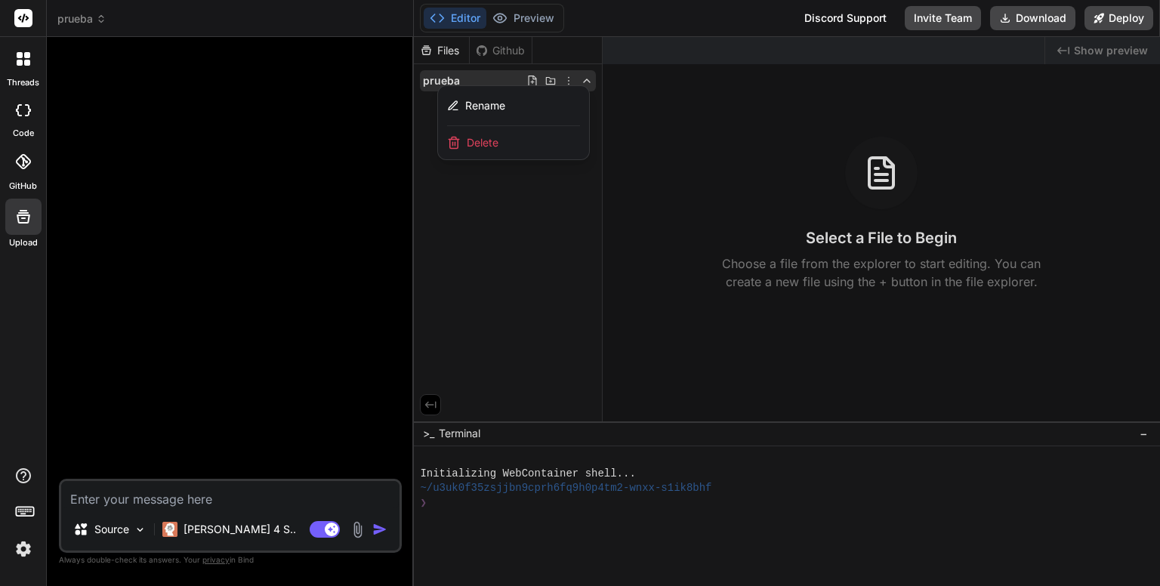
click at [483, 143] on span "Delete" at bounding box center [483, 142] width 32 height 15
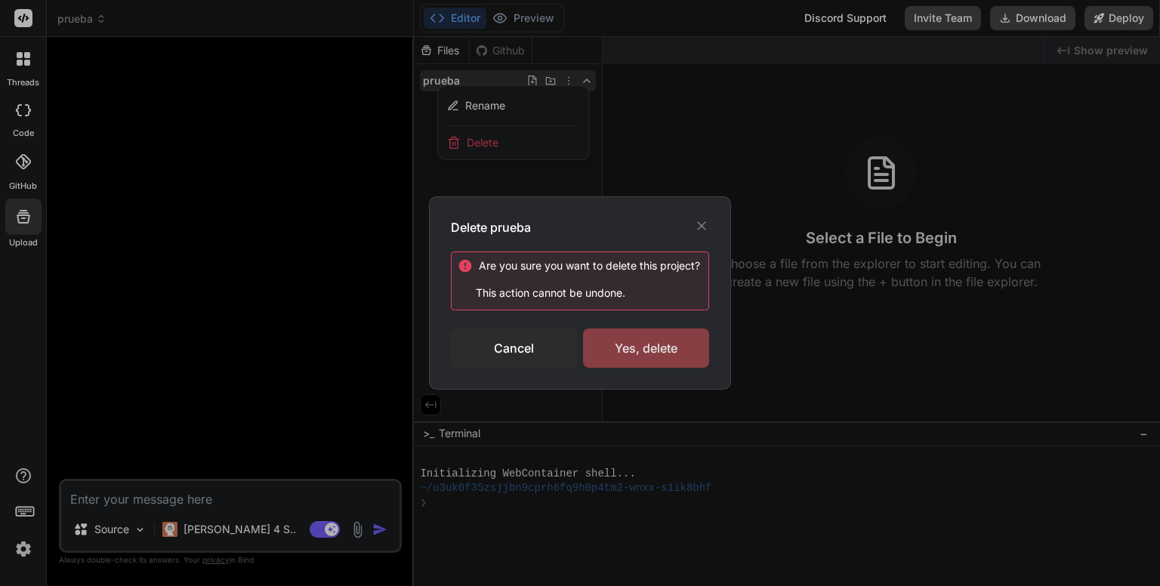
click at [625, 350] on div "Yes, delete" at bounding box center [646, 348] width 126 height 39
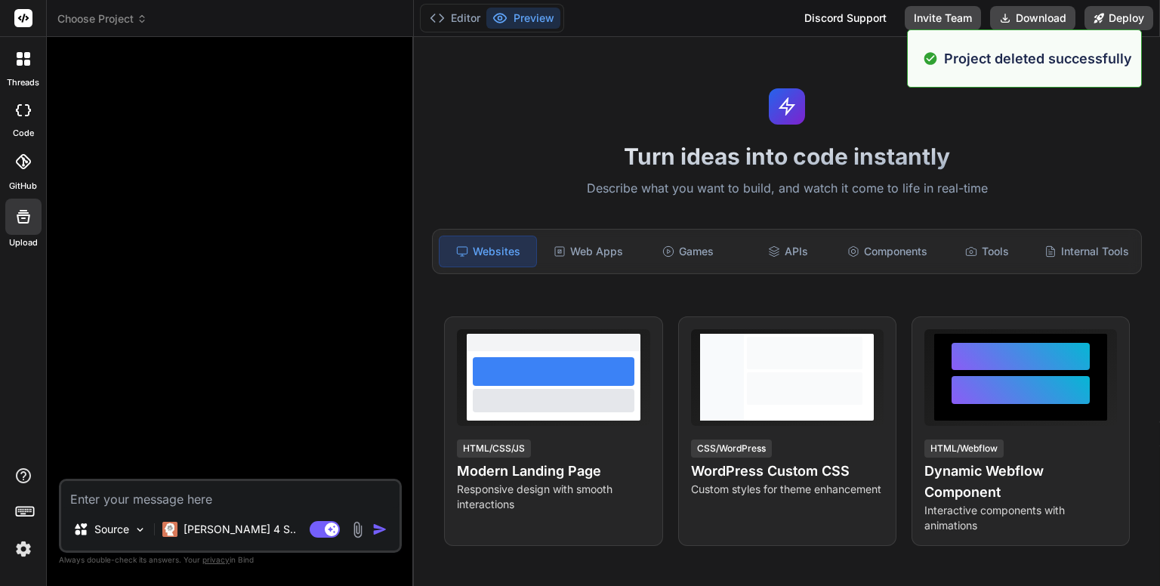
click at [140, 23] on icon at bounding box center [142, 19] width 11 height 11
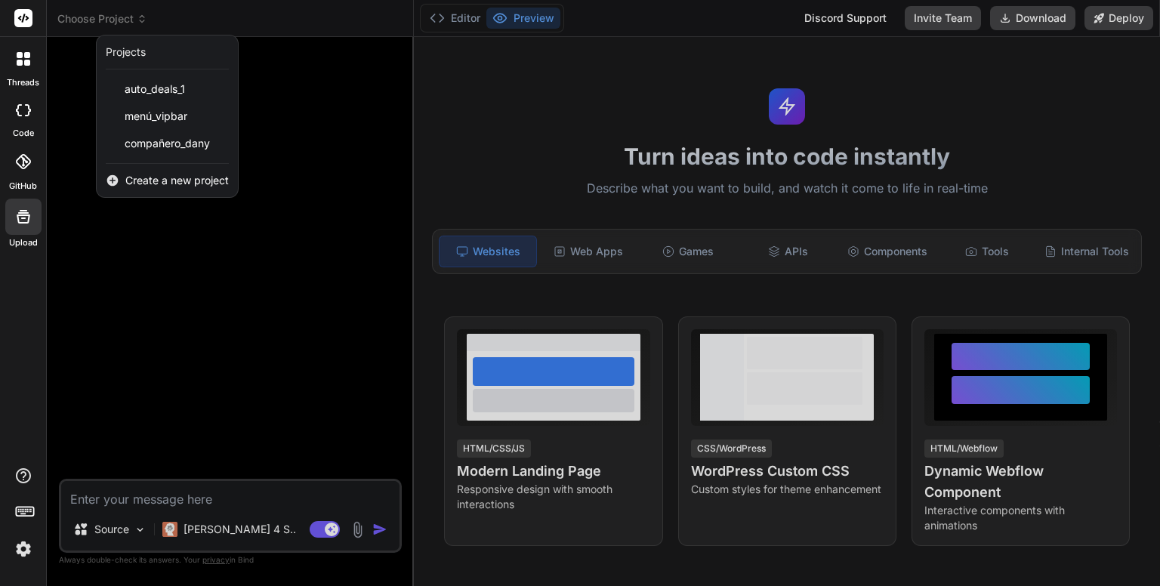
click at [477, 114] on div at bounding box center [580, 293] width 1160 height 586
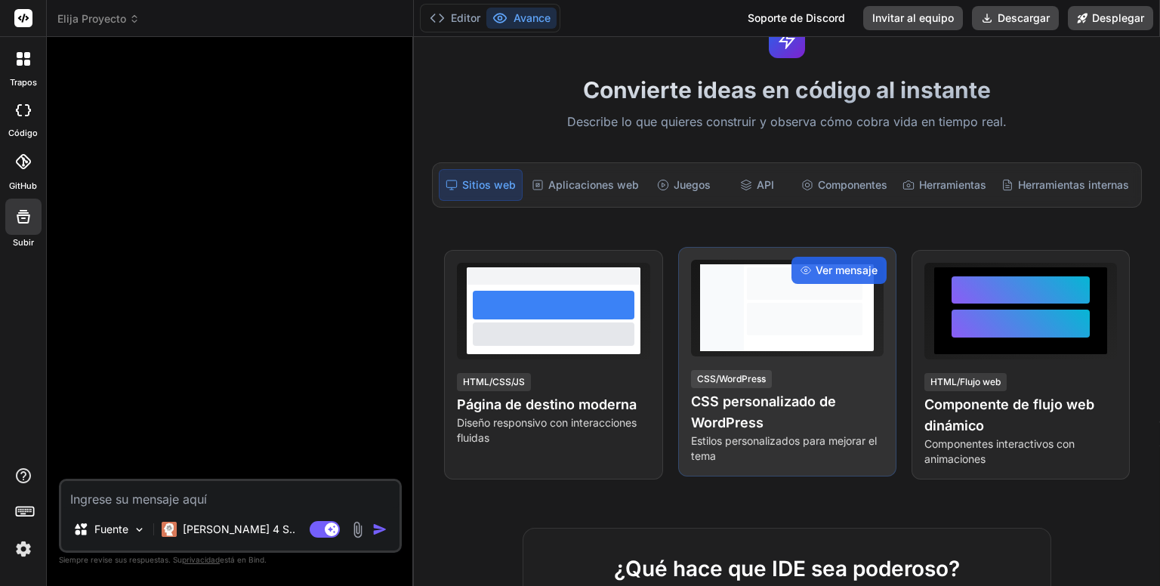
scroll to position [151, 0]
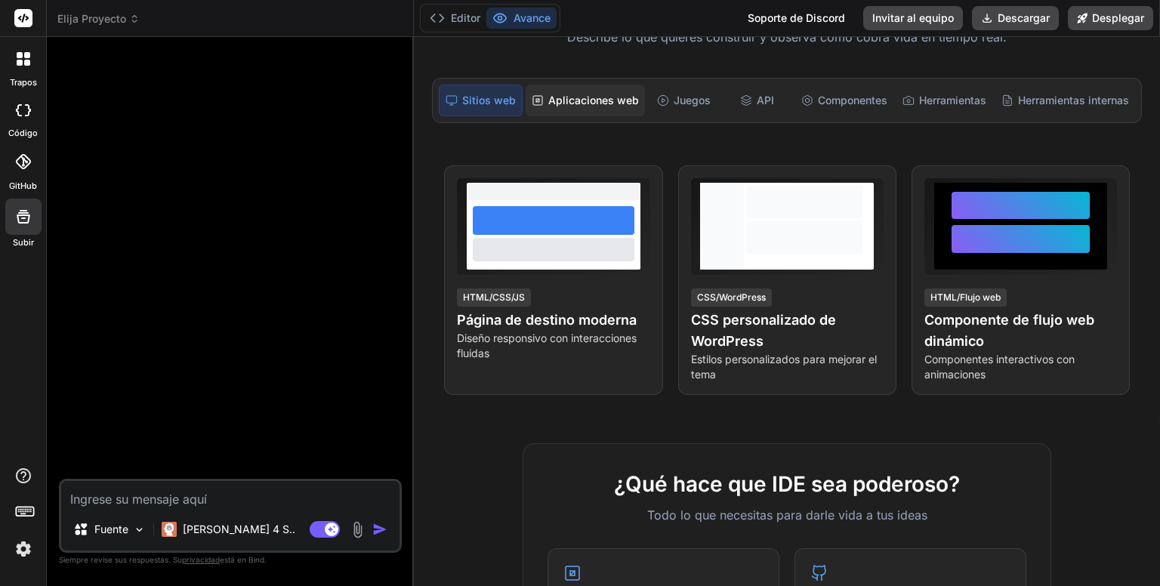
click at [586, 97] on font "Aplicaciones web" at bounding box center [593, 100] width 91 height 13
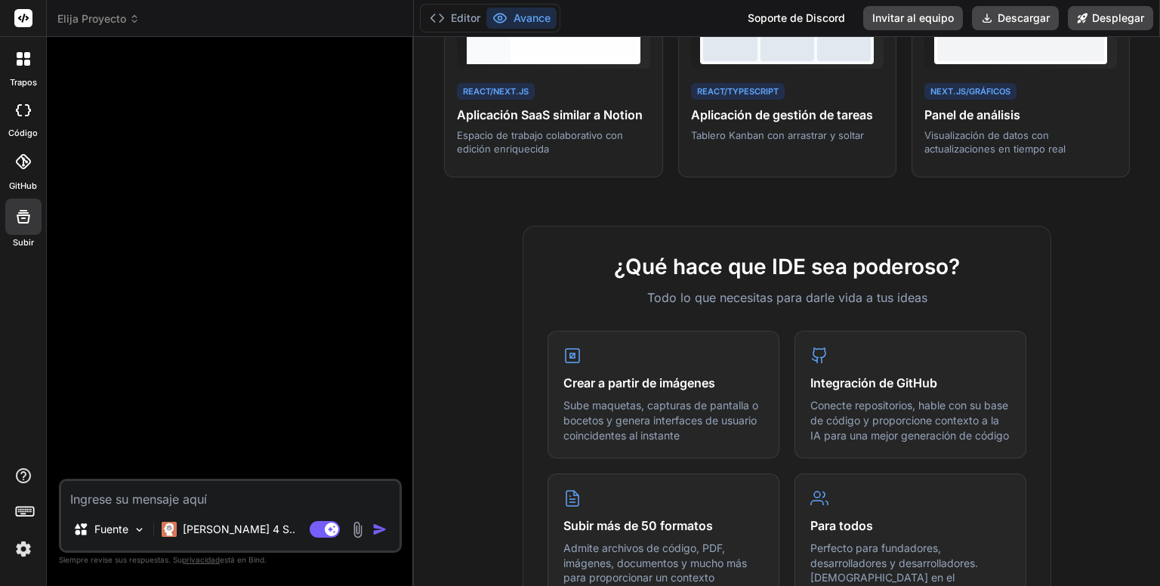
scroll to position [378, 0]
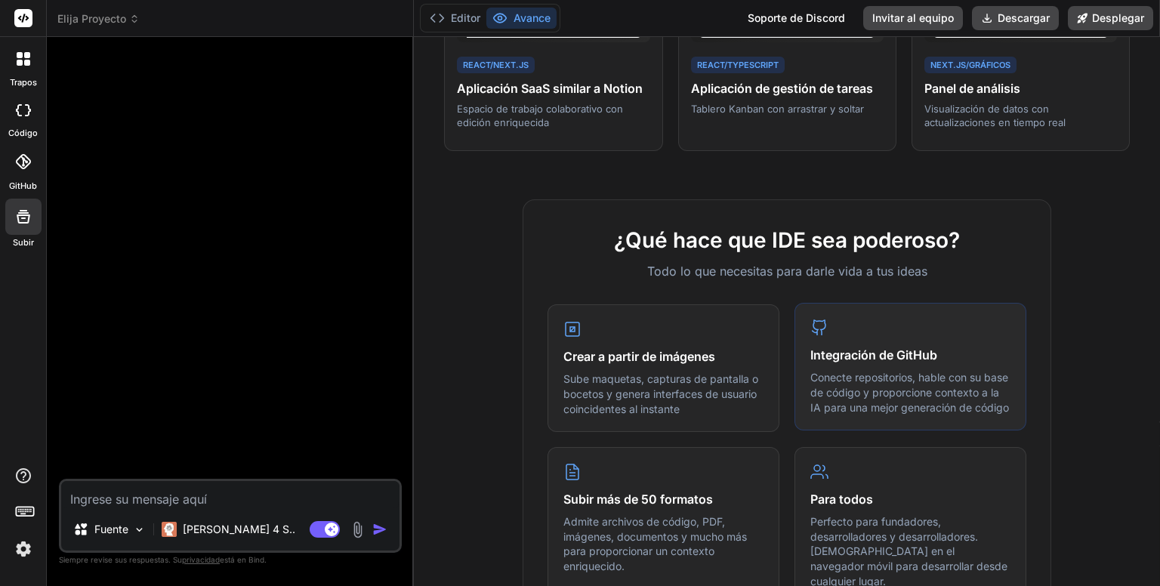
click at [878, 378] on font "Conecte repositorios, hable con su base de código y proporcione contexto a la I…" at bounding box center [909, 392] width 199 height 42
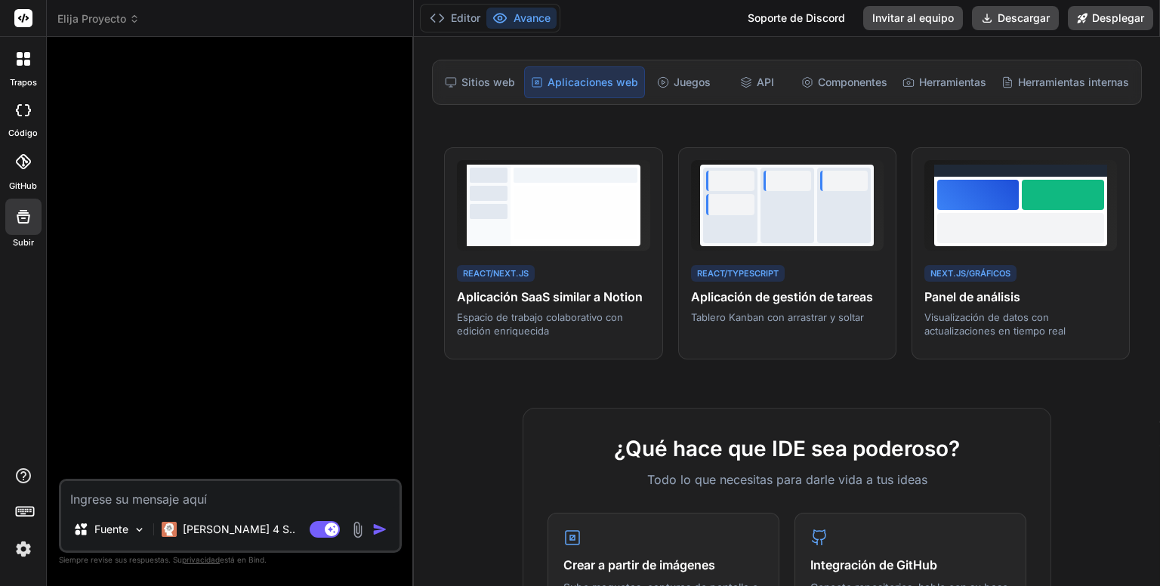
scroll to position [151, 0]
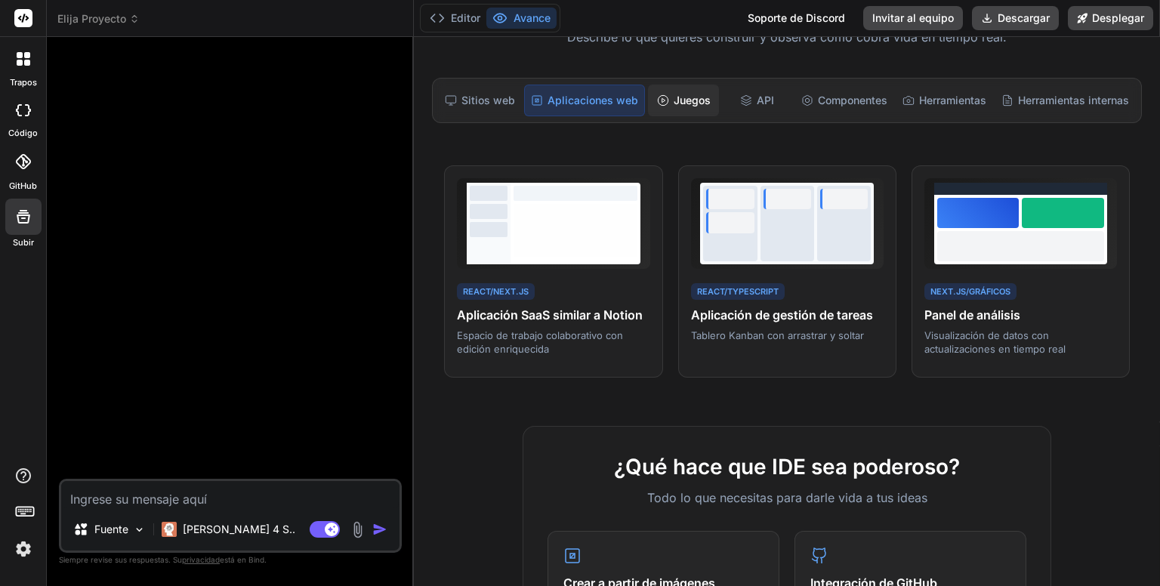
click at [688, 97] on font "Juegos" at bounding box center [692, 100] width 37 height 13
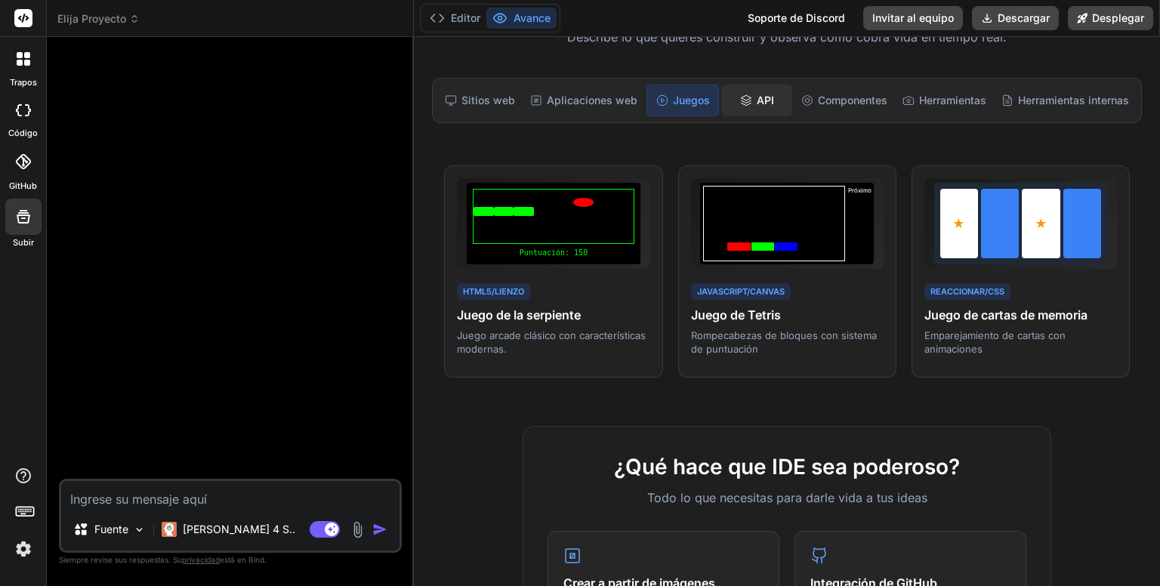
click at [757, 100] on font "API" at bounding box center [765, 100] width 17 height 13
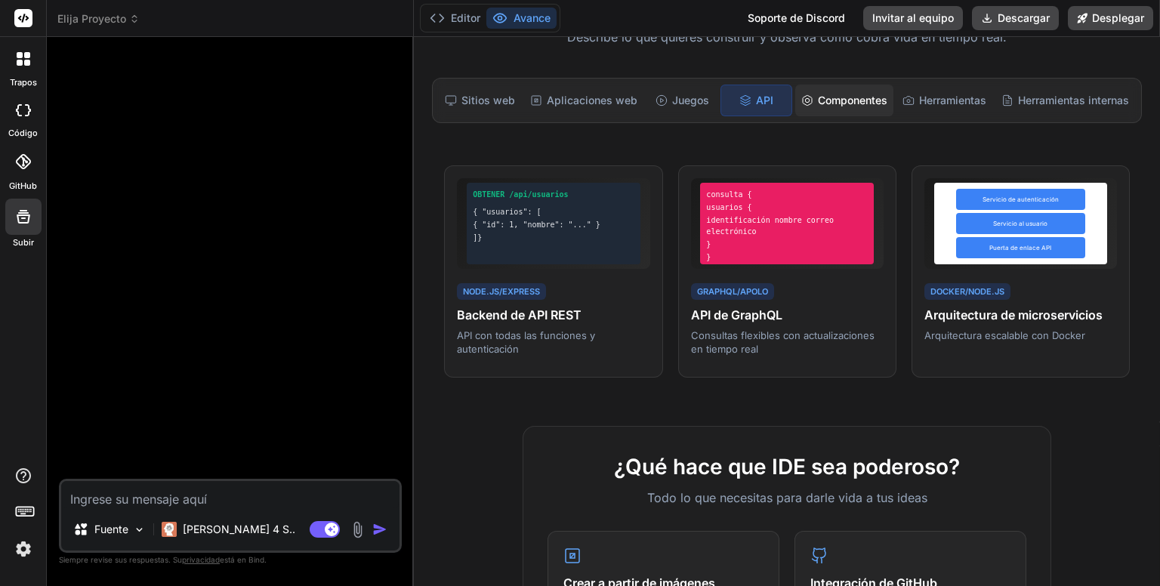
click at [856, 103] on font "Componentes" at bounding box center [852, 100] width 69 height 13
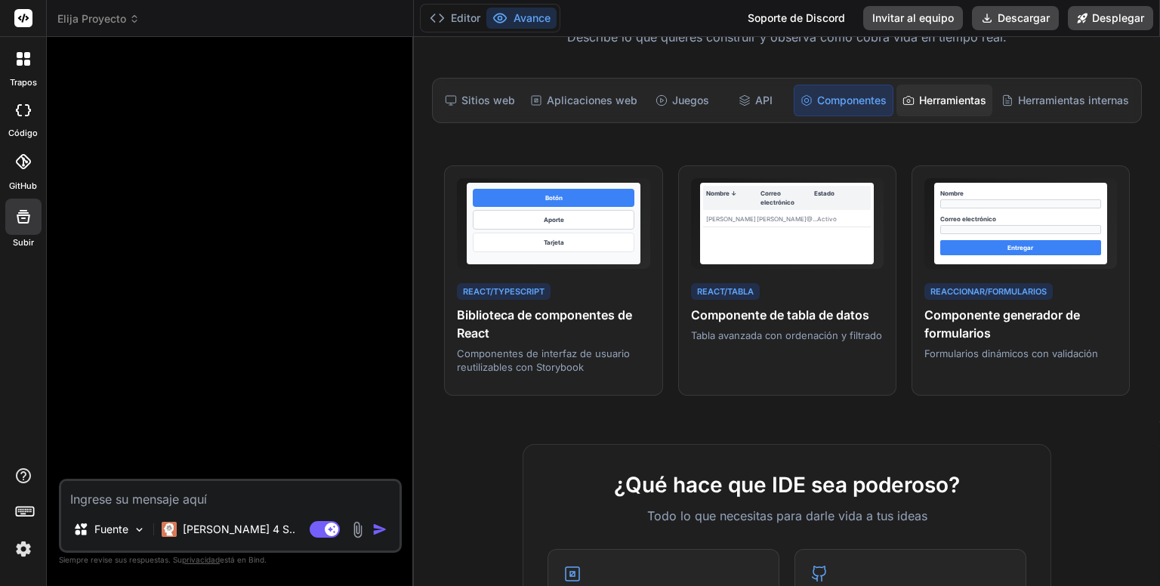
click at [921, 97] on font "Herramientas" at bounding box center [952, 100] width 67 height 13
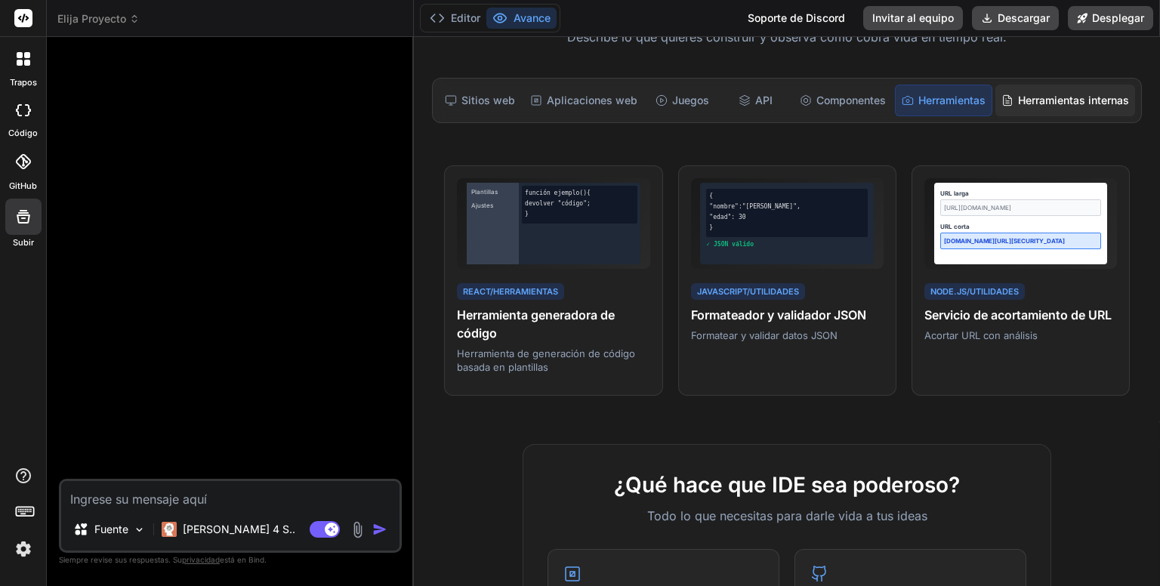
click at [1050, 110] on div "Herramientas internas" at bounding box center [1066, 101] width 140 height 32
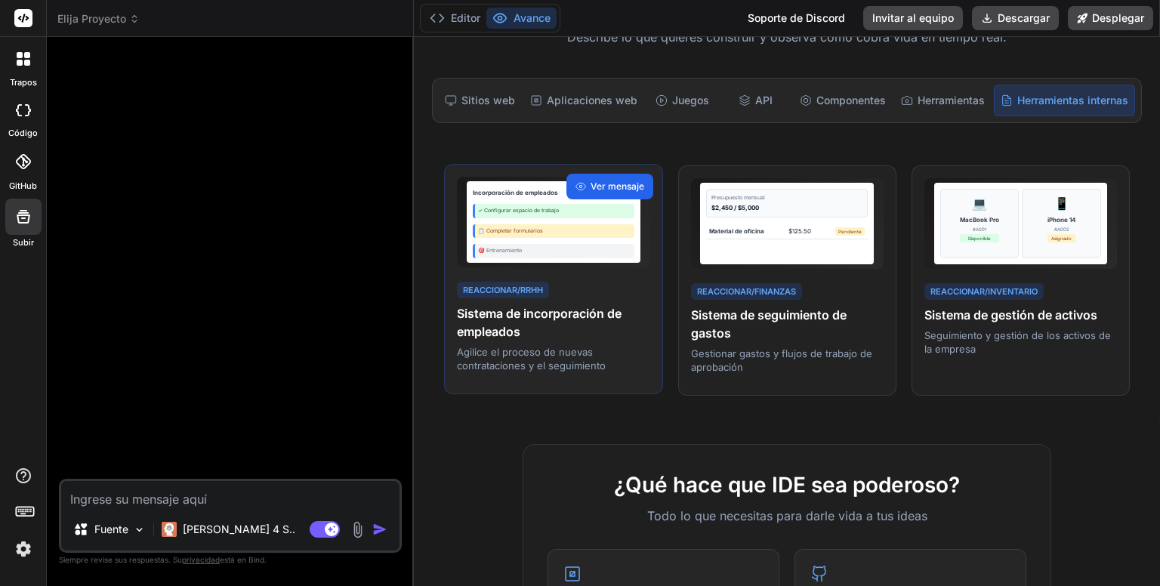
click at [613, 188] on font "Ver mensaje" at bounding box center [618, 186] width 54 height 11
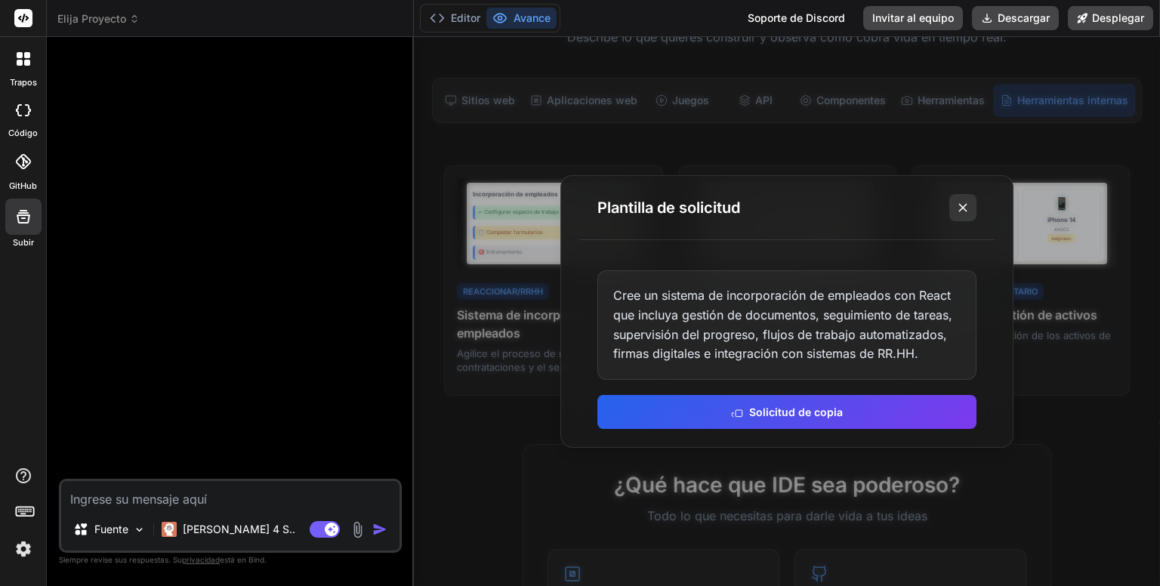
click at [966, 208] on icon at bounding box center [963, 207] width 15 height 15
